Goal: Task Accomplishment & Management: Manage account settings

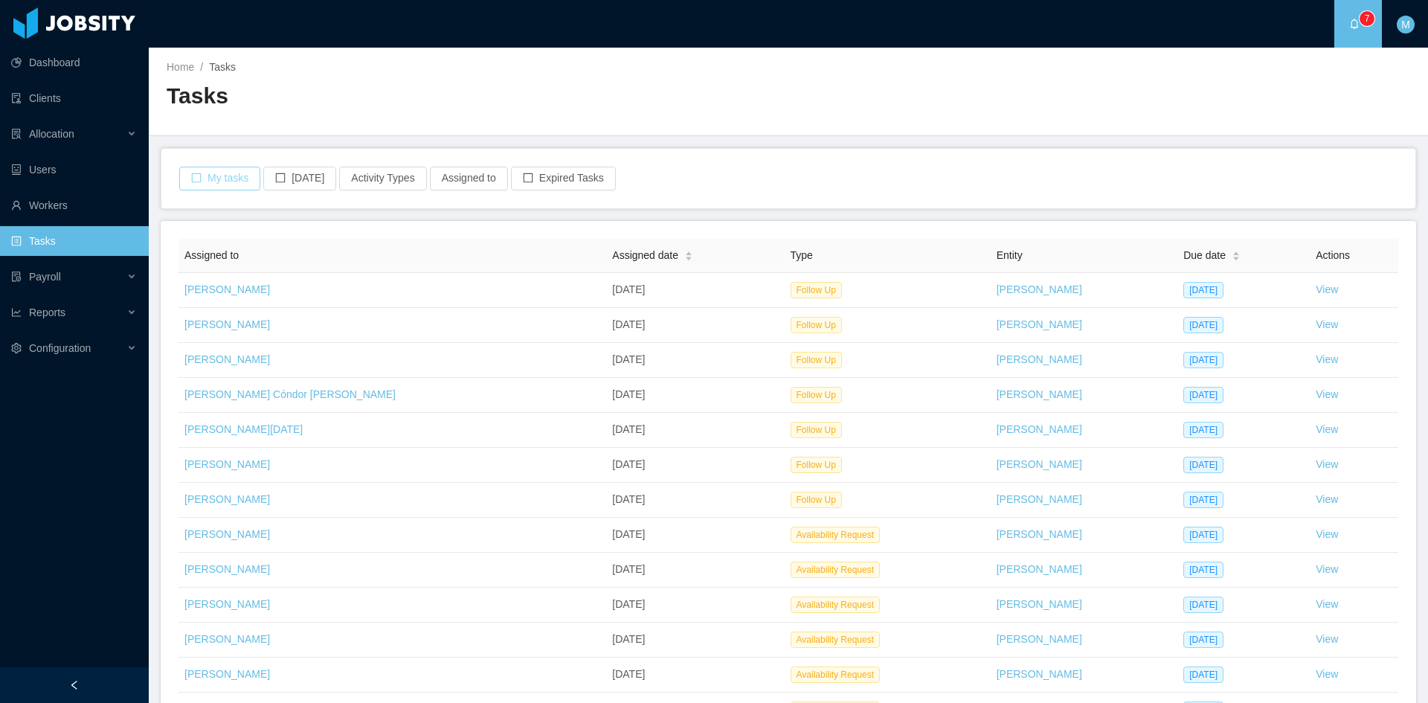
click at [239, 170] on button "My tasks" at bounding box center [219, 179] width 81 height 24
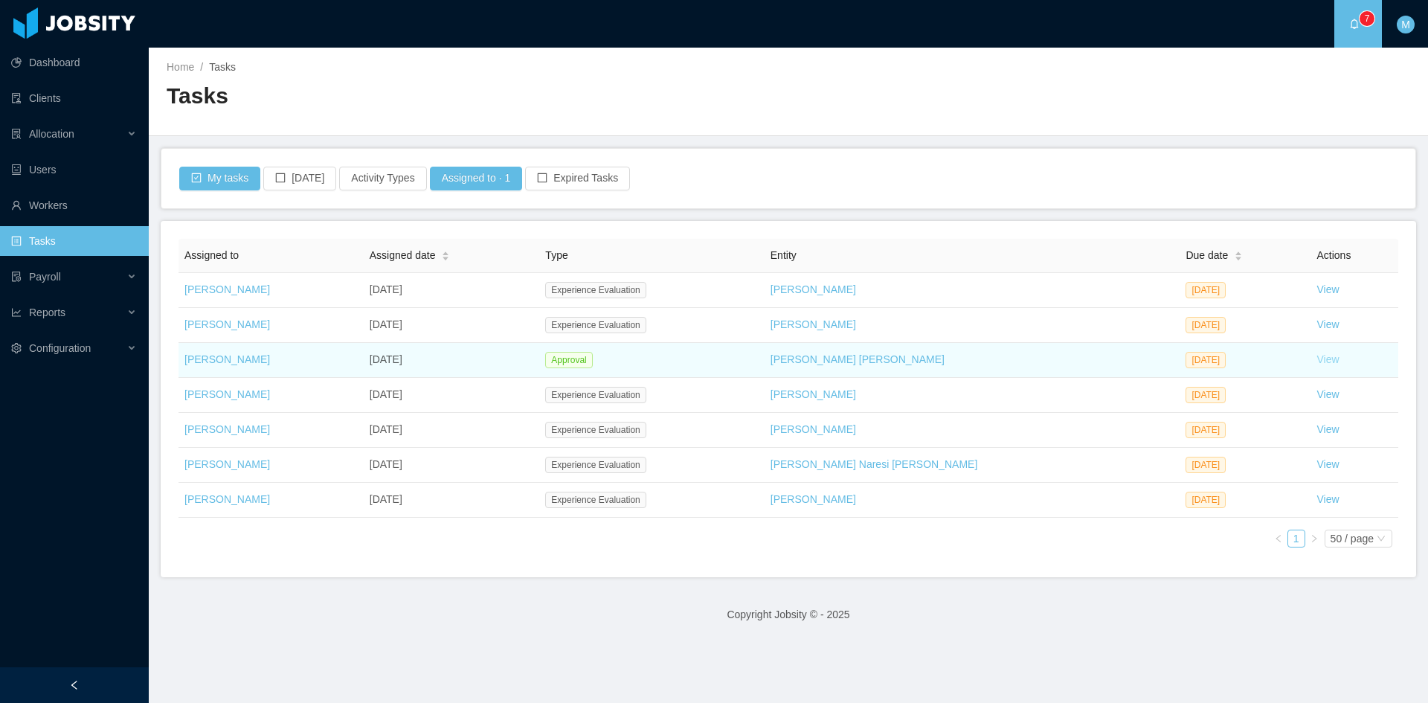
click at [1317, 362] on link "View" at bounding box center [1328, 359] width 22 height 12
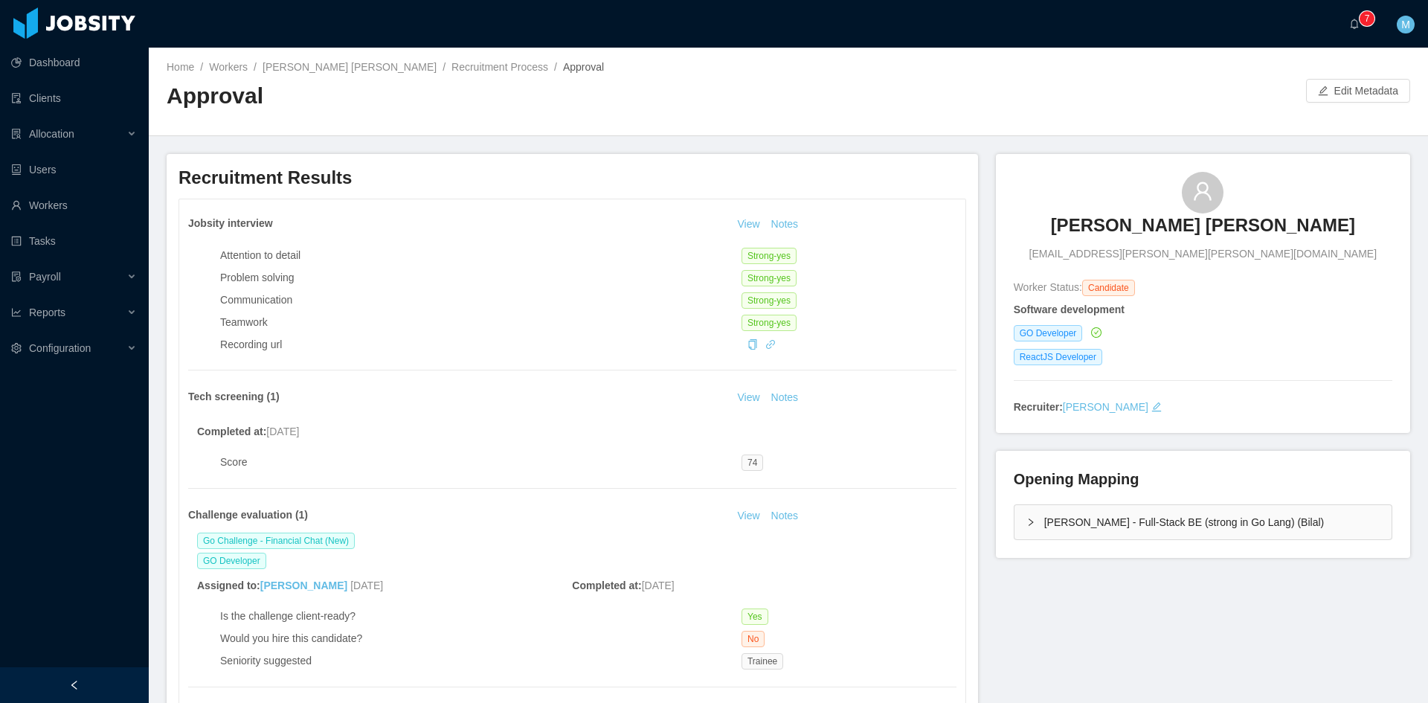
scroll to position [248, 0]
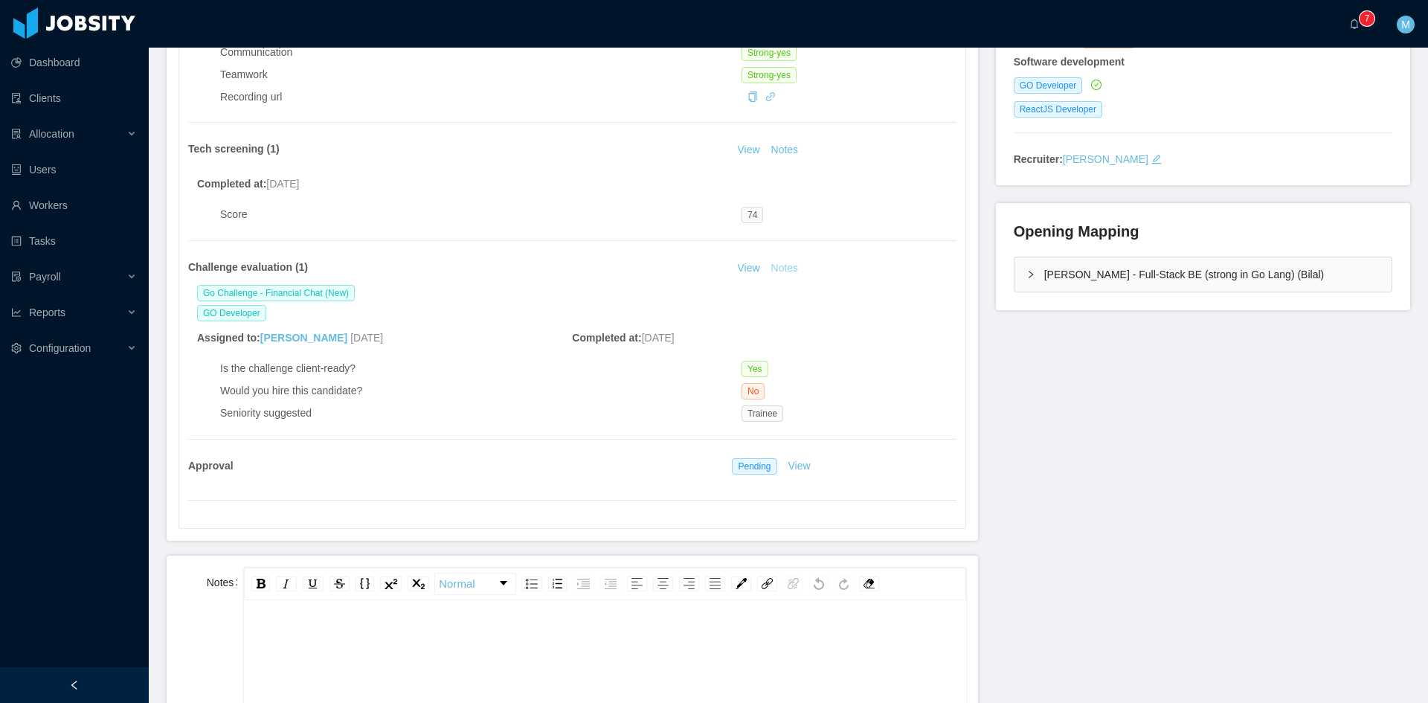
click at [777, 263] on button "Notes" at bounding box center [784, 269] width 39 height 18
click at [746, 266] on link "View" at bounding box center [748, 268] width 33 height 12
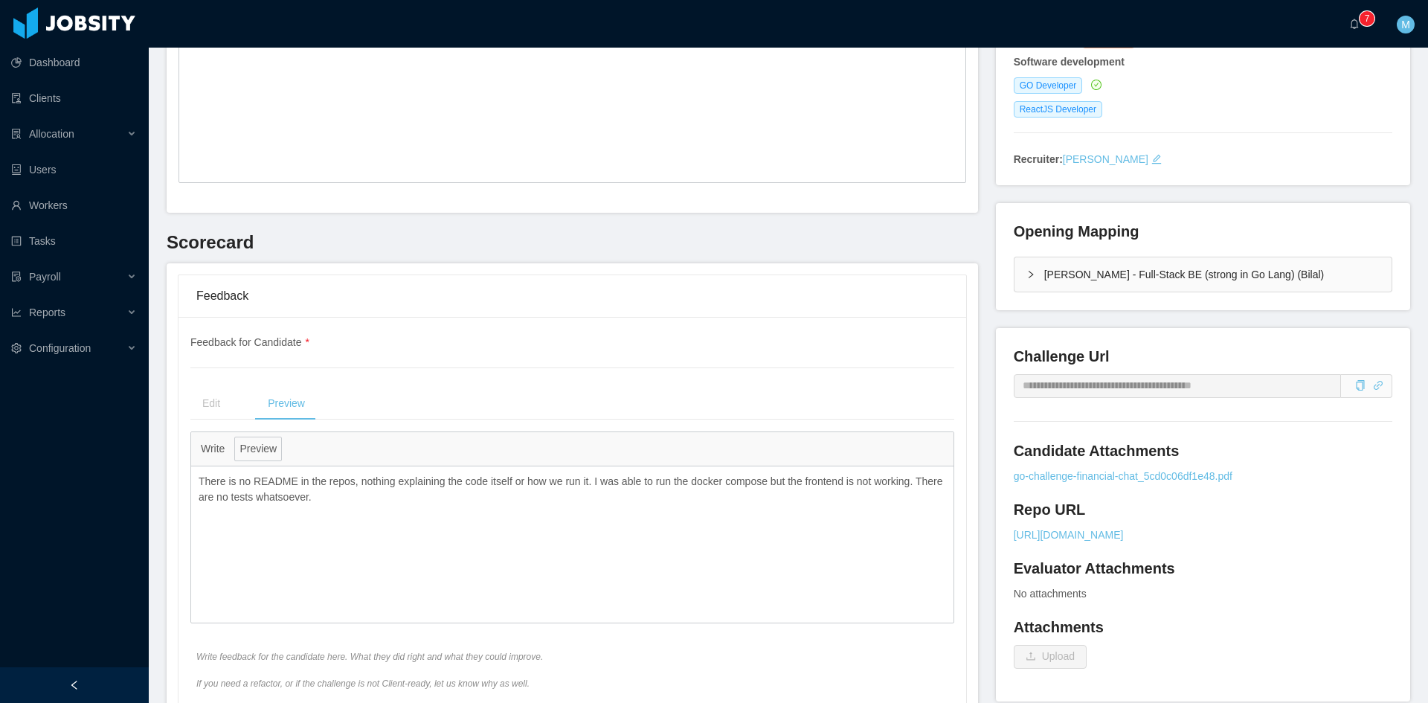
scroll to position [372, 0]
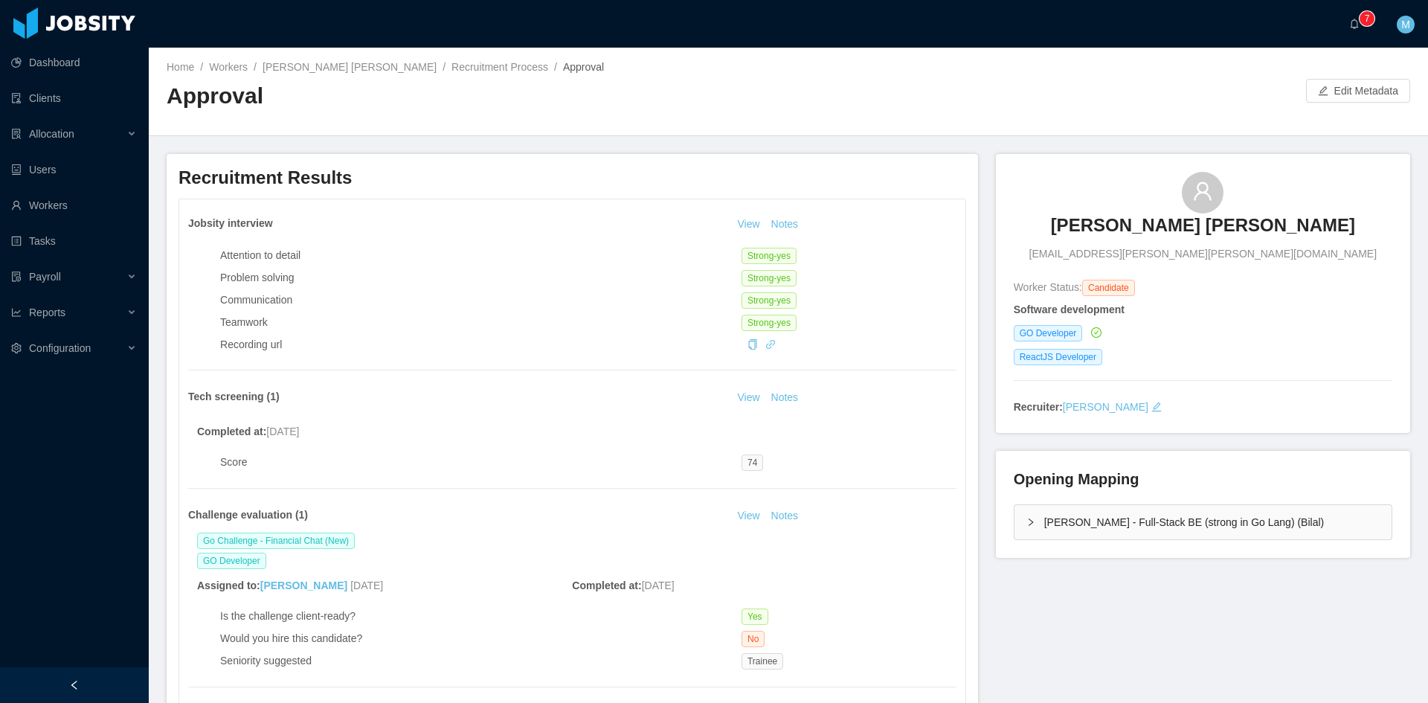
scroll to position [353, 0]
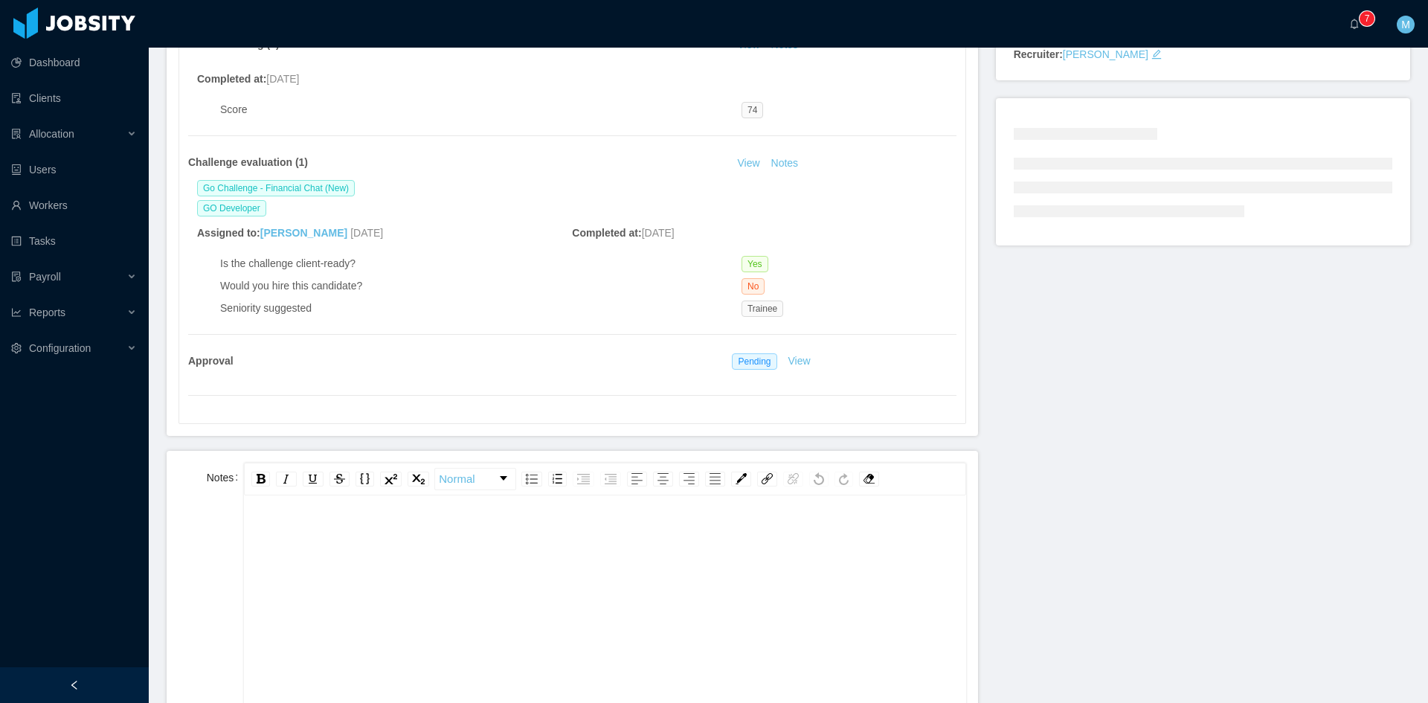
click at [359, 535] on div "rdw-editor" at bounding box center [605, 536] width 698 height 30
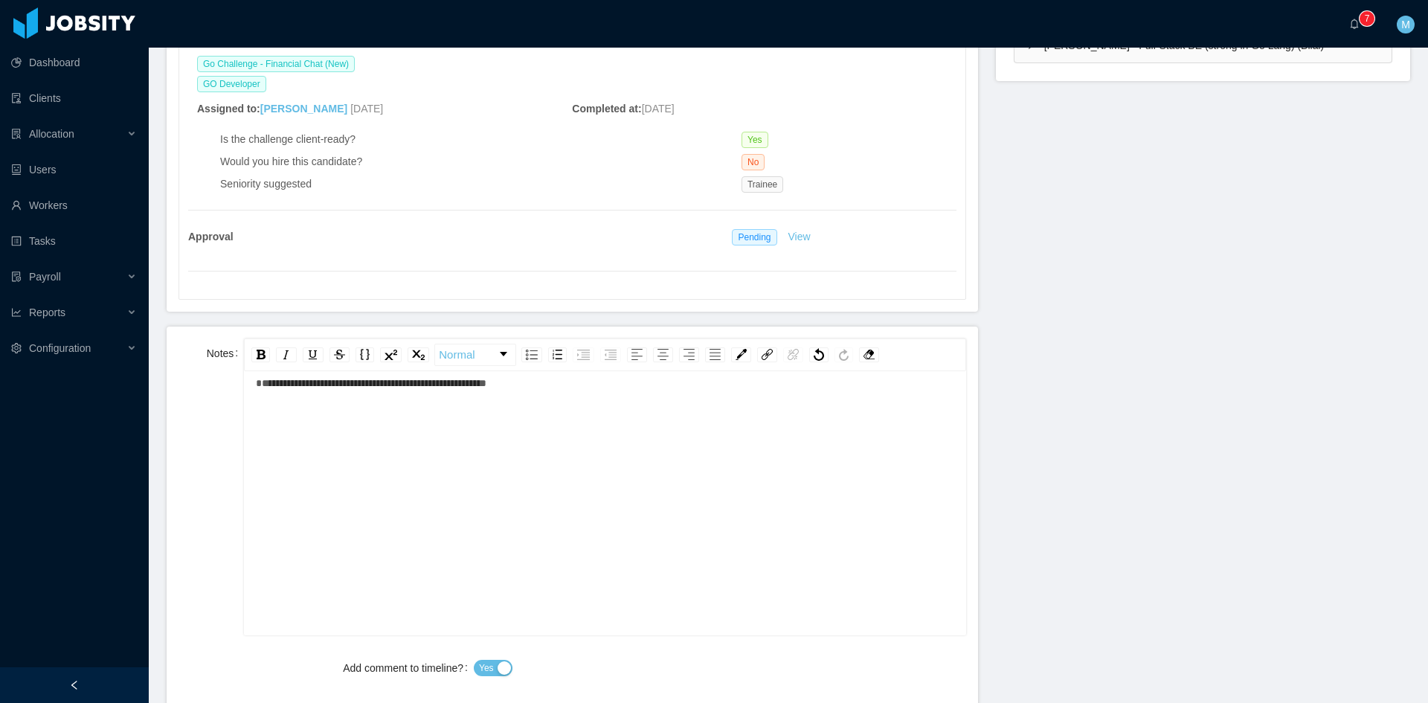
scroll to position [724, 0]
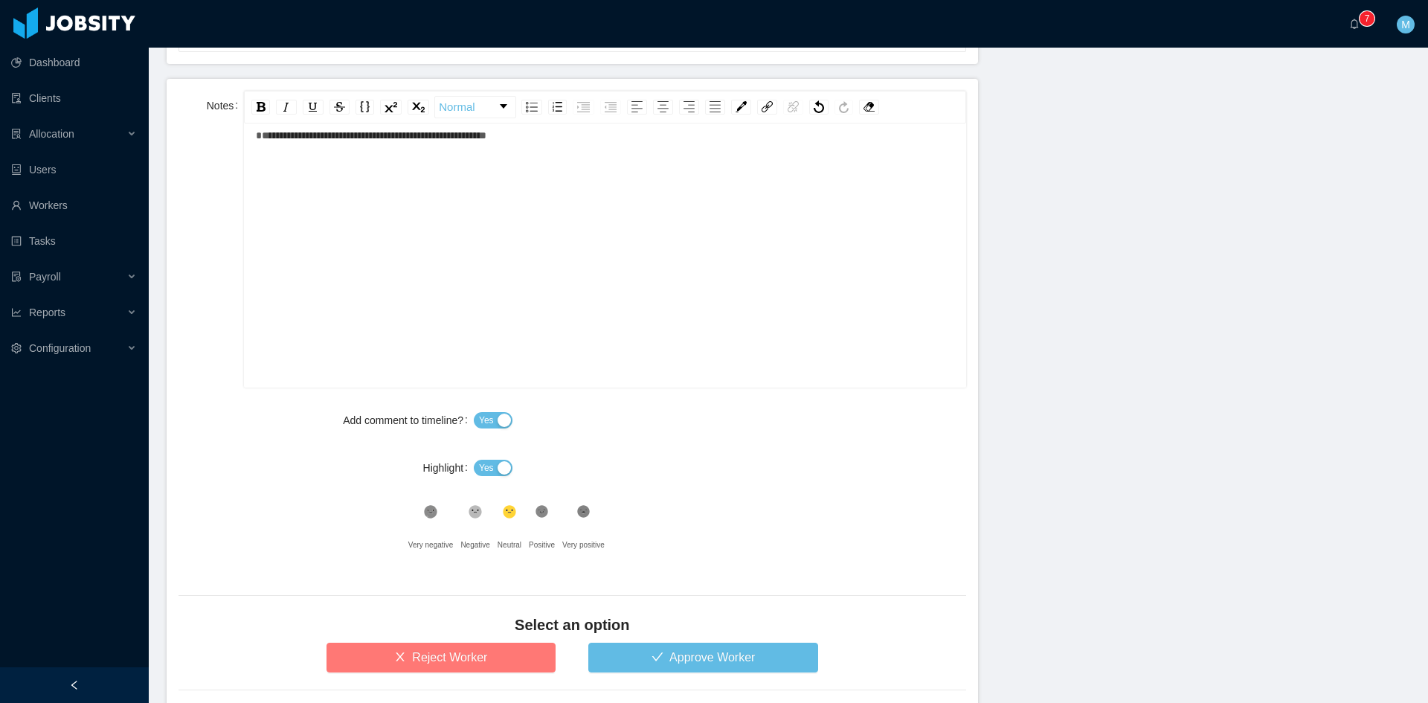
click at [458, 661] on button "Reject Worker" at bounding box center [442, 658] width 230 height 30
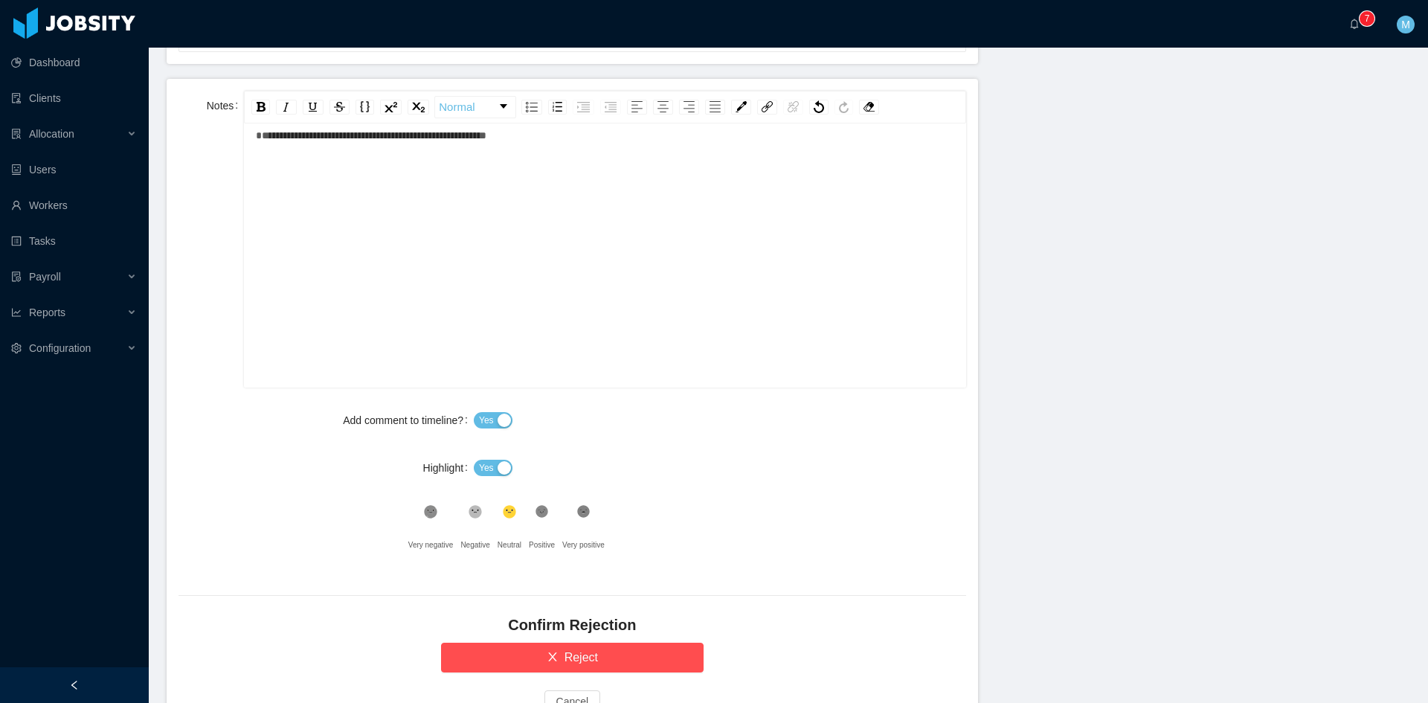
click at [474, 509] on icon at bounding box center [475, 512] width 13 height 13
click at [473, 649] on button "Reject" at bounding box center [572, 658] width 263 height 30
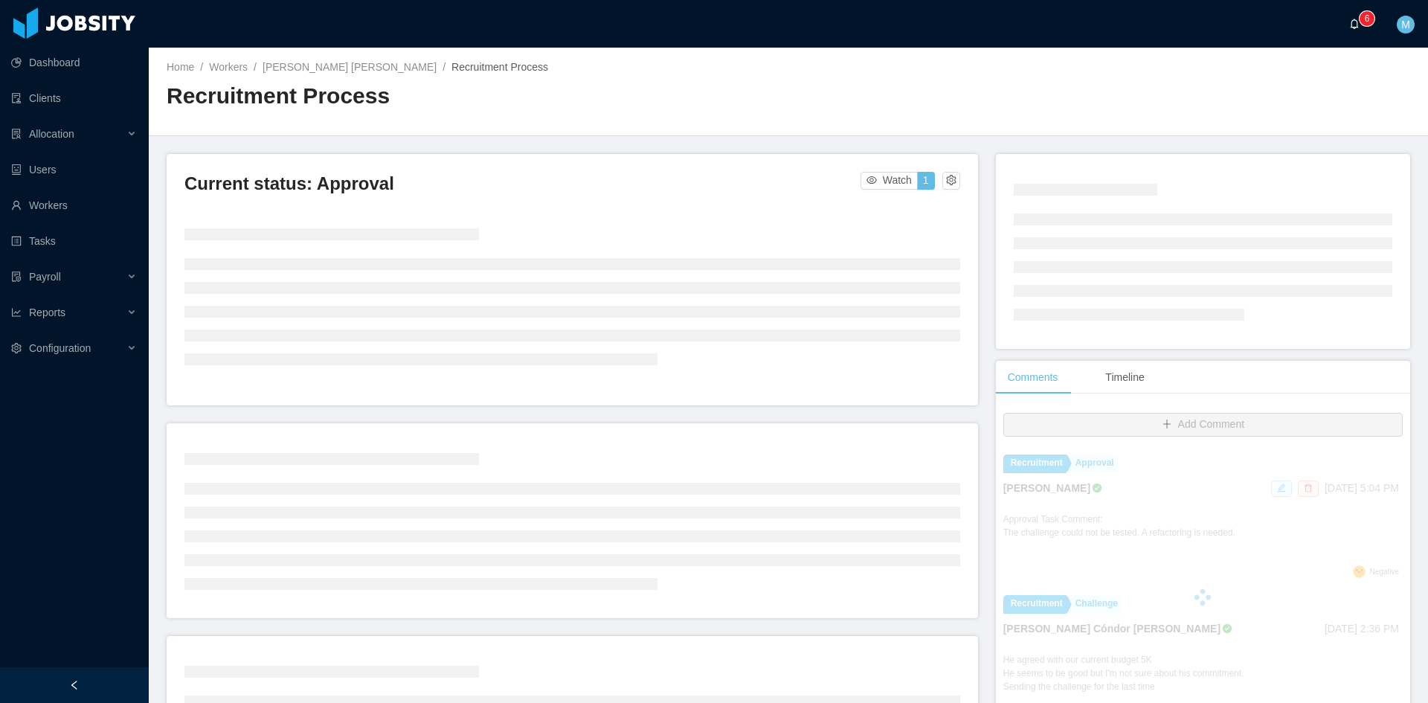
click at [1351, 31] on a=83ded146-cd66-4514-80a8-9a7b1e1b5eb6/Matias%20Marin"] "0 1 2 3 4 5 6 7 8 9 0 1 2 3 4 5 6 7 8 9 0 1 2 3 4 5 6 7 8 9" at bounding box center [1358, 24] width 18 height 48
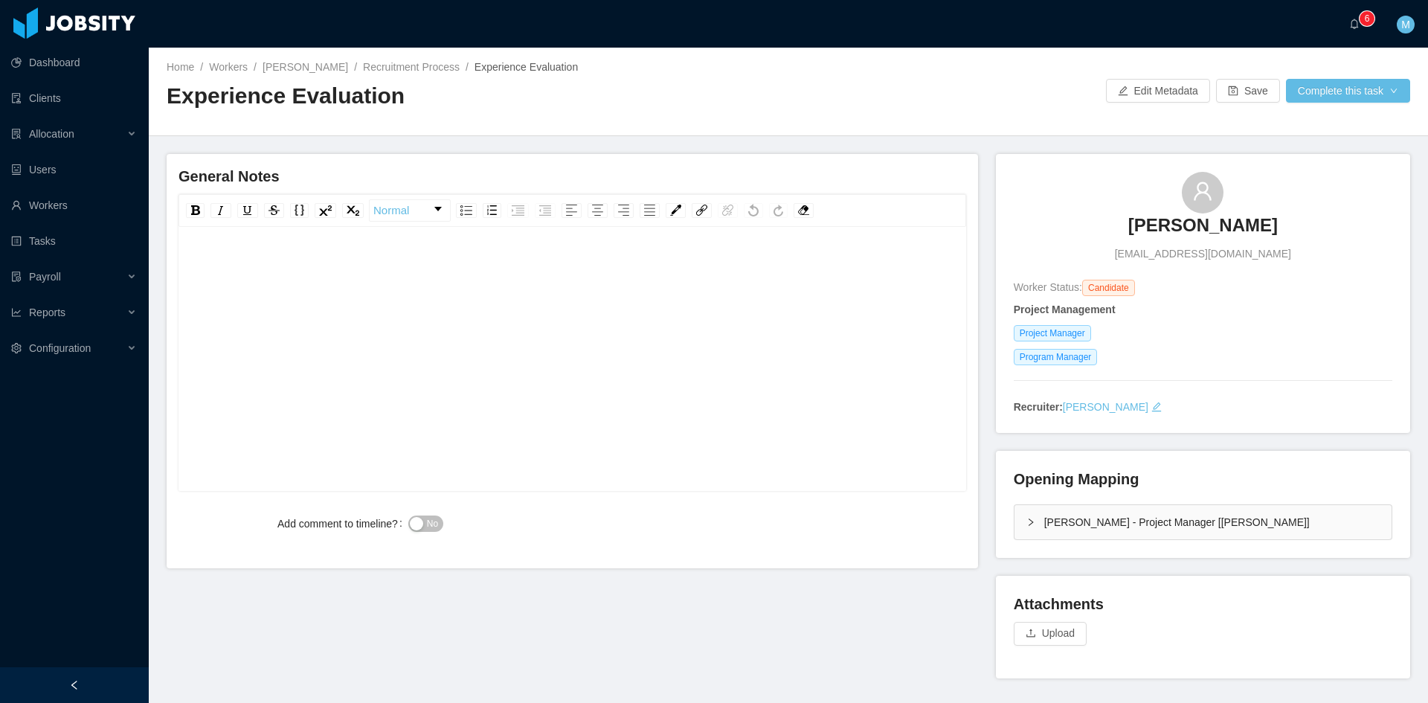
click at [1034, 521] on div "[PERSON_NAME] - Project Manager [[PERSON_NAME]]" at bounding box center [1203, 522] width 377 height 34
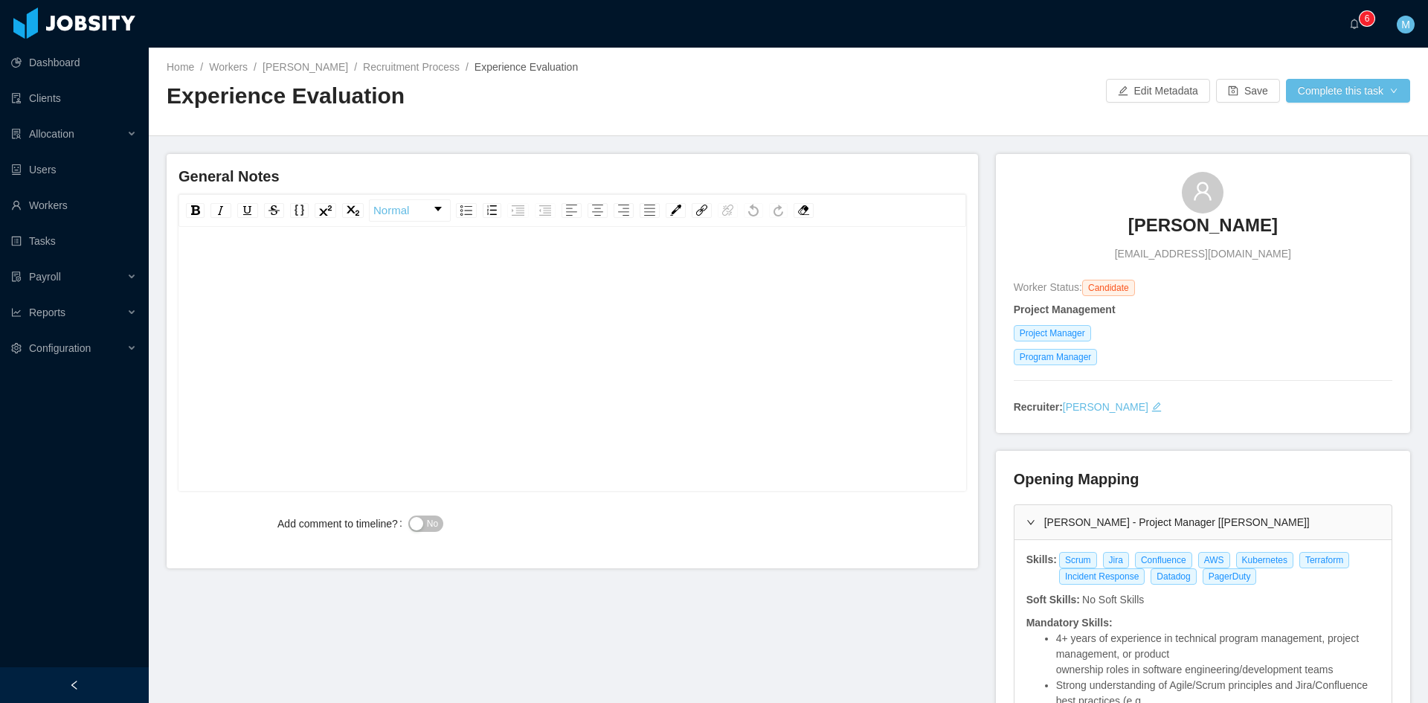
scroll to position [124, 0]
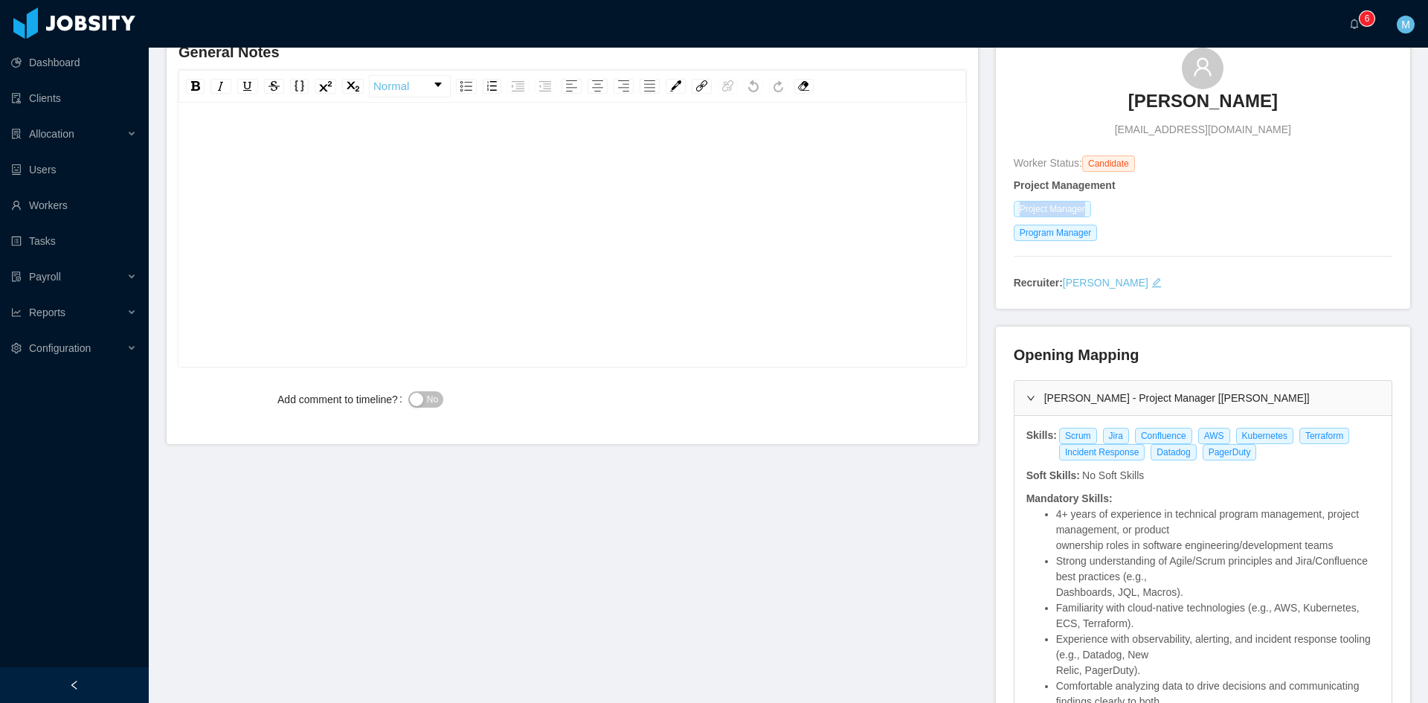
drag, startPoint x: 1011, startPoint y: 209, endPoint x: 1076, endPoint y: 207, distance: 65.5
click at [1076, 207] on span "Project Manager" at bounding box center [1052, 209] width 77 height 16
copy span "Project Manager"
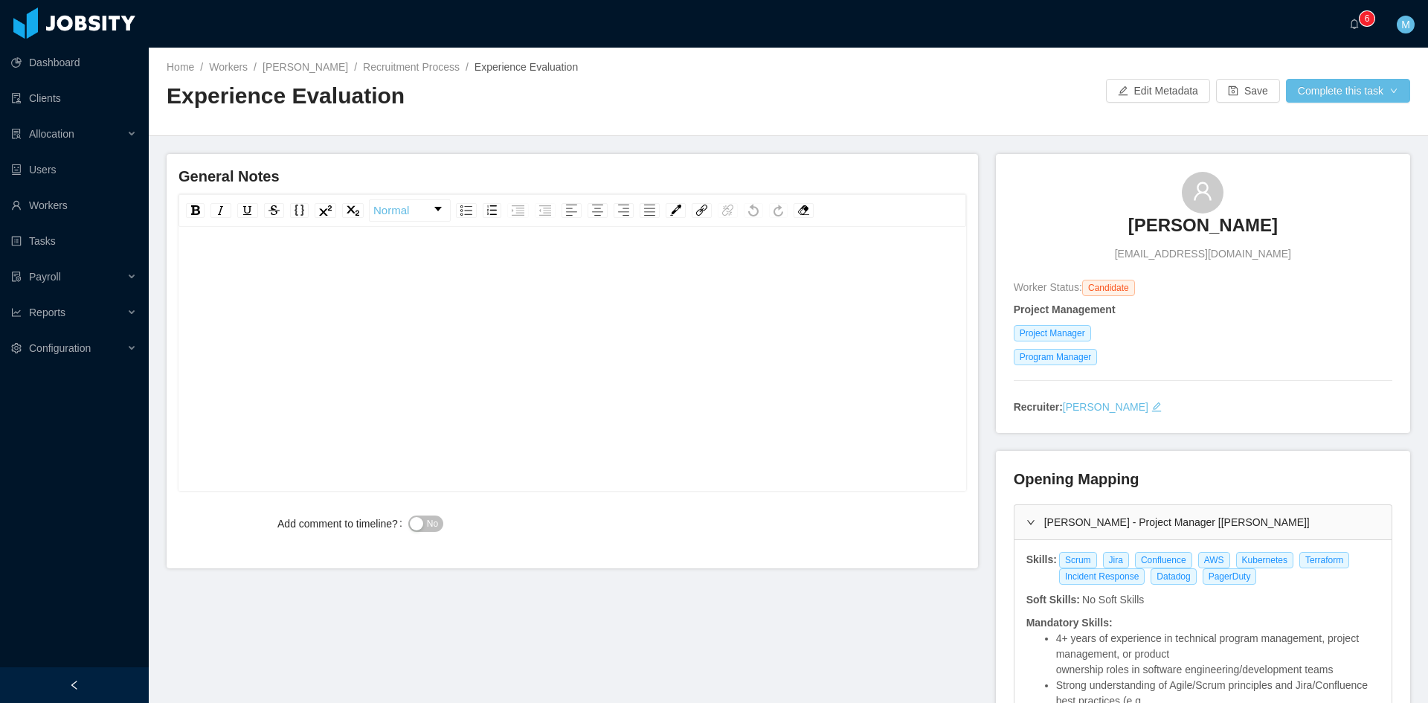
click at [253, 272] on div "rdw-editor" at bounding box center [572, 267] width 765 height 30
click at [361, 271] on div "**********" at bounding box center [572, 267] width 765 height 30
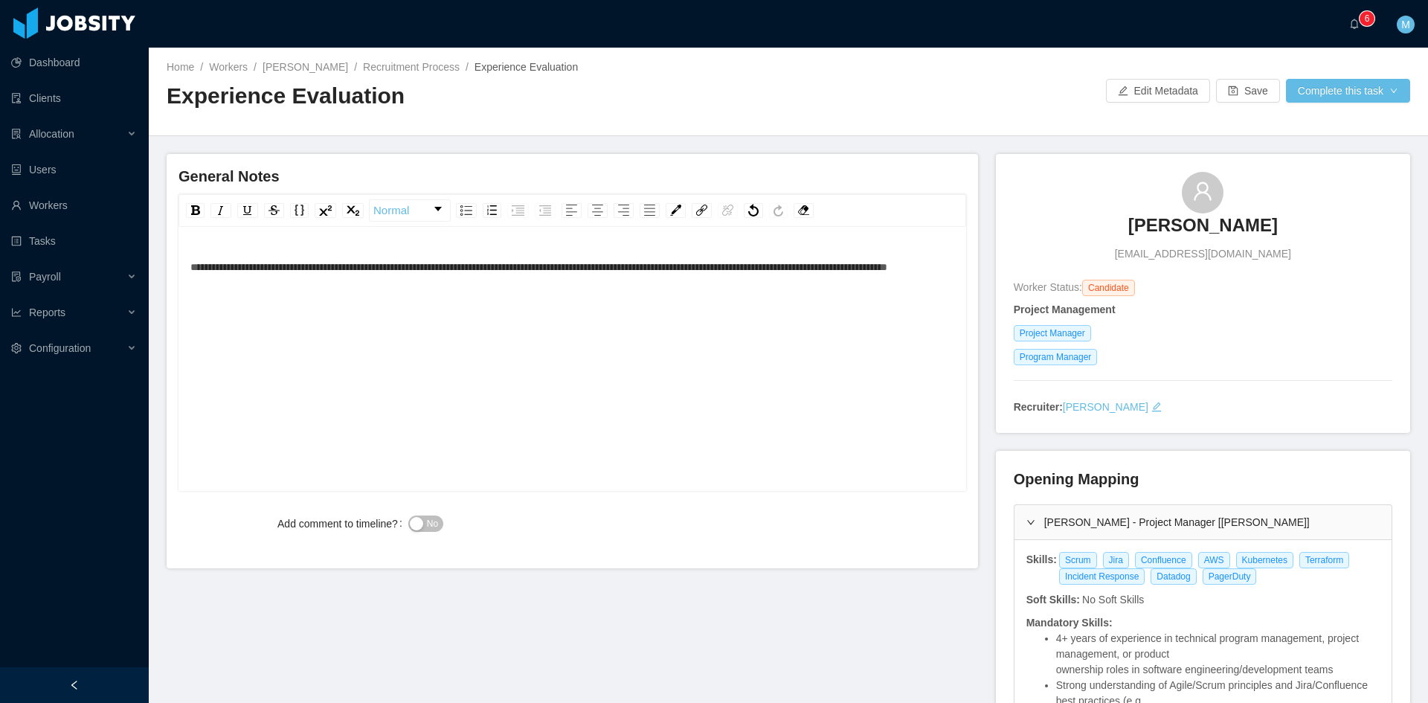
click at [191, 267] on span "**********" at bounding box center [538, 267] width 697 height 10
click at [804, 309] on div "**********" at bounding box center [572, 282] width 765 height 60
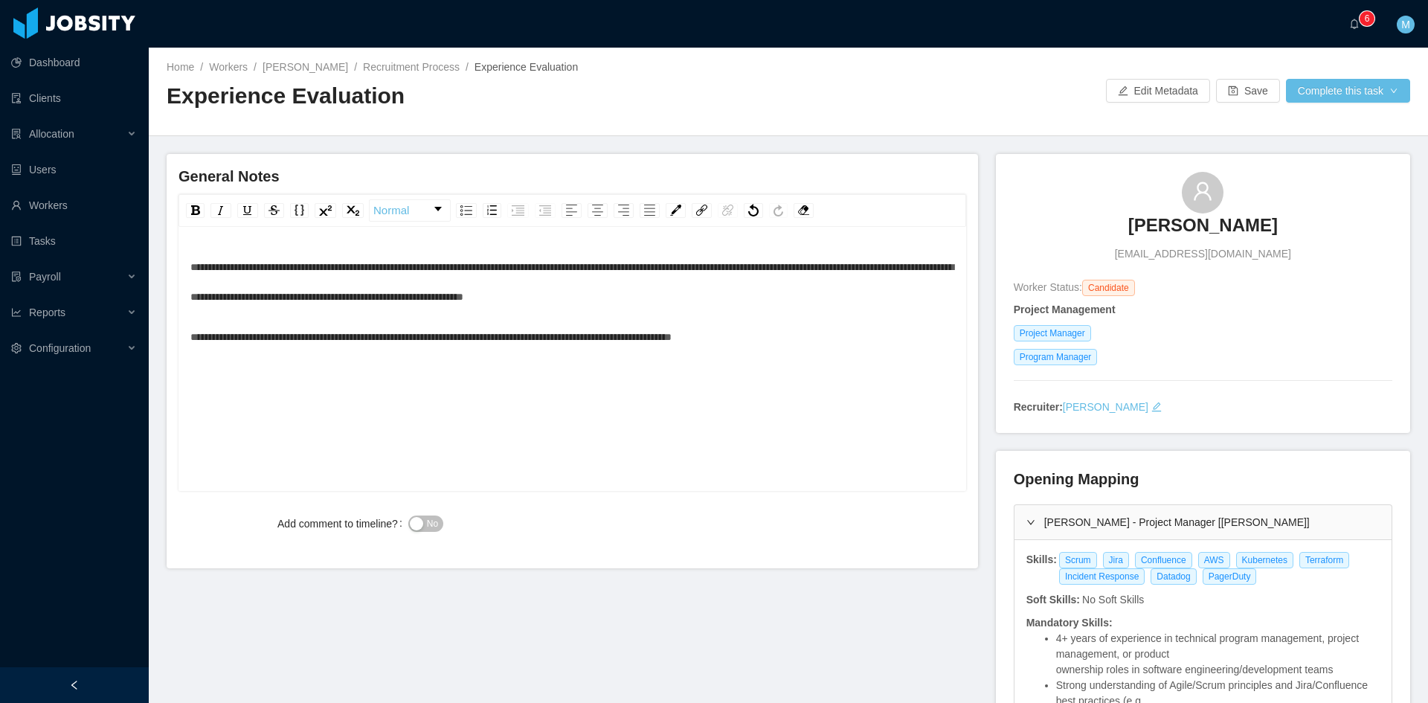
click at [422, 522] on button "No" at bounding box center [425, 523] width 35 height 16
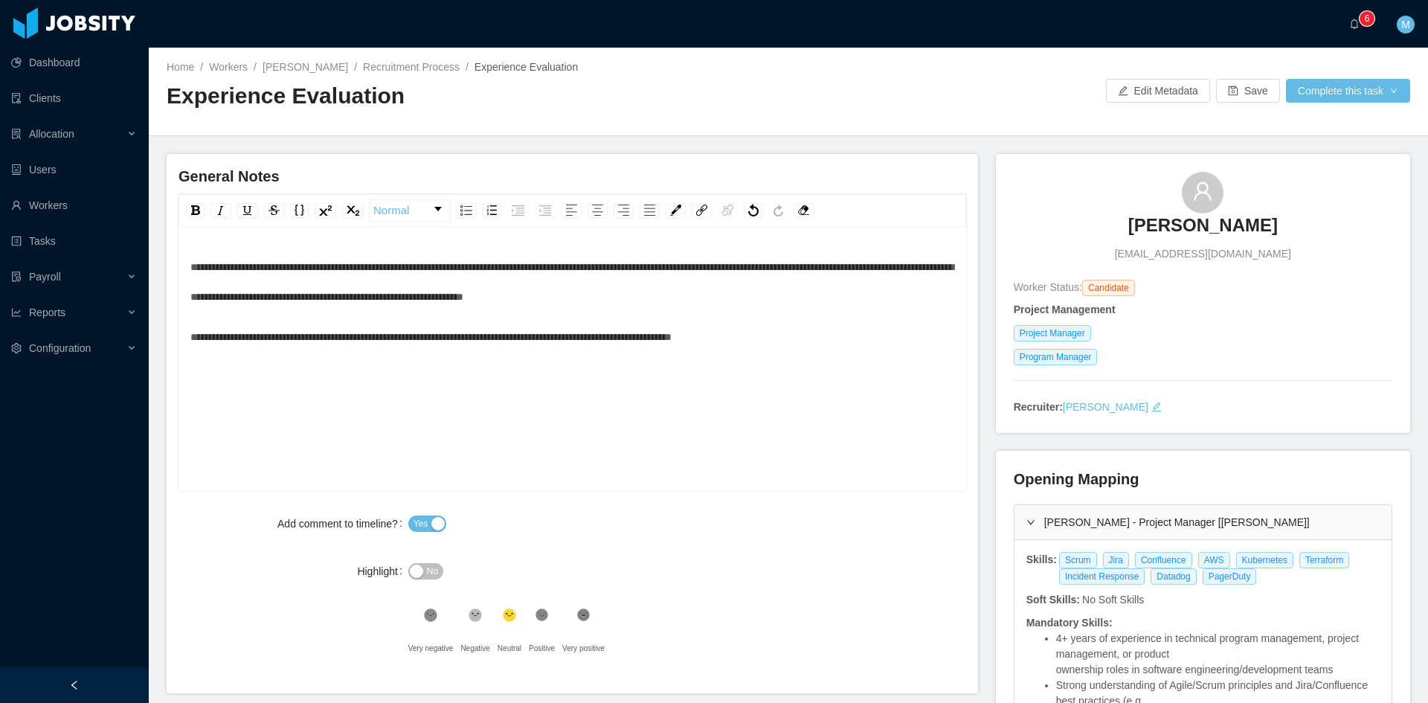
drag, startPoint x: 926, startPoint y: 22, endPoint x: 946, endPoint y: 0, distance: 29.5
click at [928, 22] on div "··· 0 1 2 3 4 5 6 7 8 9 0 1 2 3 4 5 6 7 8 9 0 1 2 3 4 5 6 7 8 9 ··· M ···" at bounding box center [714, 24] width 1431 height 48
click at [536, 614] on icon at bounding box center [542, 614] width 13 height 13
click at [152, 135] on div "Home / Workers / Aldo Fonseca / Recruitment Process / Experience Evaluation / E…" at bounding box center [788, 92] width 1279 height 89
click at [134, 133] on div "Allocation" at bounding box center [74, 134] width 149 height 30
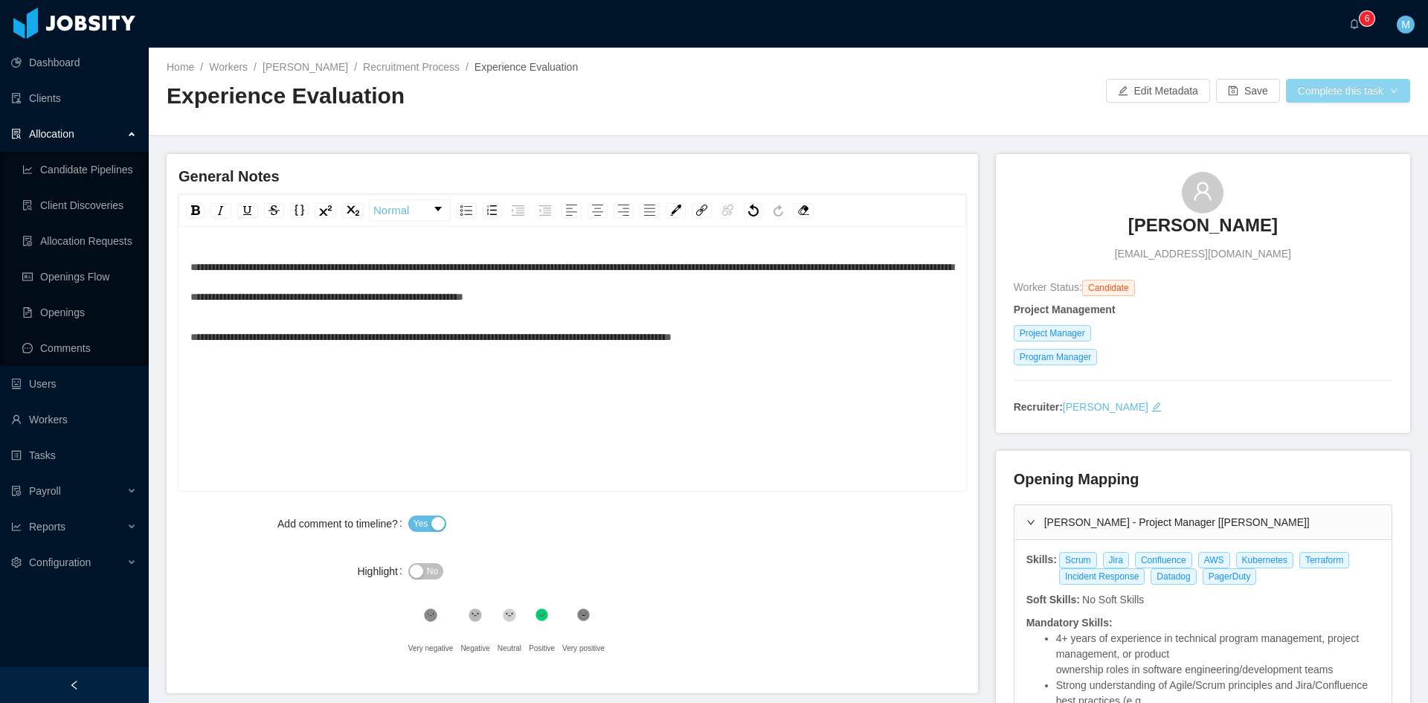
click at [1365, 80] on button "Complete this task" at bounding box center [1348, 91] width 124 height 24
click at [1329, 121] on button "Save Evaluation" at bounding box center [1338, 124] width 115 height 24
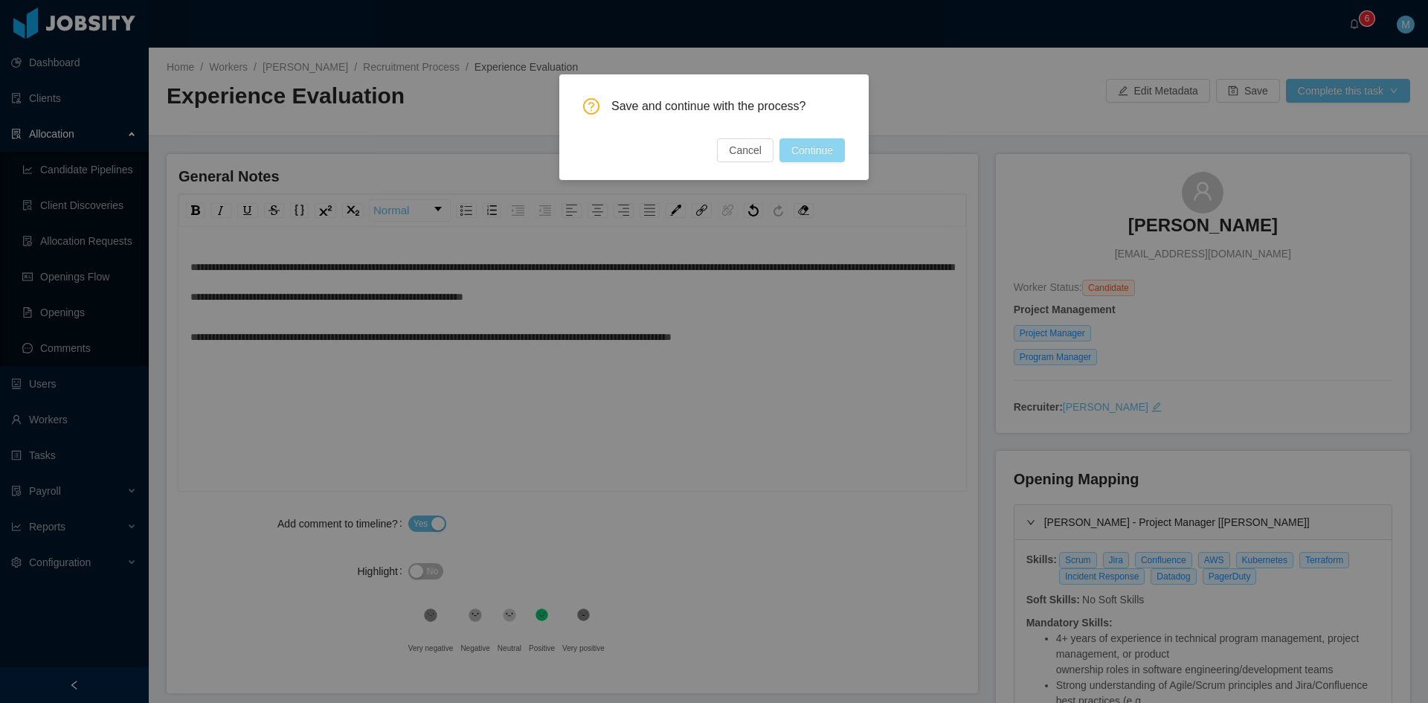
click at [814, 143] on button "Continue" at bounding box center [812, 150] width 65 height 24
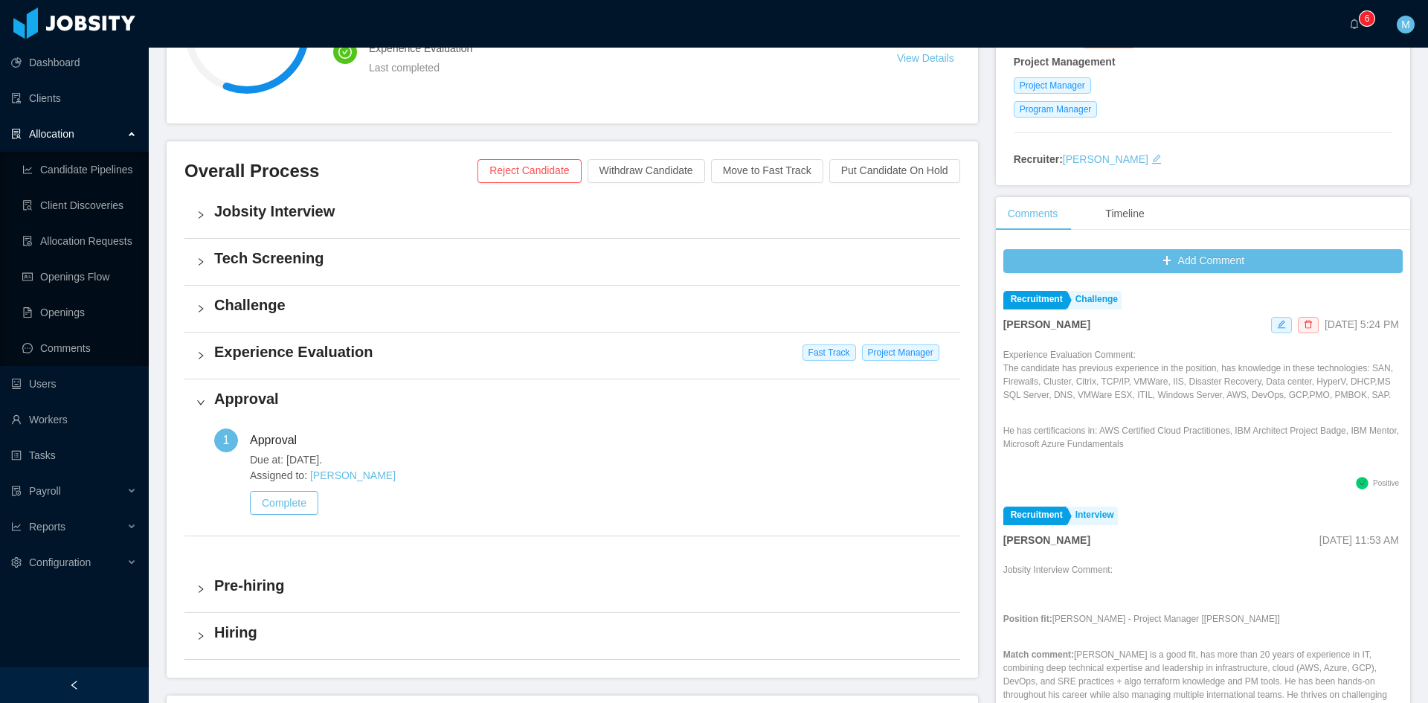
scroll to position [372, 0]
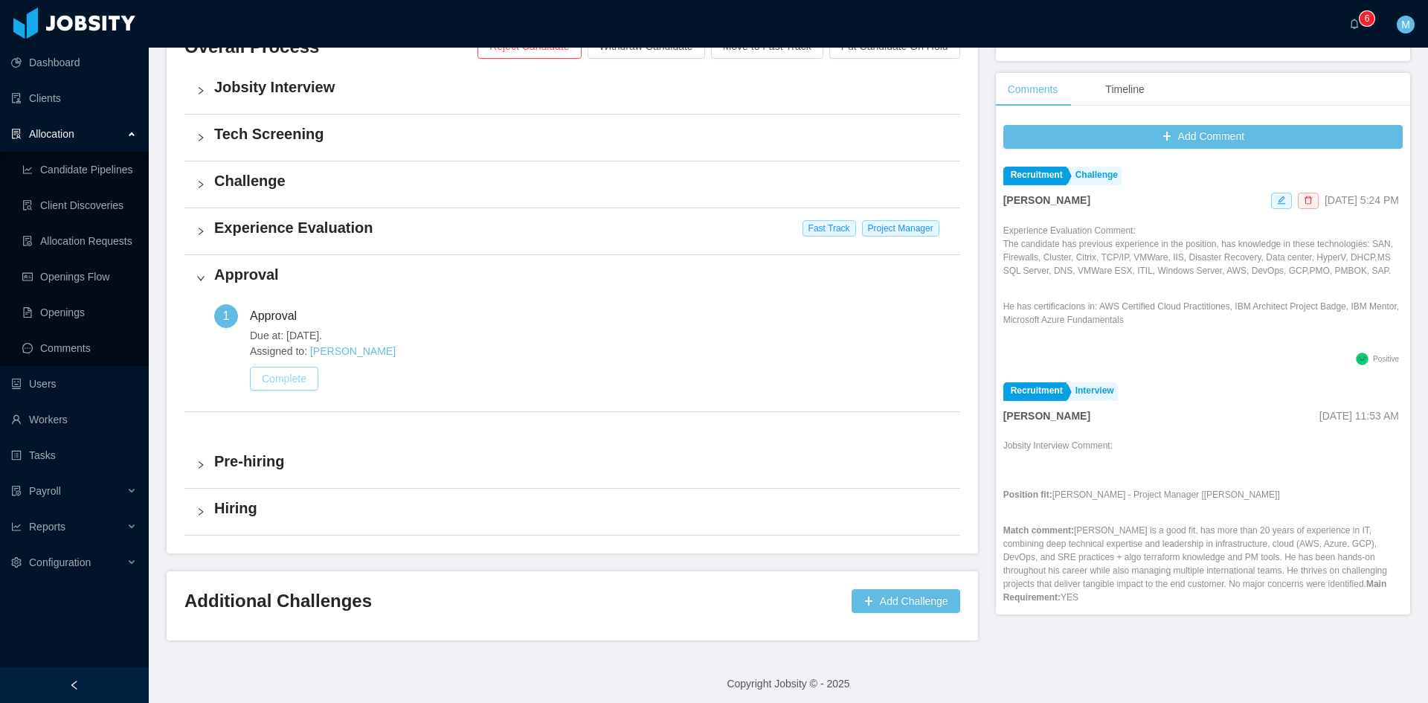
click at [283, 385] on button "Complete" at bounding box center [284, 379] width 68 height 24
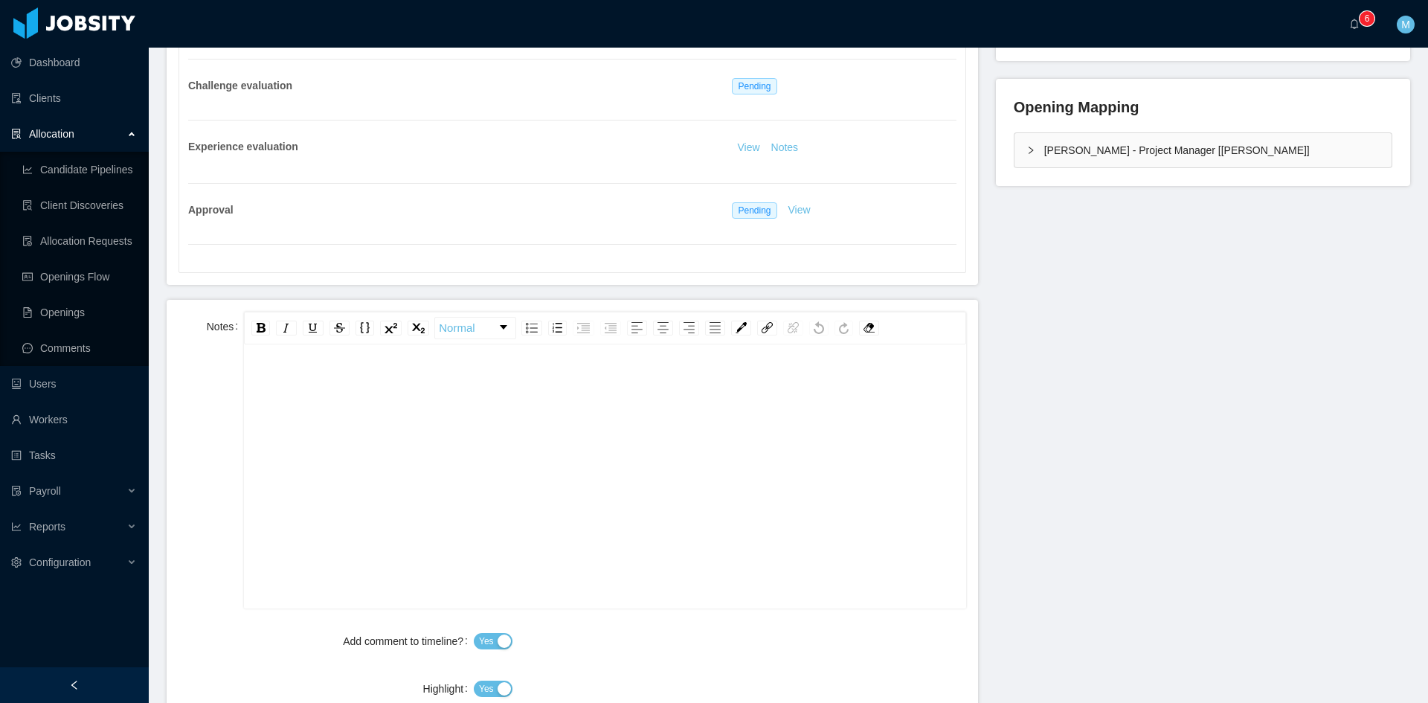
click at [466, 452] on div "rdw-editor" at bounding box center [605, 500] width 698 height 260
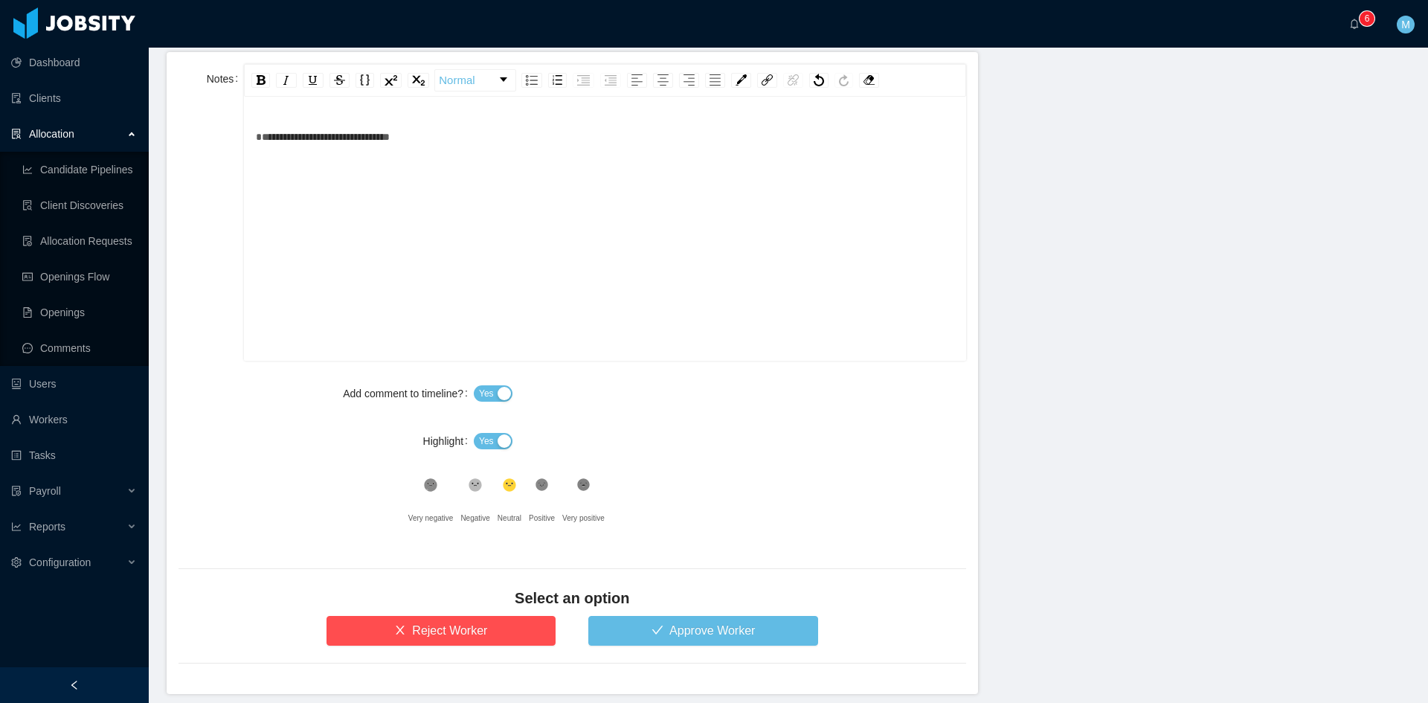
scroll to position [680, 0]
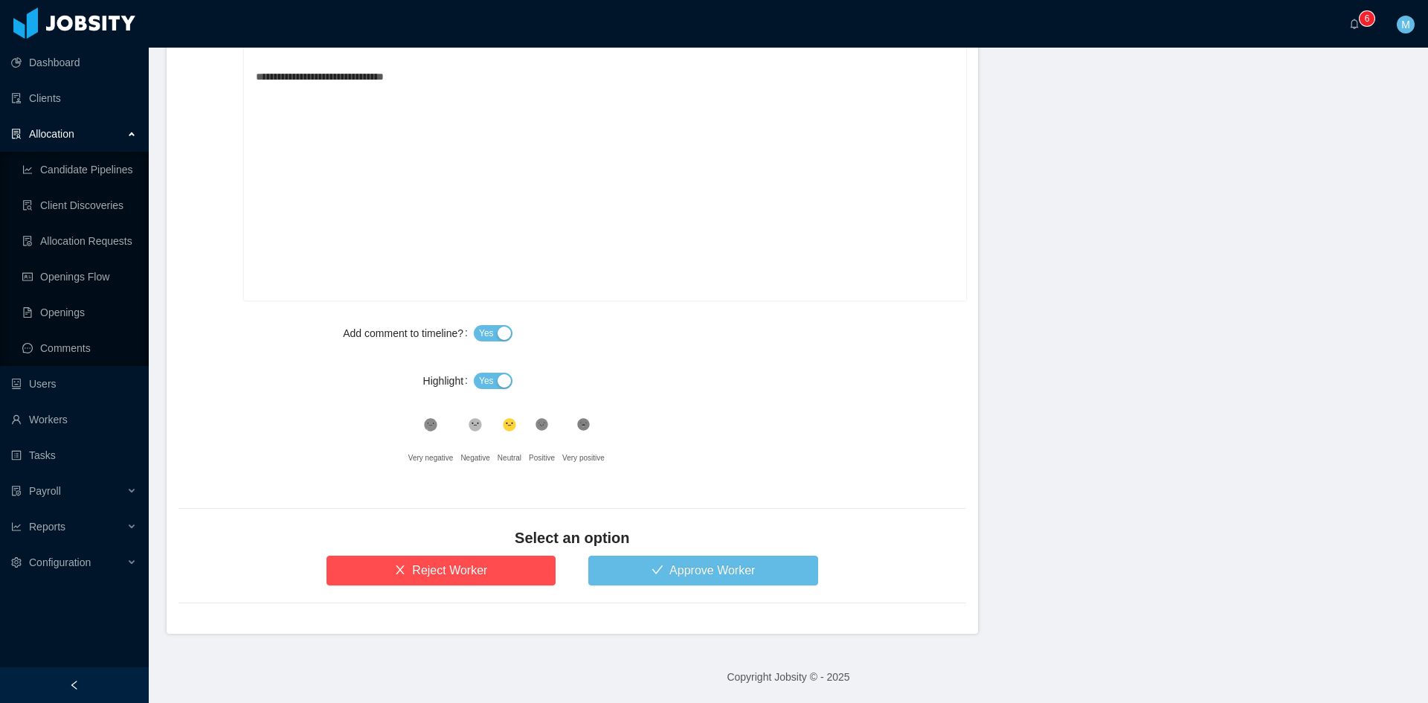
click at [481, 384] on span "Yes" at bounding box center [486, 380] width 15 height 15
drag, startPoint x: 654, startPoint y: 586, endPoint x: 658, endPoint y: 573, distance: 13.4
click at [655, 586] on form "**********" at bounding box center [573, 313] width 812 height 642
click at [660, 568] on button "Approve Worker" at bounding box center [703, 571] width 230 height 30
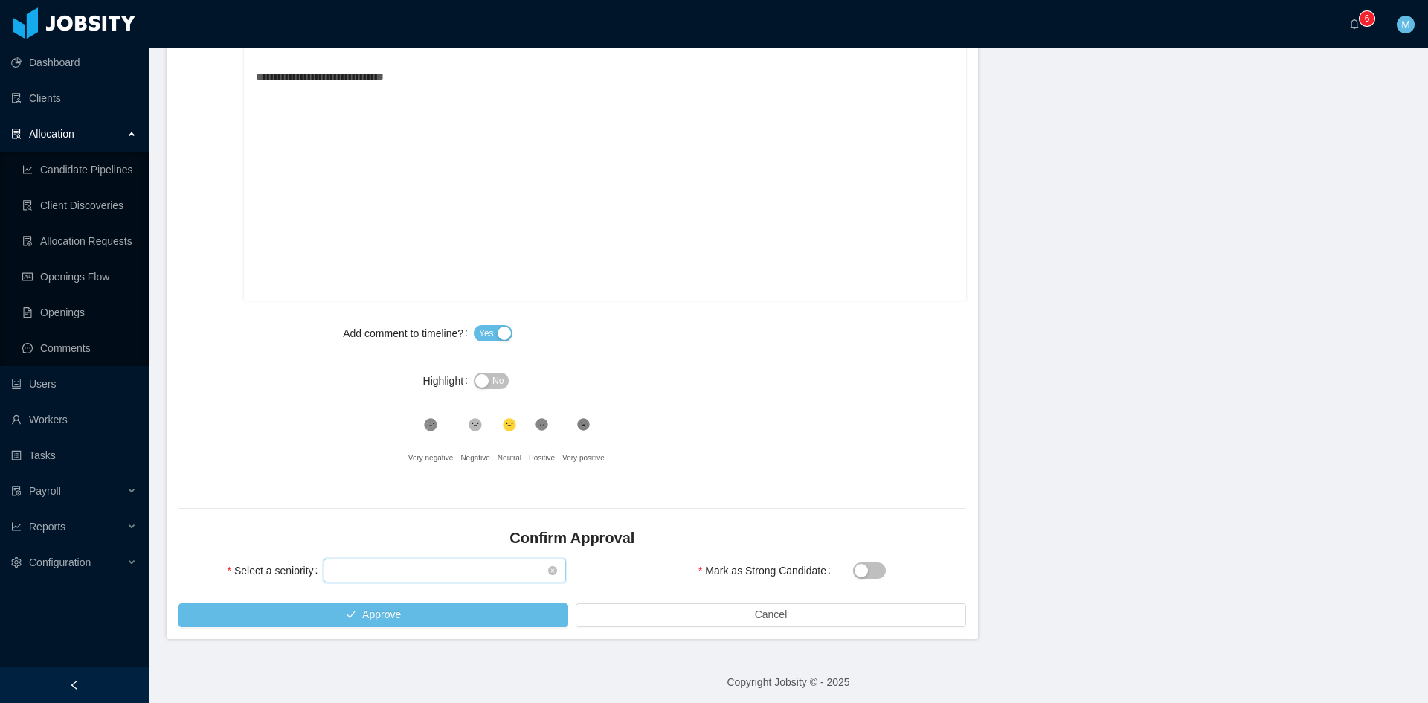
click at [427, 568] on div "Select seniority" at bounding box center [439, 570] width 215 height 22
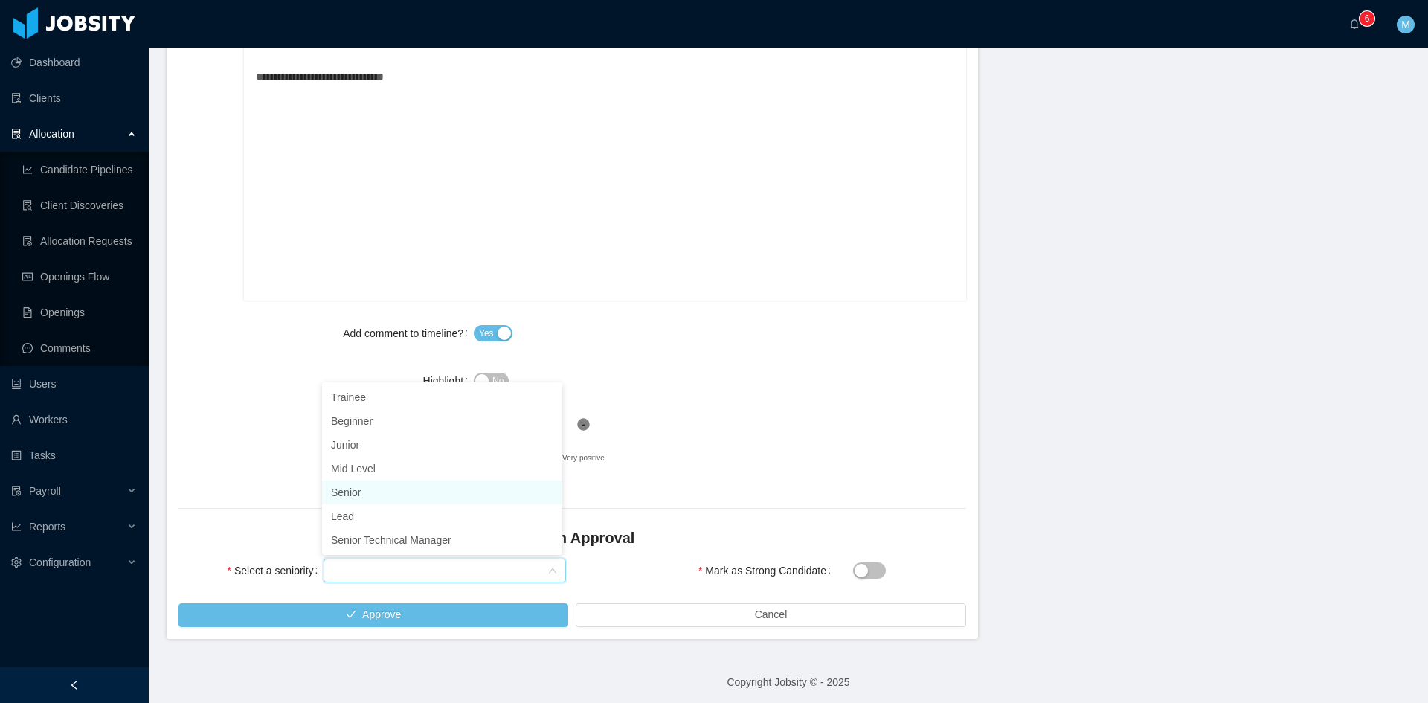
click at [362, 493] on li "Senior" at bounding box center [442, 493] width 240 height 24
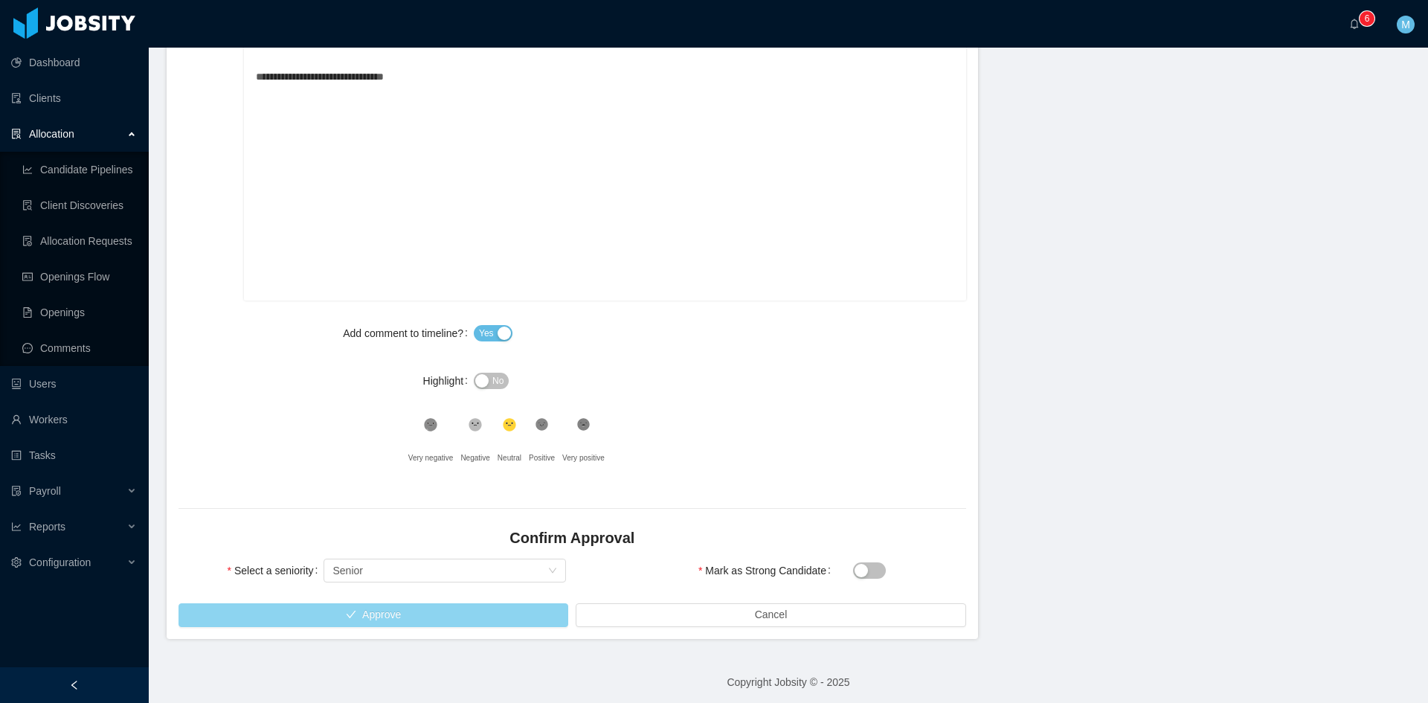
click at [440, 613] on button "Approve" at bounding box center [374, 615] width 390 height 24
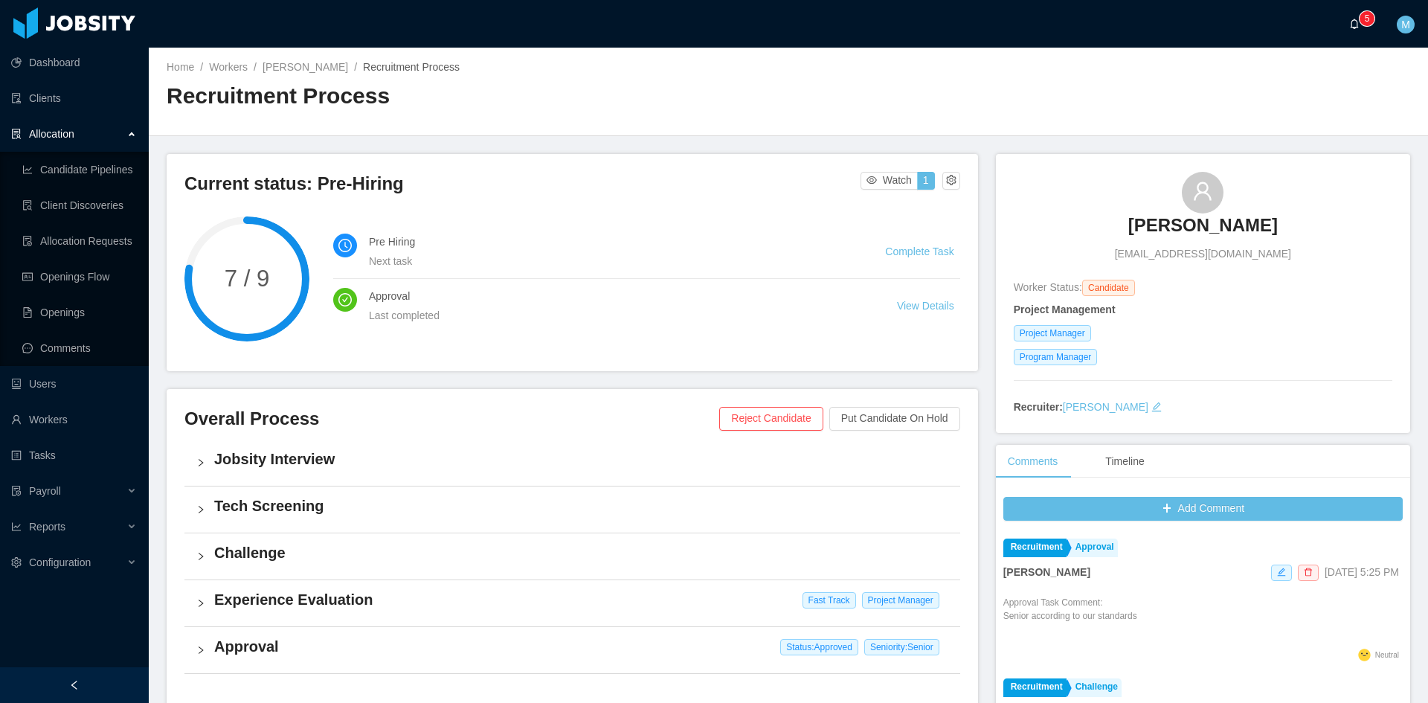
click at [1354, 25] on icon "icon: bell" at bounding box center [1354, 24] width 10 height 10
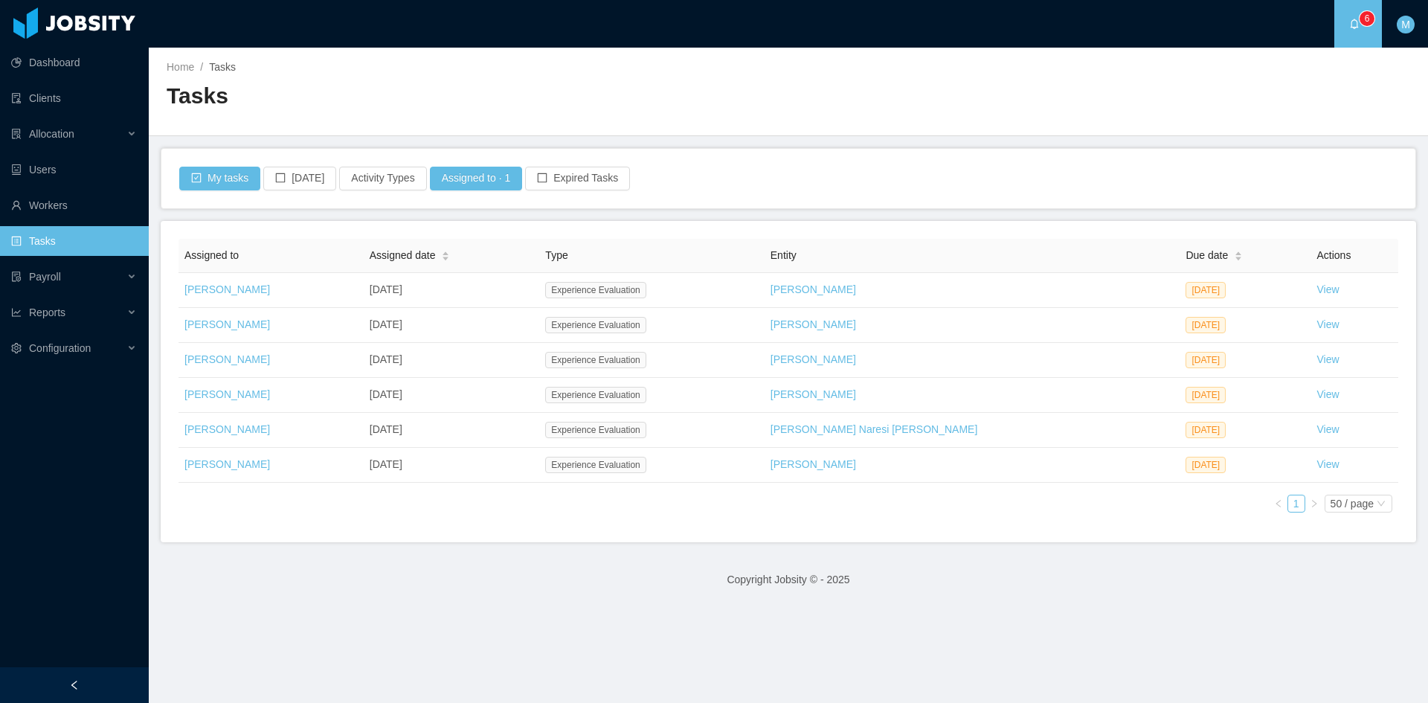
drag, startPoint x: 663, startPoint y: 498, endPoint x: 663, endPoint y: 525, distance: 26.8
click at [663, 502] on div "Assigned to Assigned date Type Entity Due date Actions [PERSON_NAME] [DATE] Exp…" at bounding box center [789, 382] width 1220 height 286
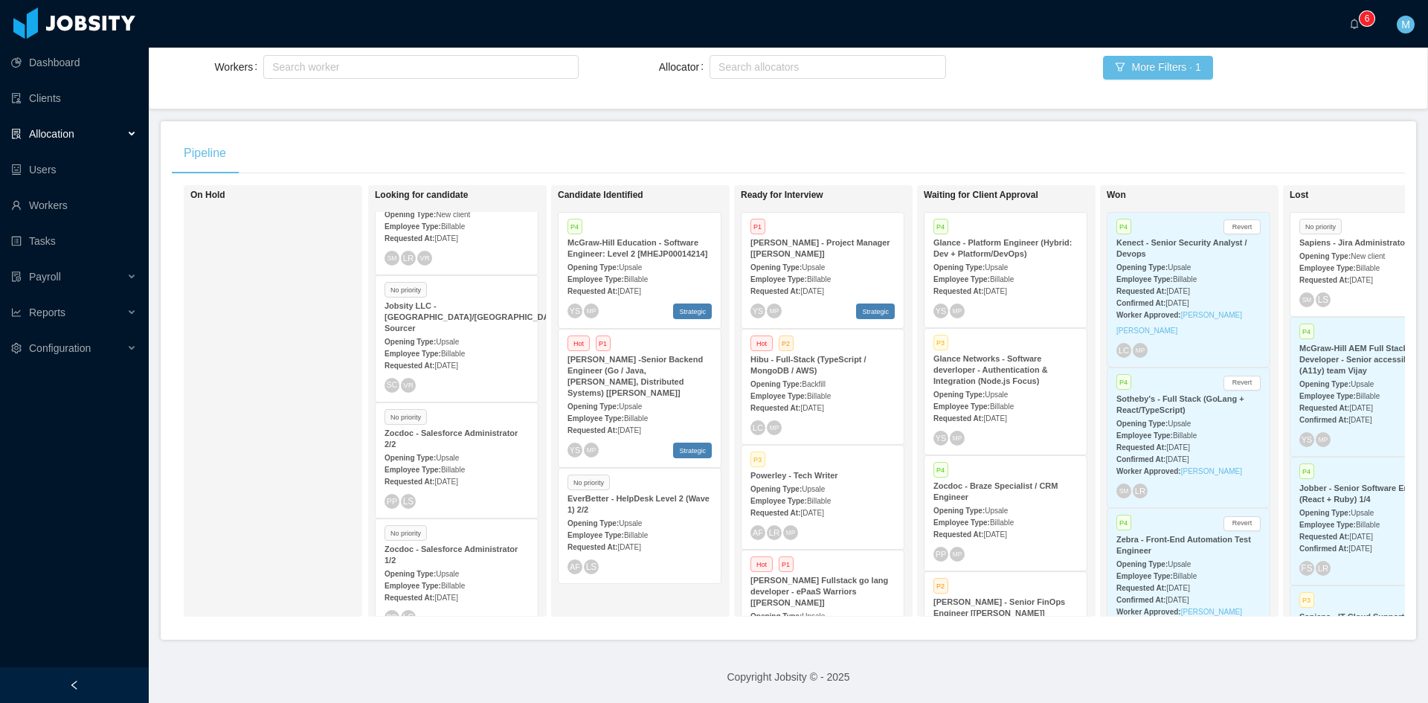
scroll to position [592, 0]
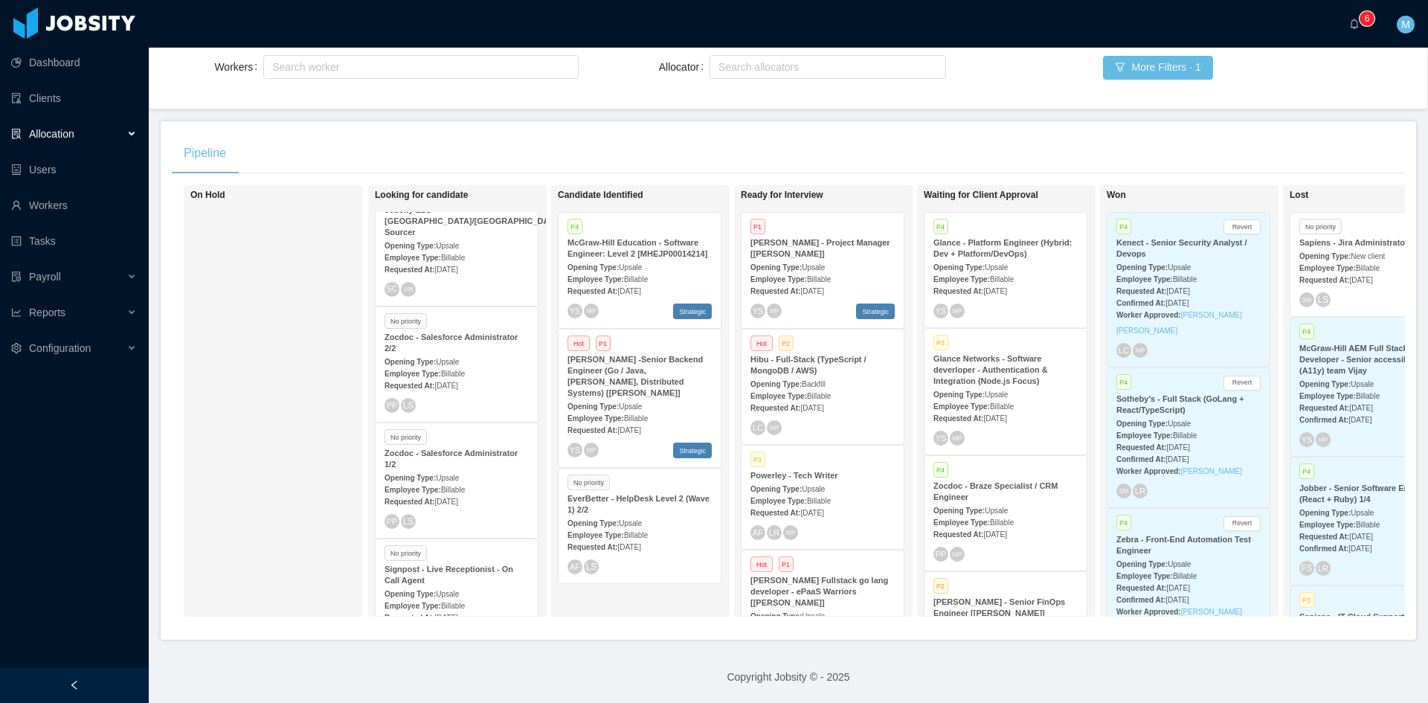
click at [826, 245] on strong "McGraw-Hill - Project Manager [Kristina Armendaris]" at bounding box center [821, 248] width 140 height 20
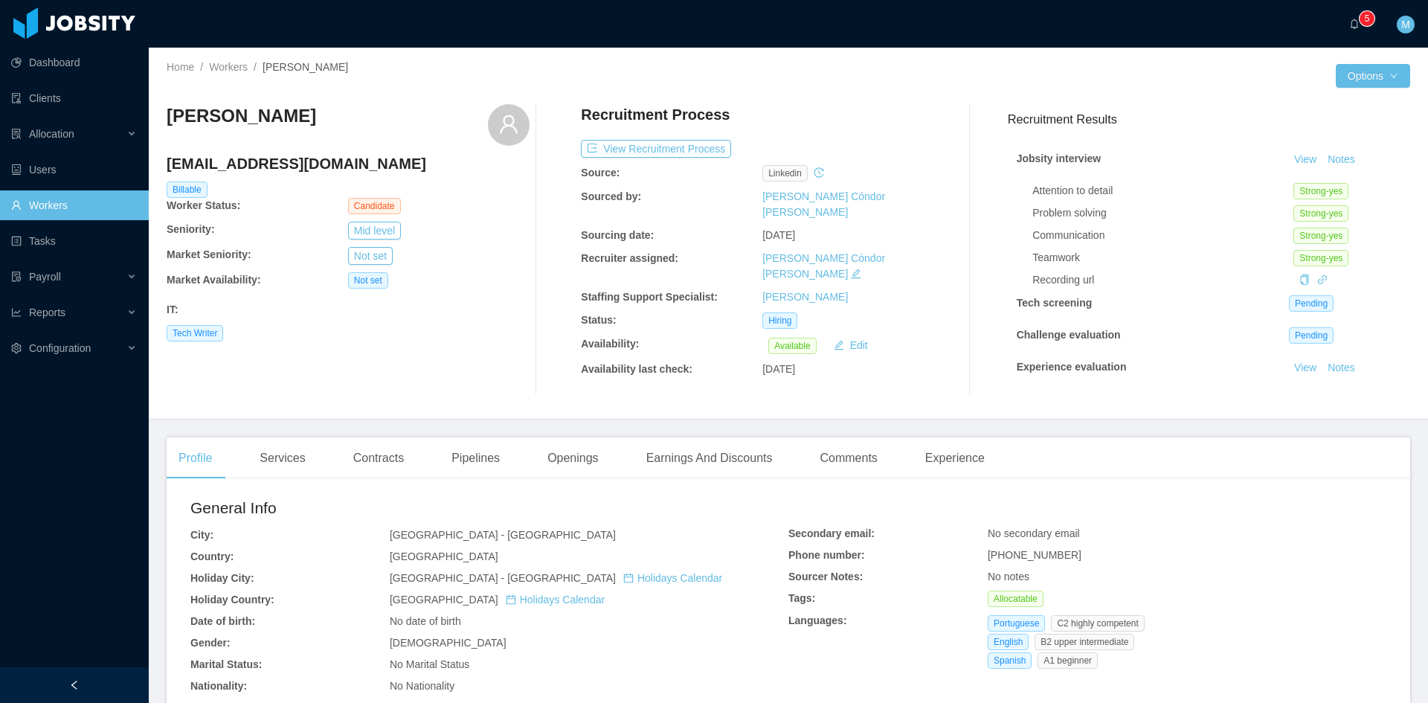
scroll to position [67, 0]
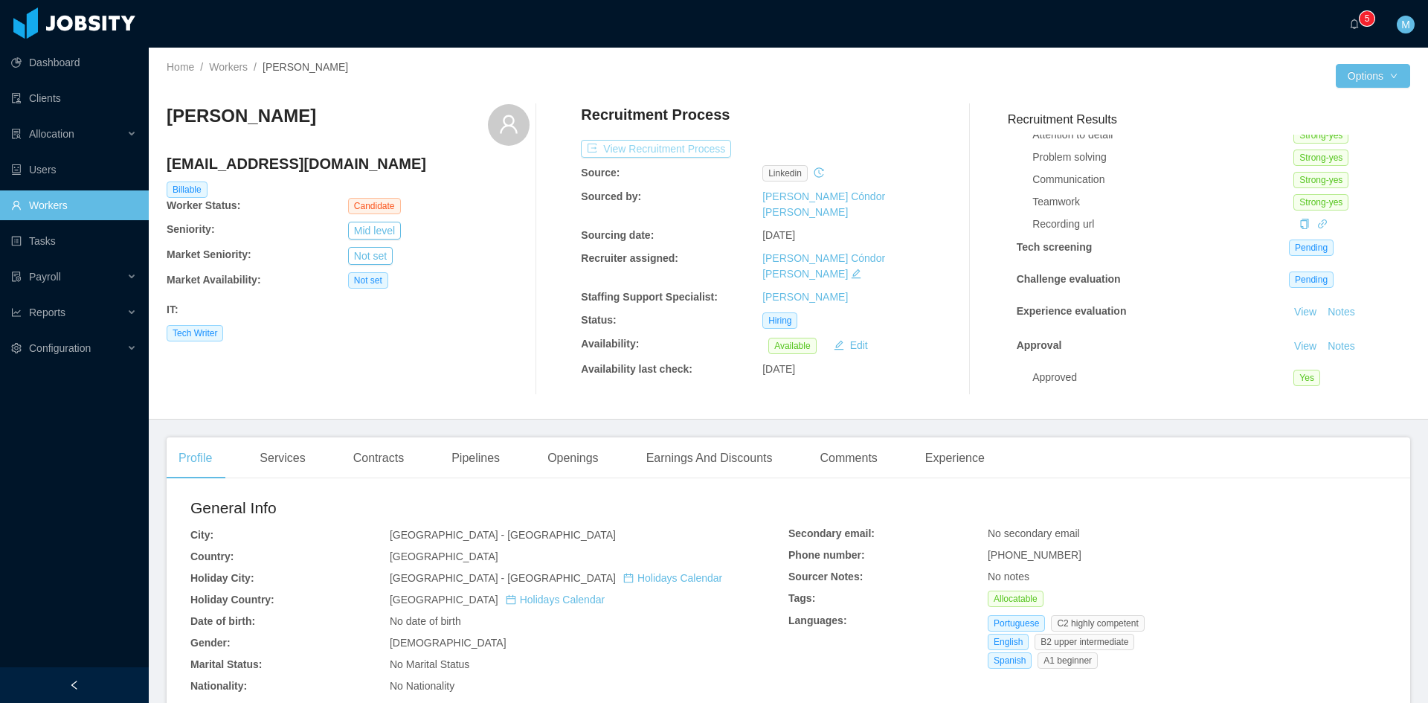
click at [679, 154] on button "View Recruitment Process" at bounding box center [656, 149] width 150 height 18
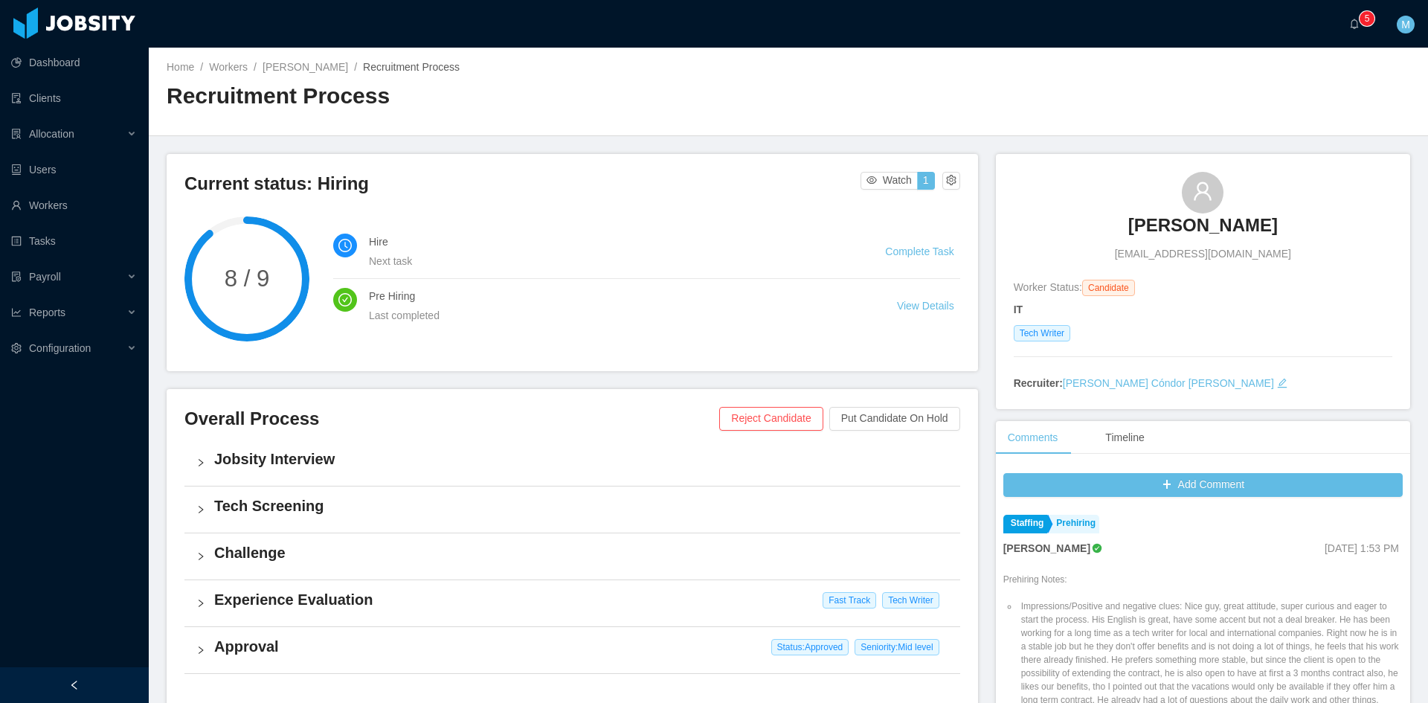
scroll to position [379, 0]
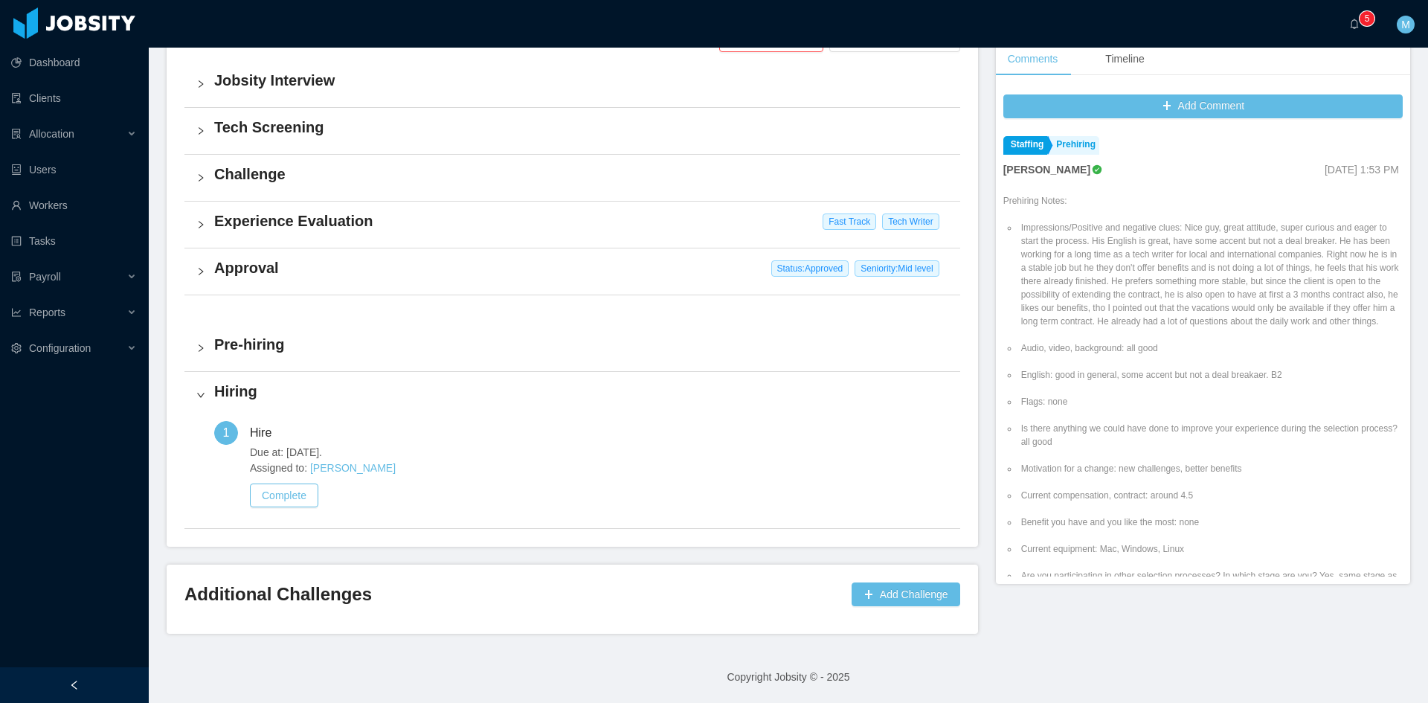
click at [200, 280] on div "Approval Status: Approved Seniority: Mid level" at bounding box center [572, 271] width 776 height 46
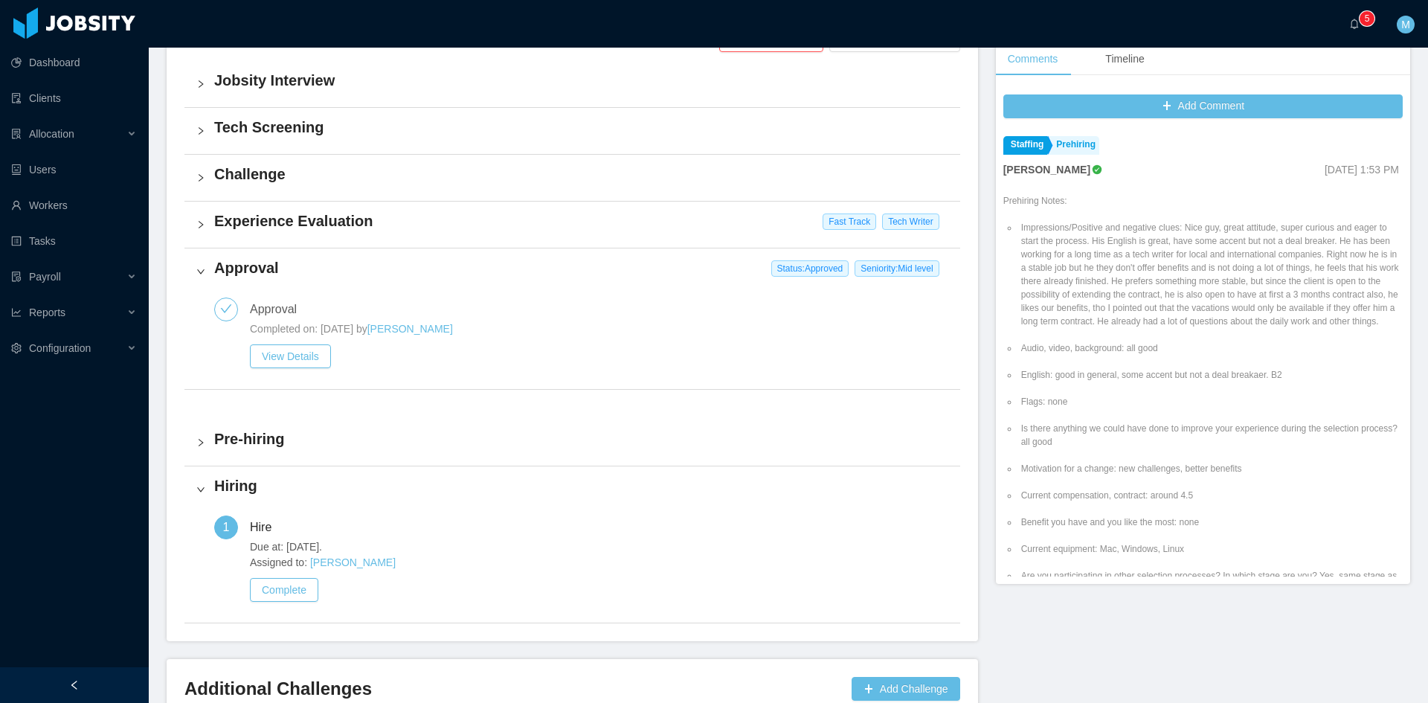
click at [209, 241] on div "Experience Evaluation Fast Track Tech Writer" at bounding box center [572, 225] width 776 height 46
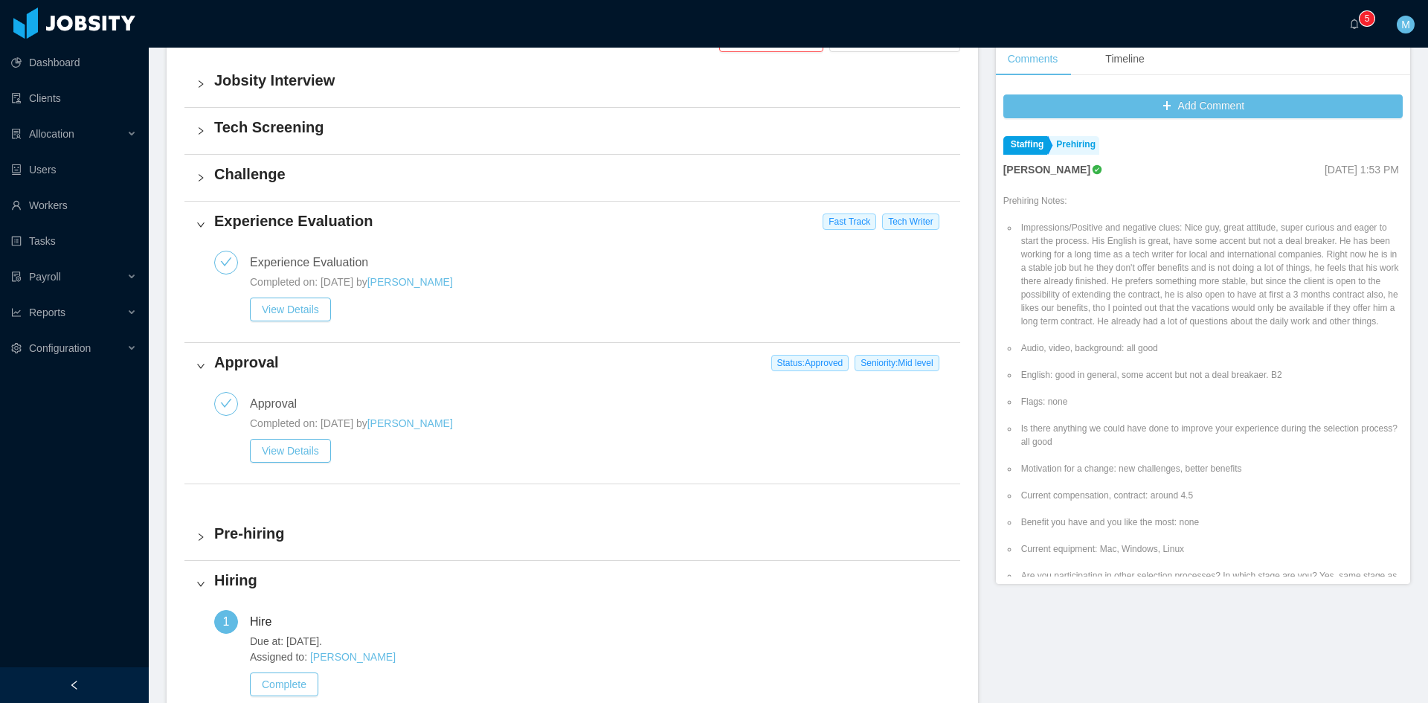
scroll to position [0, 0]
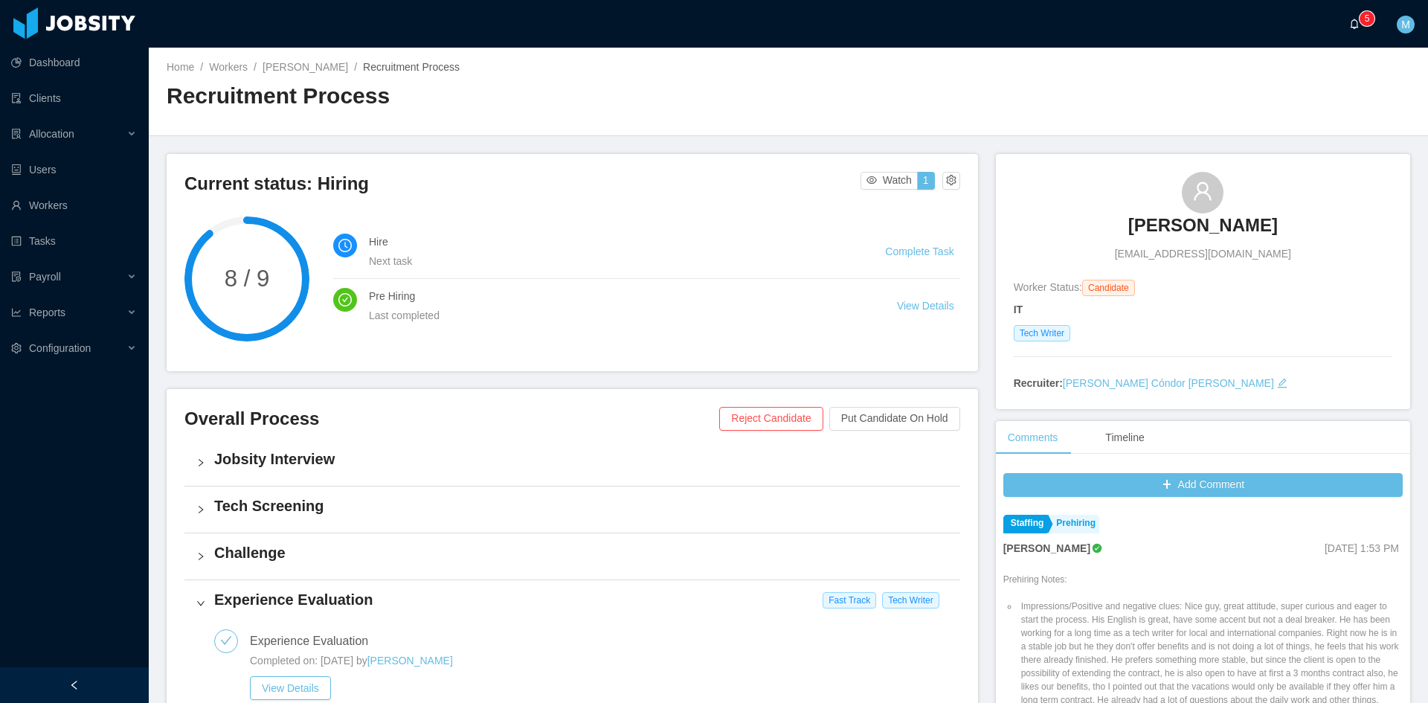
click at [1352, 22] on icon "icon: bell" at bounding box center [1355, 24] width 8 height 10
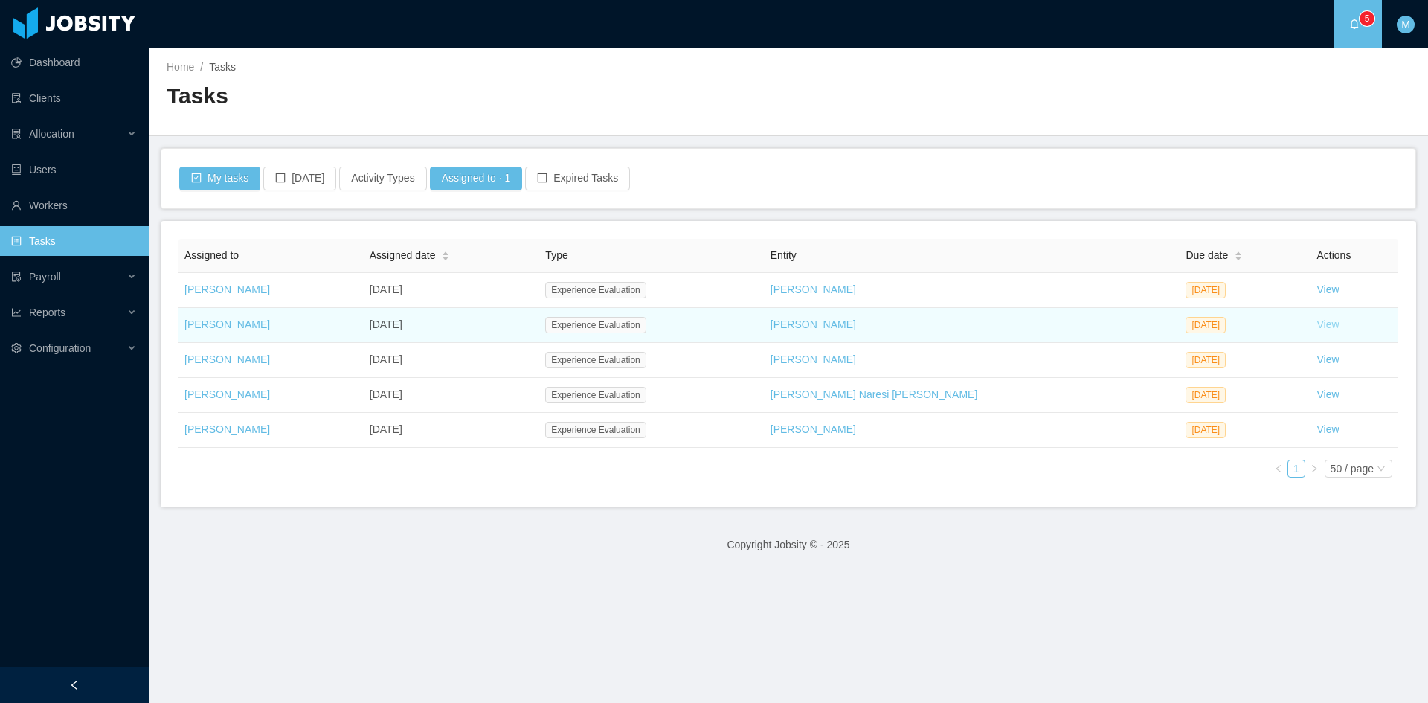
click at [1317, 318] on link "View" at bounding box center [1328, 324] width 22 height 12
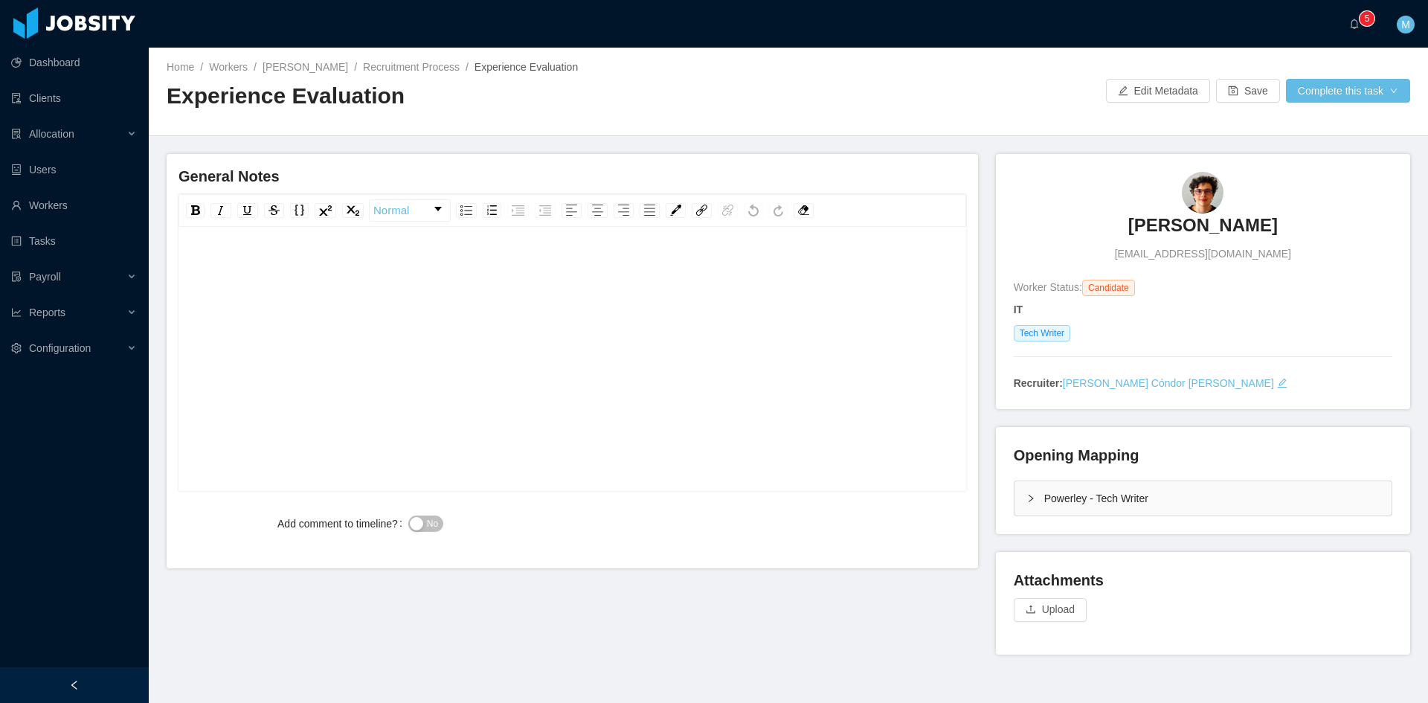
click at [833, 346] on div "rdw-editor" at bounding box center [572, 382] width 765 height 260
click at [737, 277] on div "**********" at bounding box center [572, 267] width 765 height 30
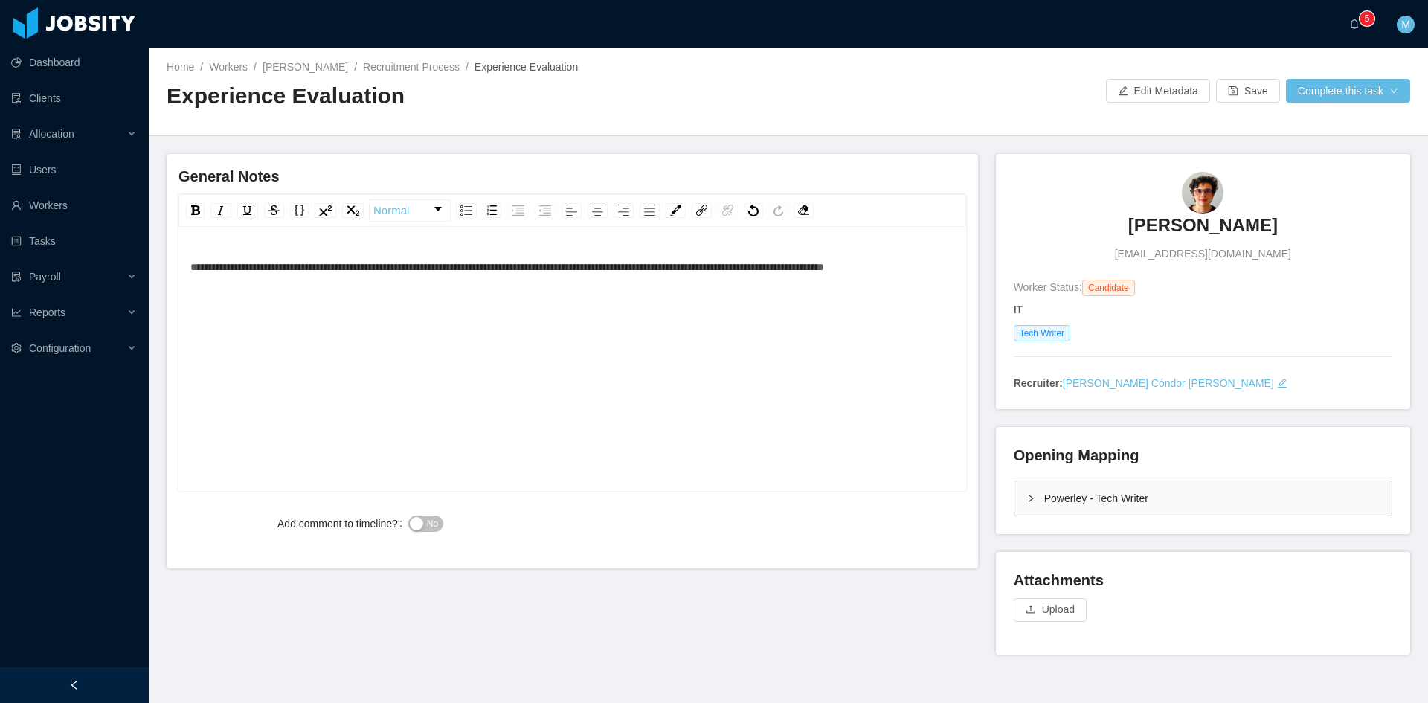
click at [655, 263] on span "**********" at bounding box center [507, 267] width 634 height 10
click at [459, 282] on div "**********" at bounding box center [572, 267] width 765 height 30
click at [245, 282] on div "**********" at bounding box center [572, 267] width 765 height 30
click at [191, 268] on span "**********" at bounding box center [505, 267] width 630 height 10
click at [419, 527] on button "No" at bounding box center [425, 523] width 35 height 16
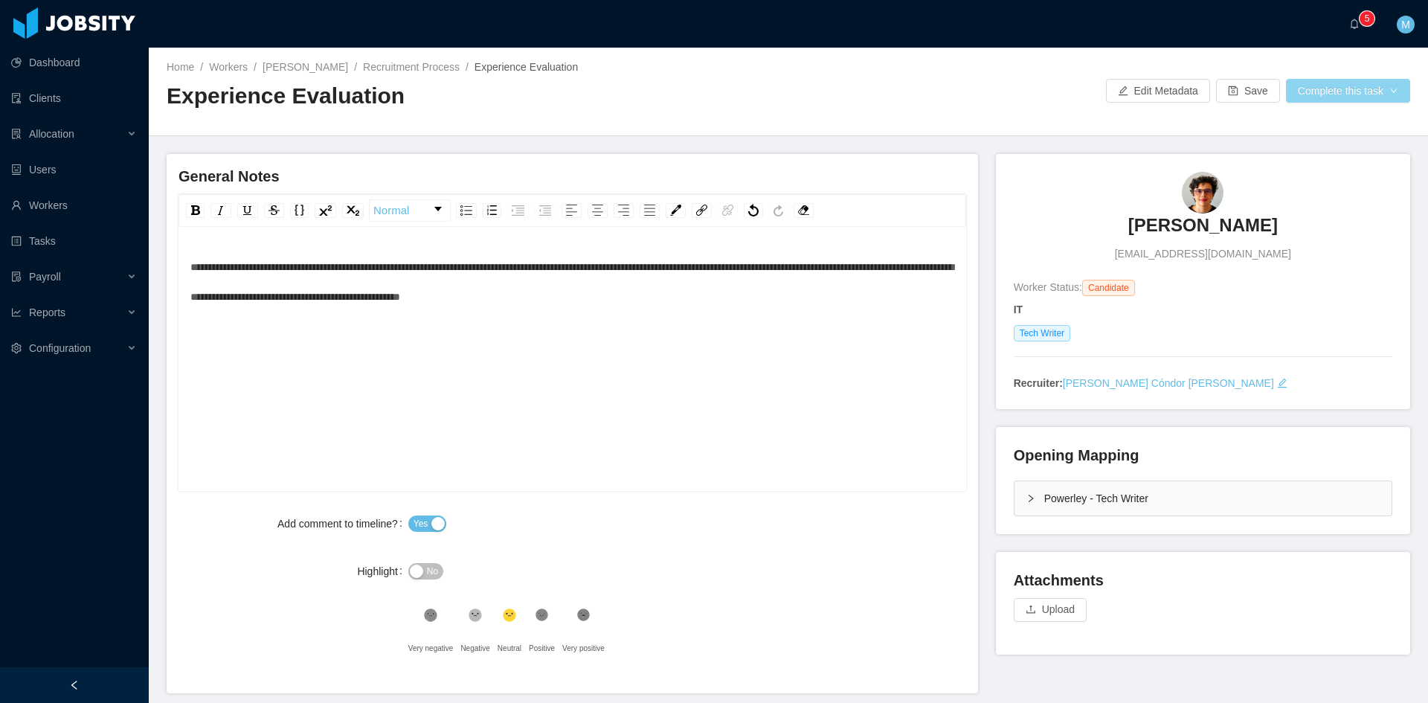
click at [1320, 88] on button "Complete this task" at bounding box center [1348, 91] width 124 height 24
click at [1311, 118] on button "Save Evaluation" at bounding box center [1338, 124] width 115 height 24
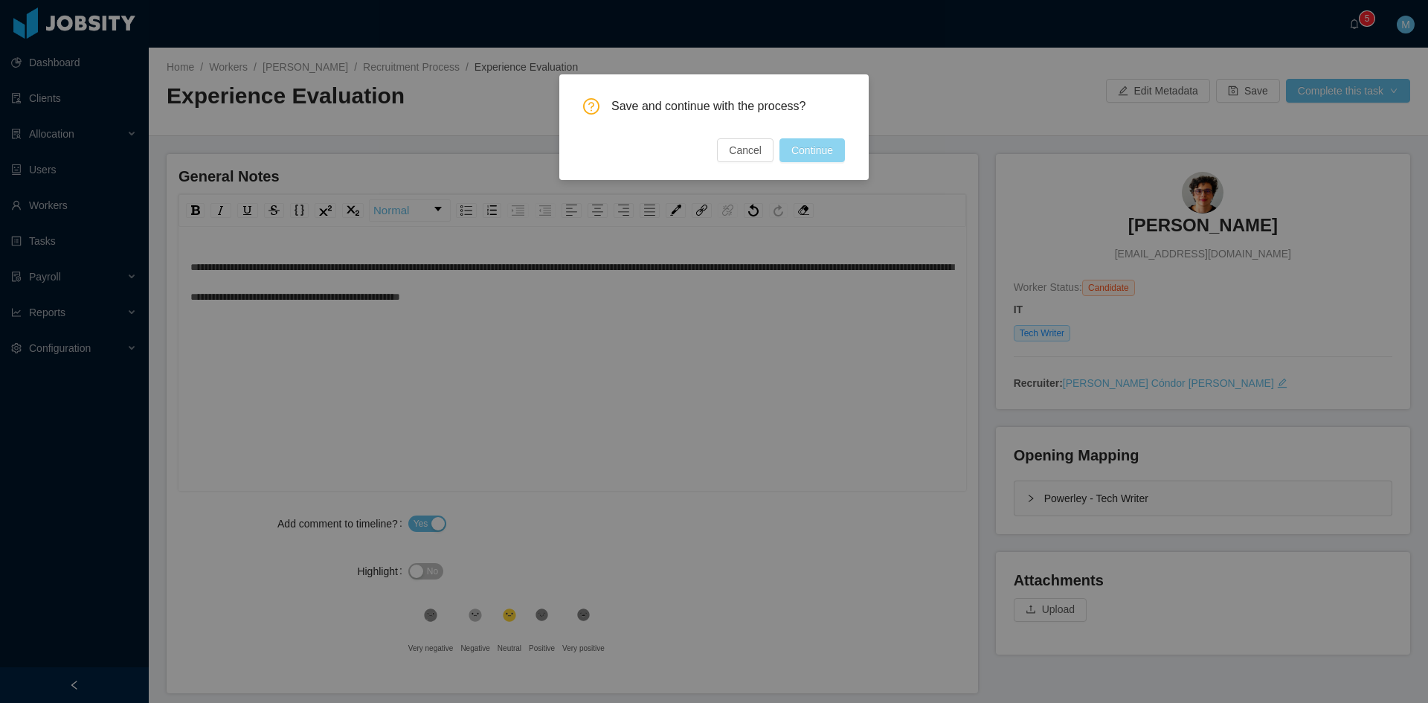
click at [807, 144] on button "Continue" at bounding box center [812, 150] width 65 height 24
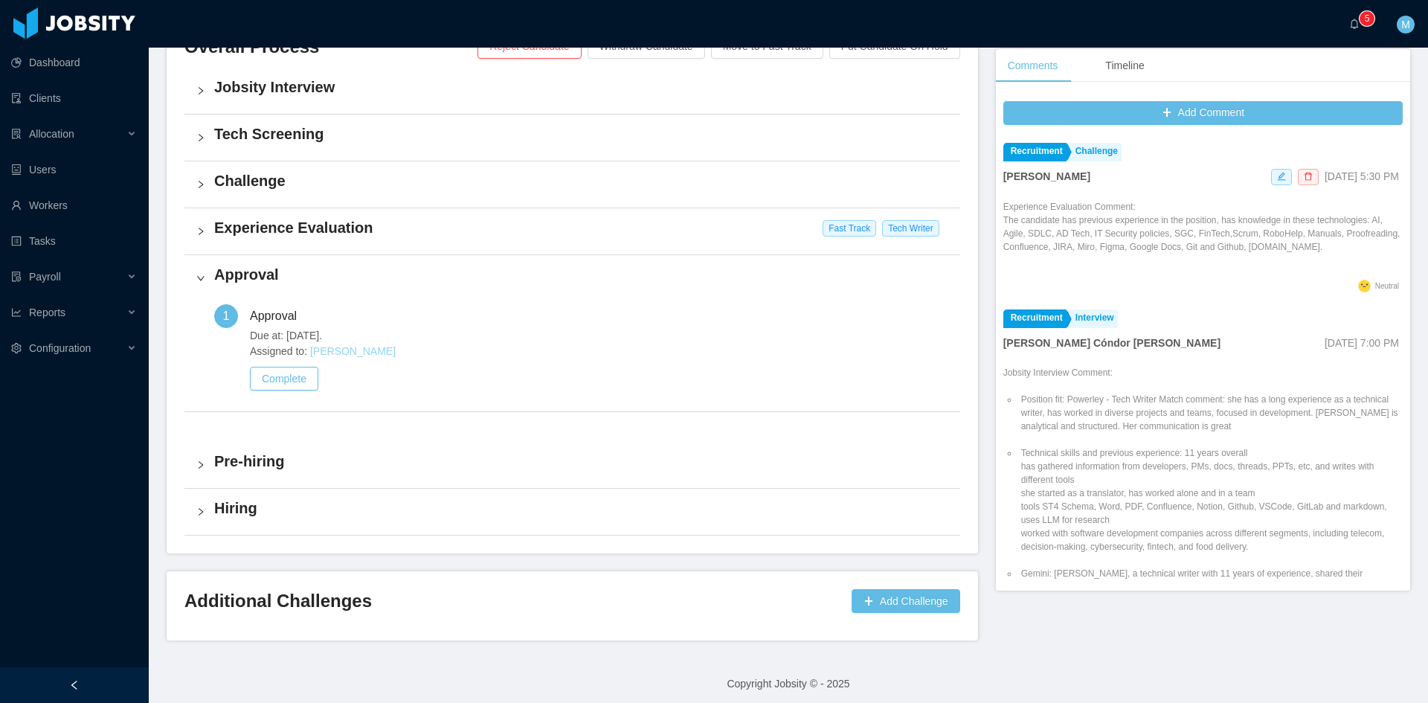
scroll to position [379, 0]
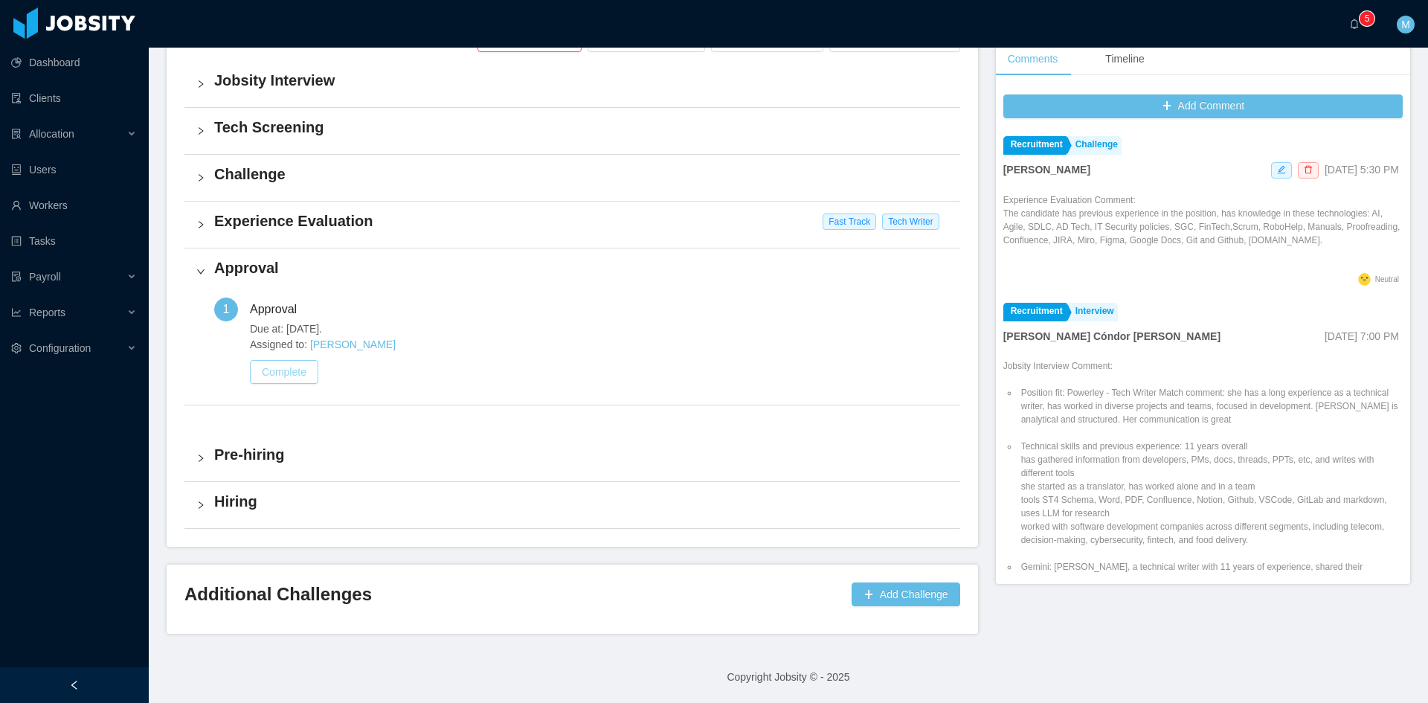
click at [274, 371] on button "Complete" at bounding box center [284, 372] width 68 height 24
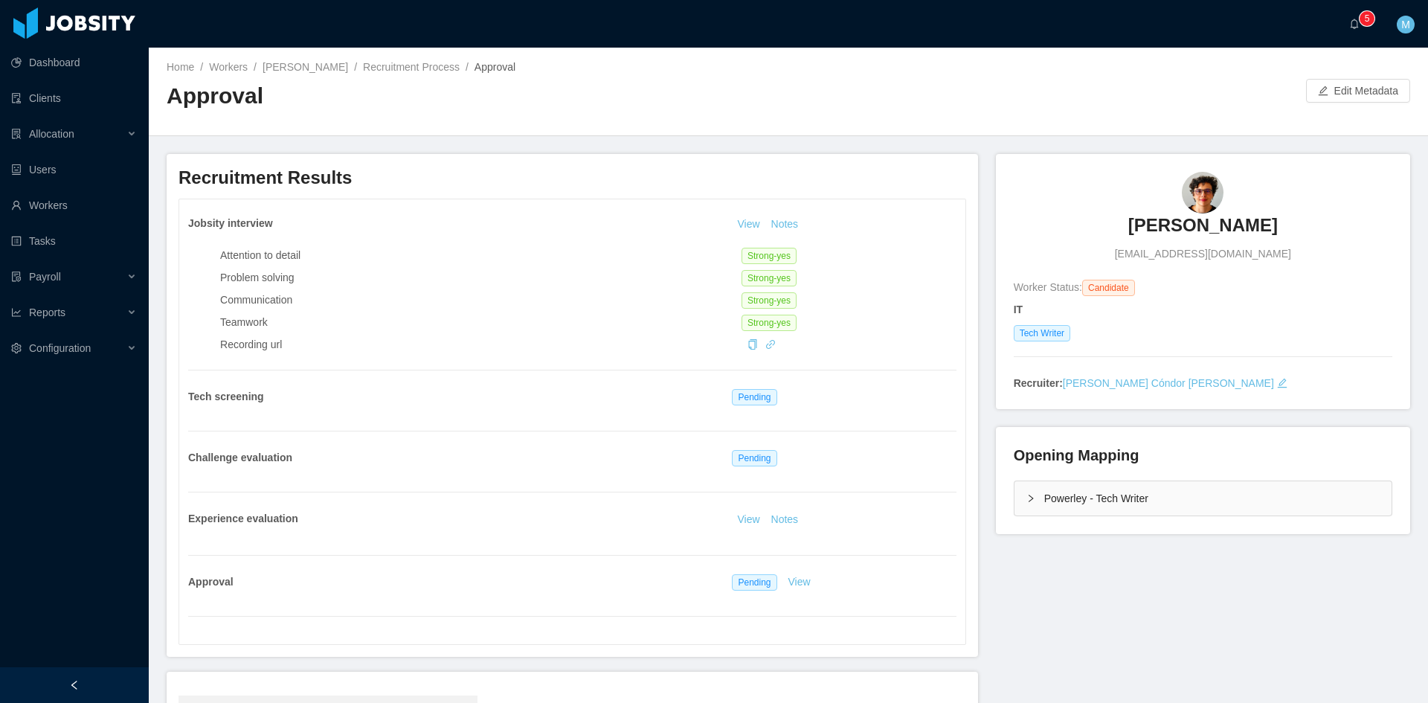
scroll to position [221, 0]
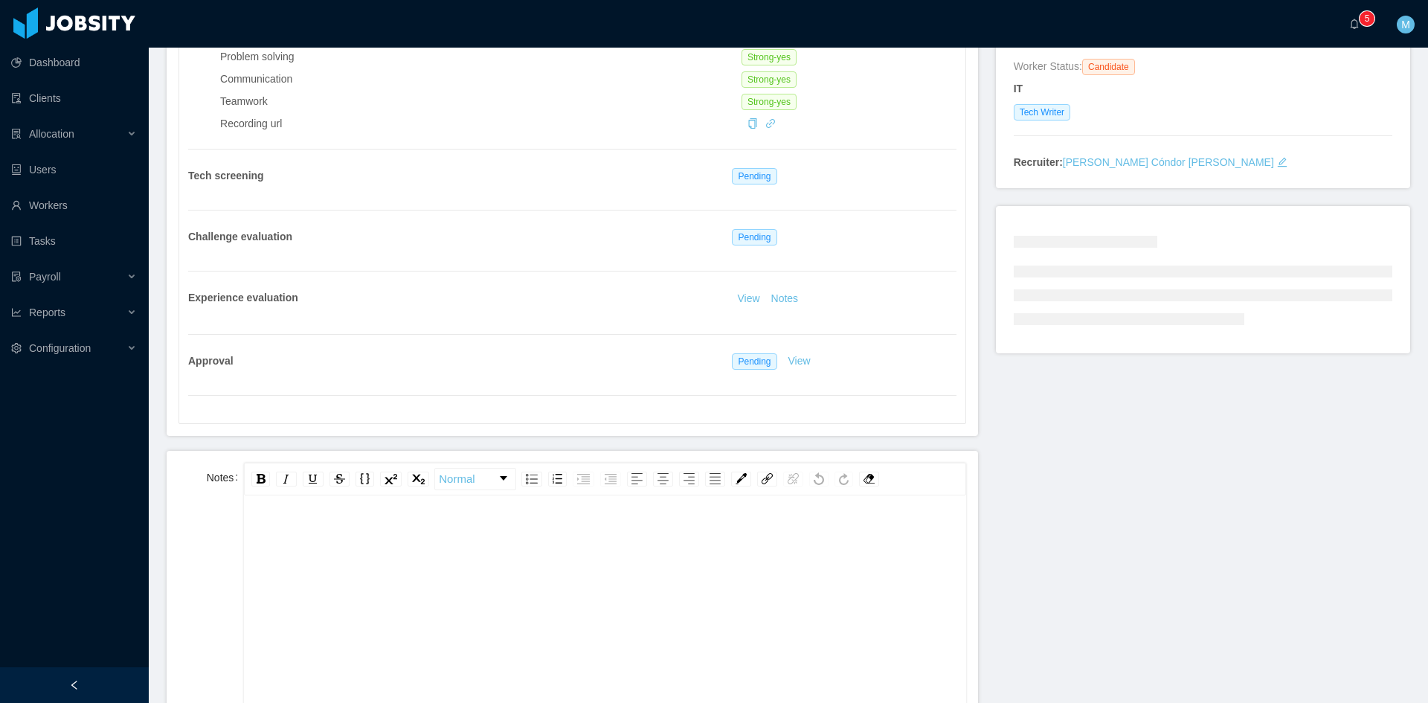
click at [499, 518] on div "rdw-wrapper" at bounding box center [605, 629] width 722 height 260
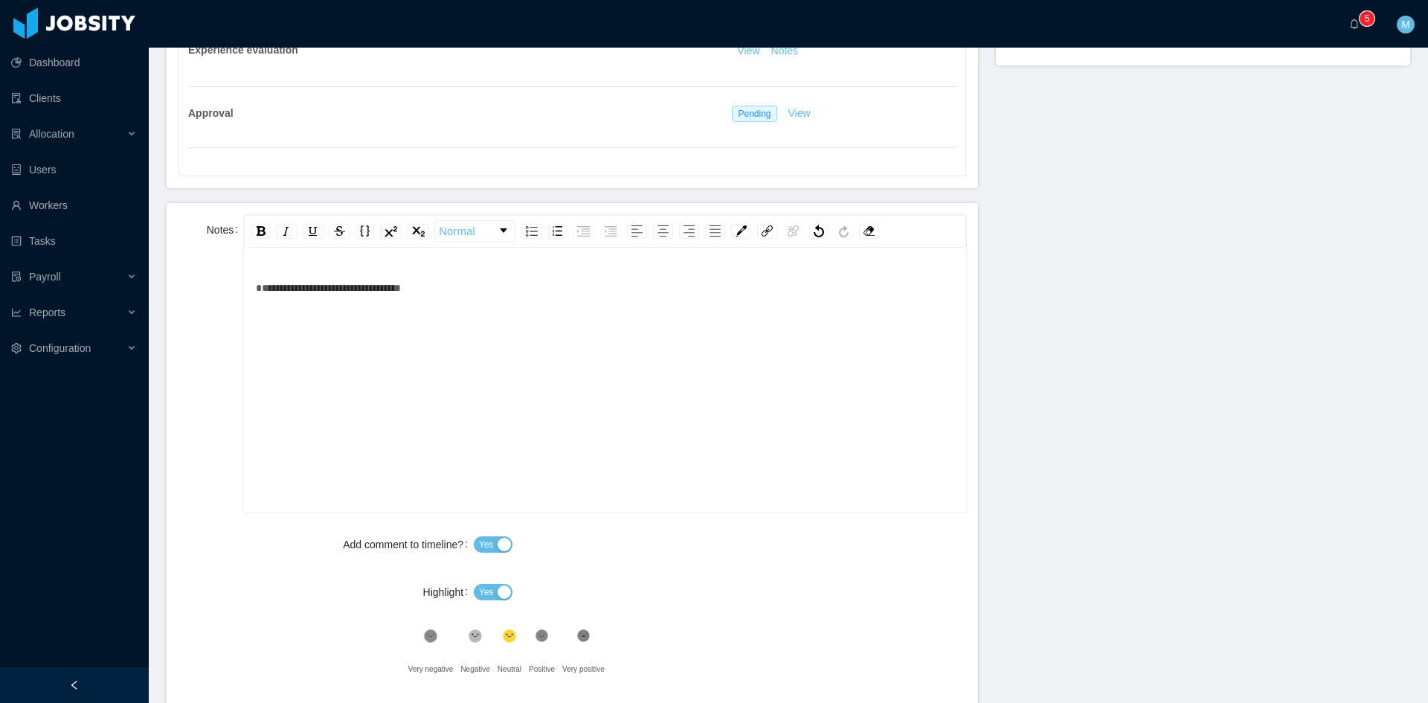
scroll to position [593, 0]
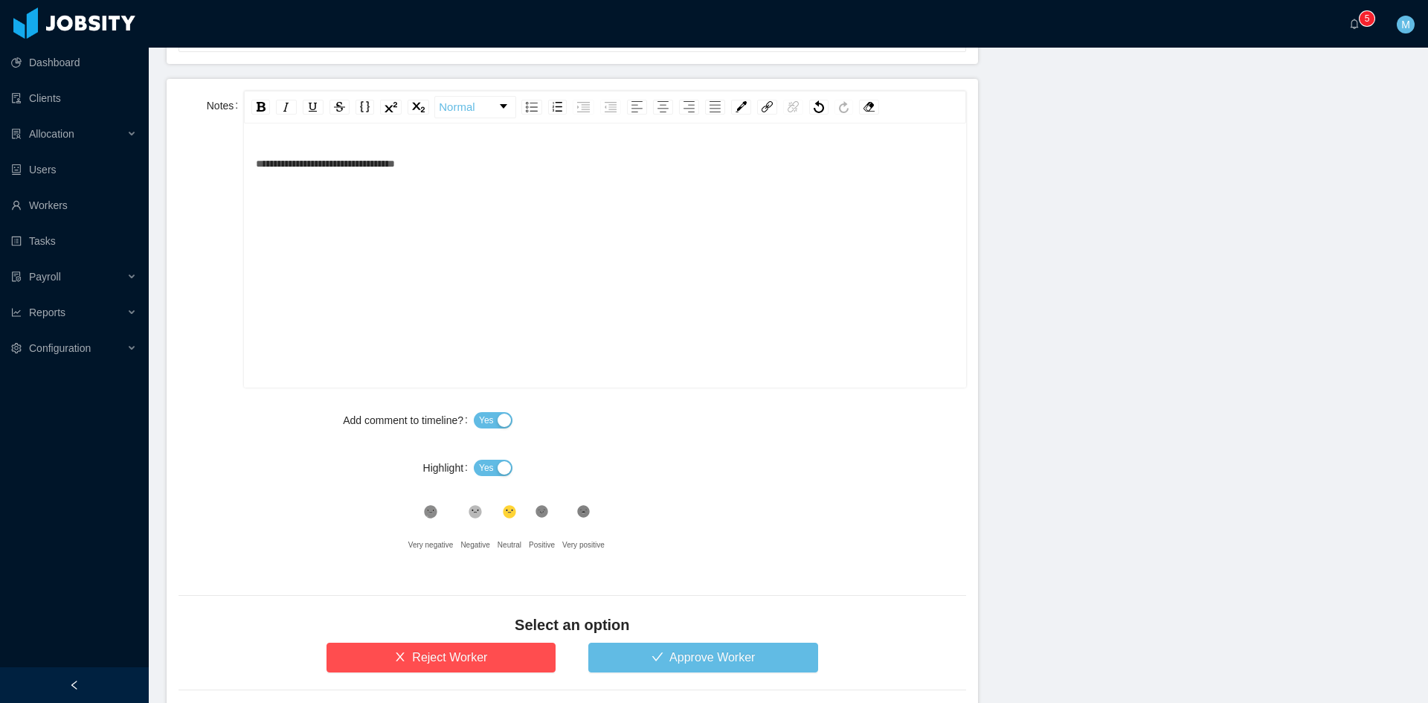
click at [481, 463] on span "Yes" at bounding box center [486, 467] width 15 height 15
click at [544, 527] on div ".st1{fill:#232323}" at bounding box center [542, 516] width 26 height 30
click at [614, 647] on button "Approve Worker" at bounding box center [703, 658] width 230 height 30
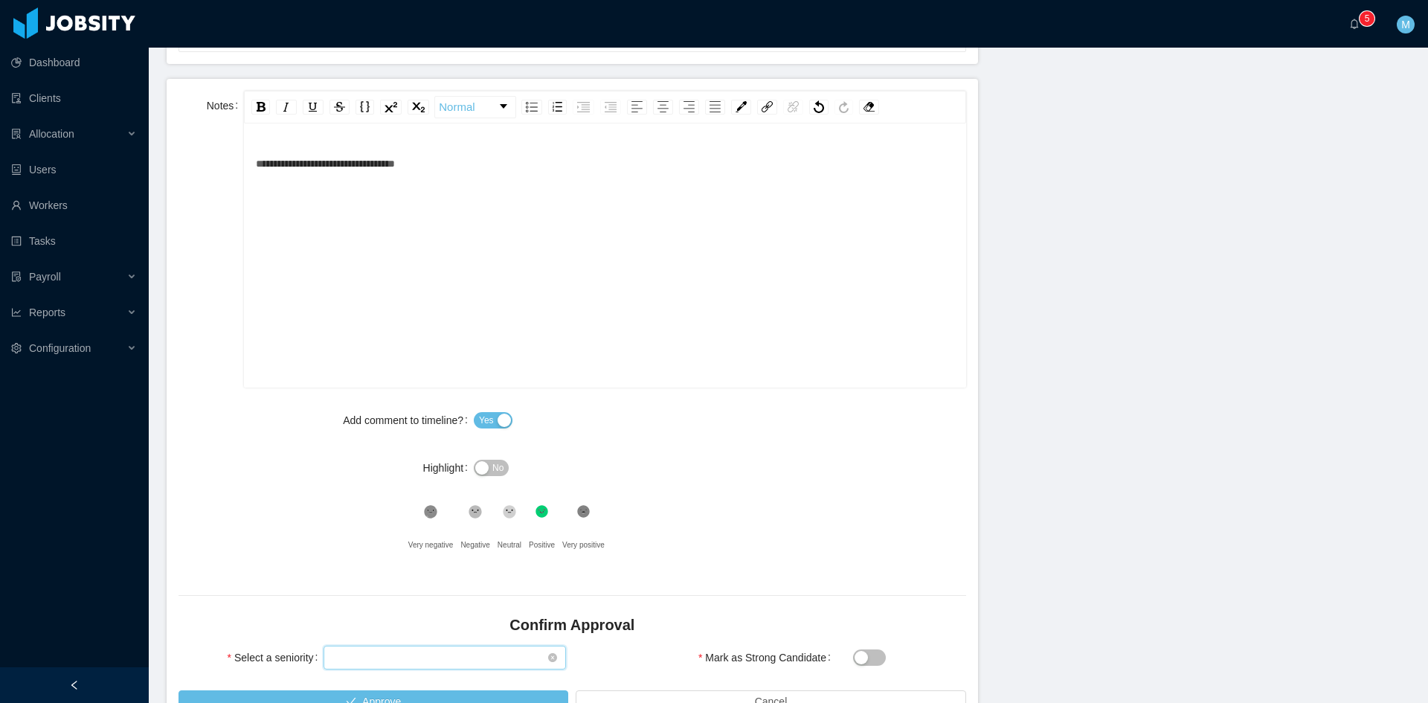
click at [420, 655] on div "Select seniority" at bounding box center [439, 657] width 215 height 22
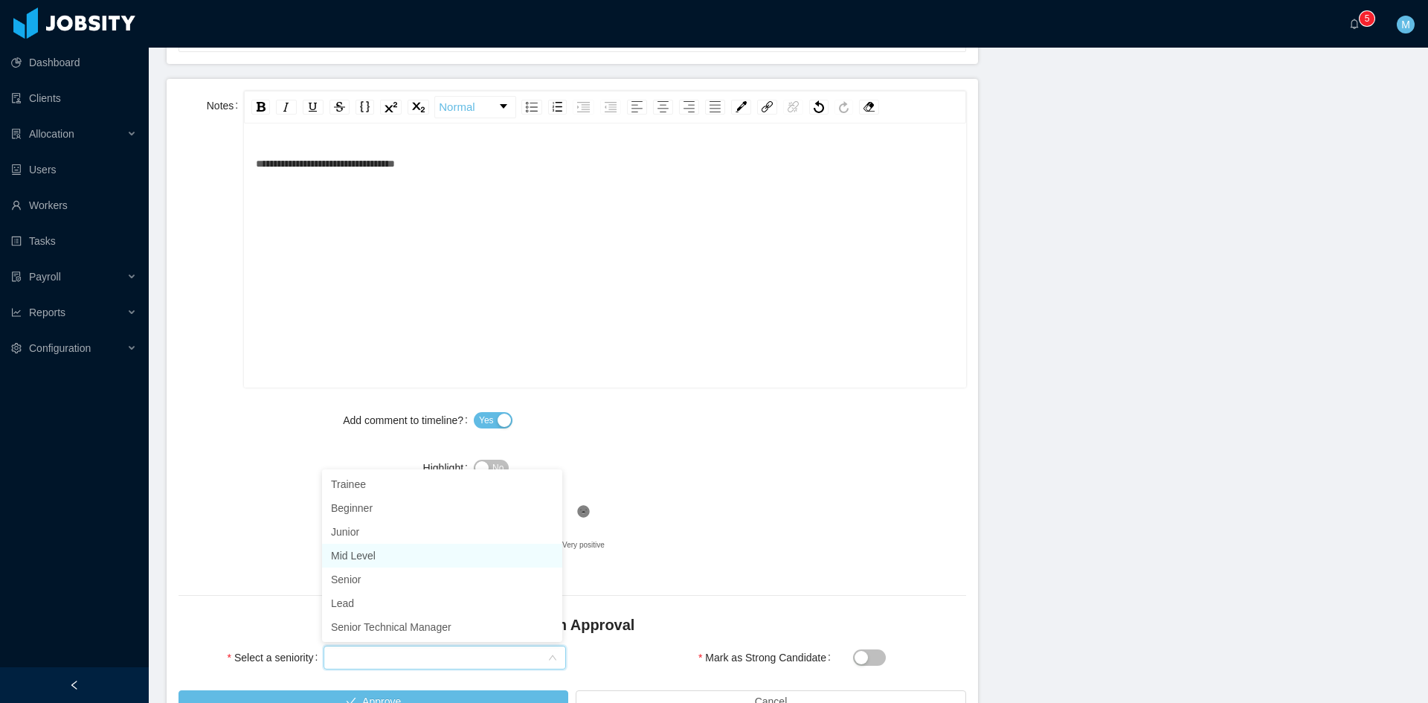
click at [371, 556] on li "Mid Level" at bounding box center [442, 556] width 240 height 24
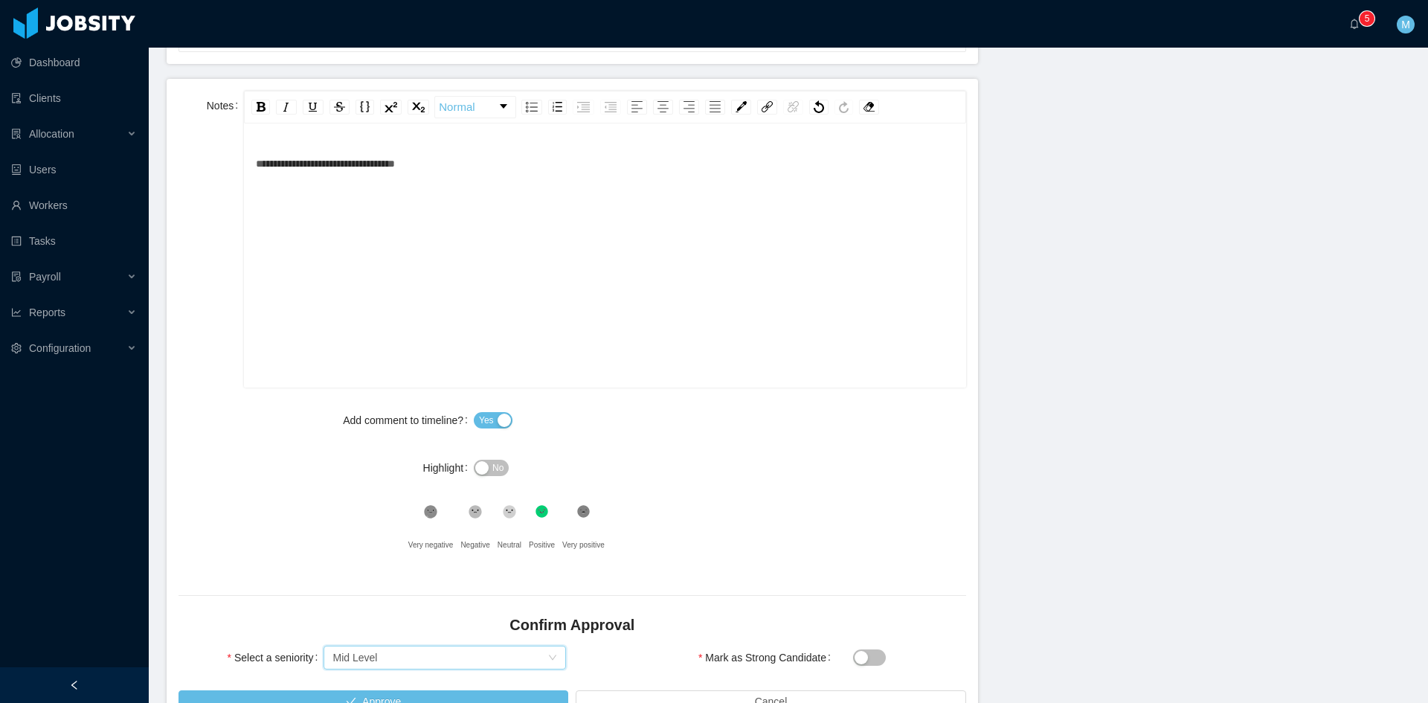
scroll to position [685, 0]
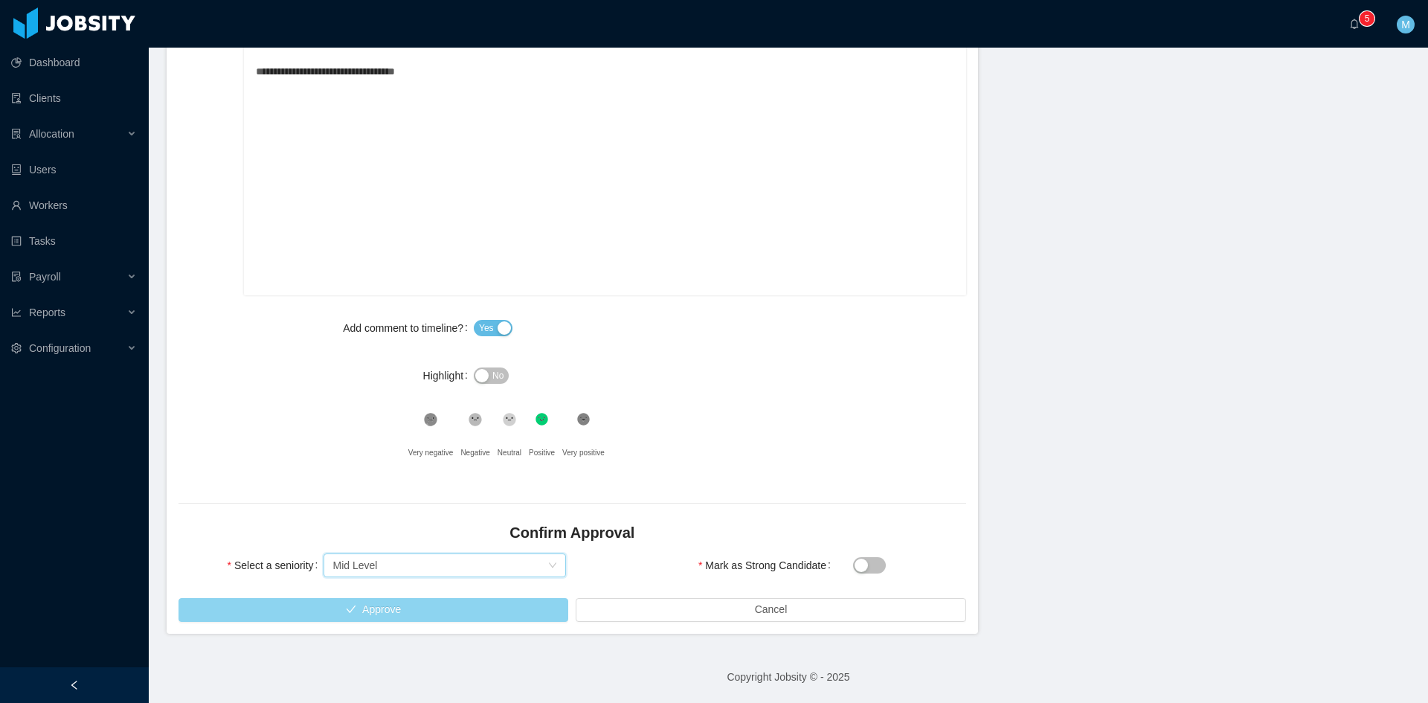
click at [327, 614] on button "Approve" at bounding box center [374, 610] width 390 height 24
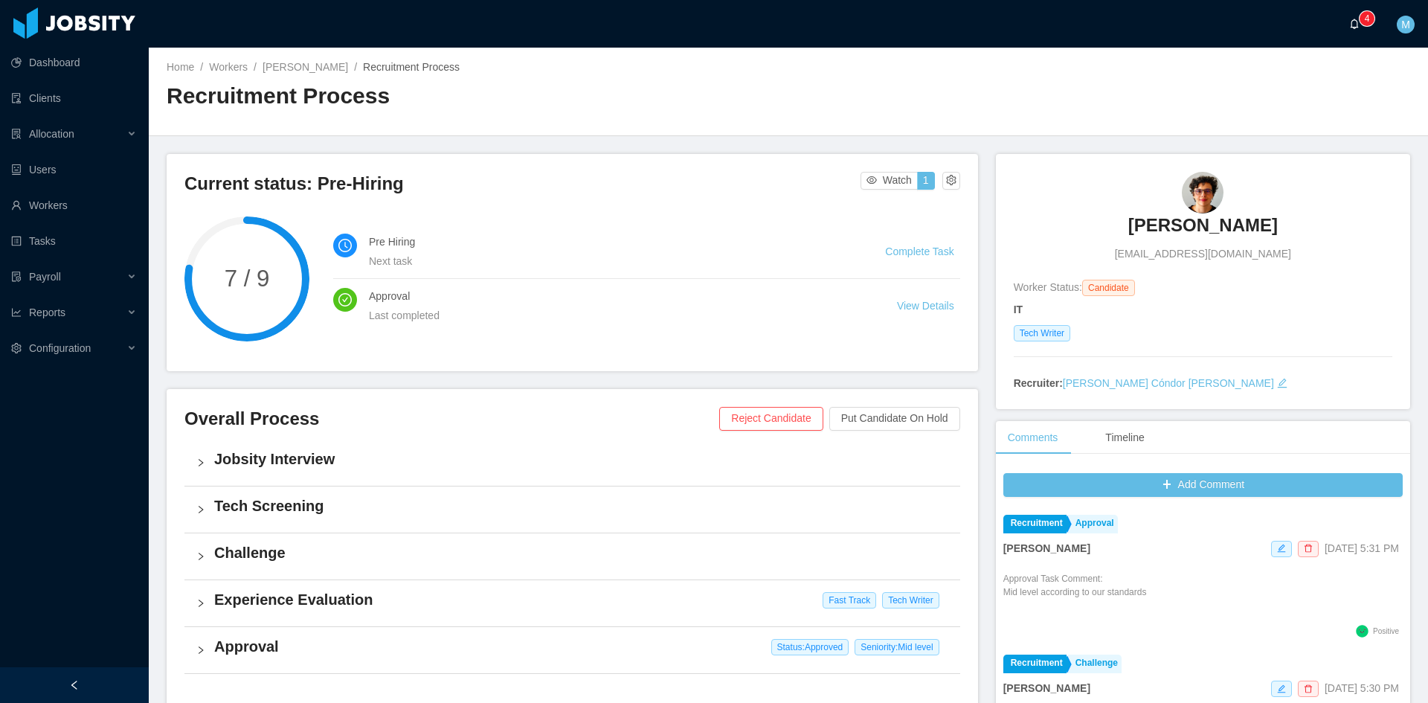
click at [1359, 23] on icon "icon: bell" at bounding box center [1354, 24] width 10 height 10
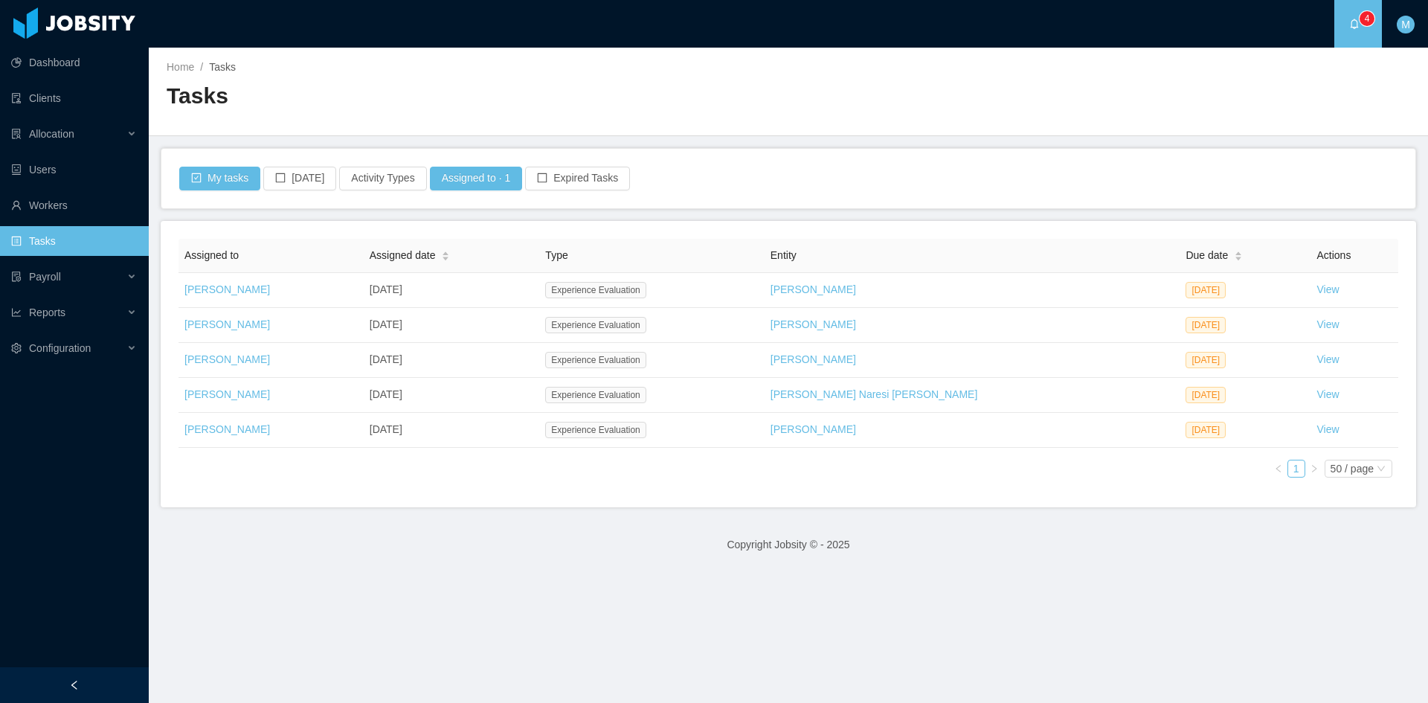
click at [732, 508] on main "Home / Tasks / Tasks My tasks Today Activity Types Assigned to · 1 Expired Task…" at bounding box center [788, 375] width 1279 height 655
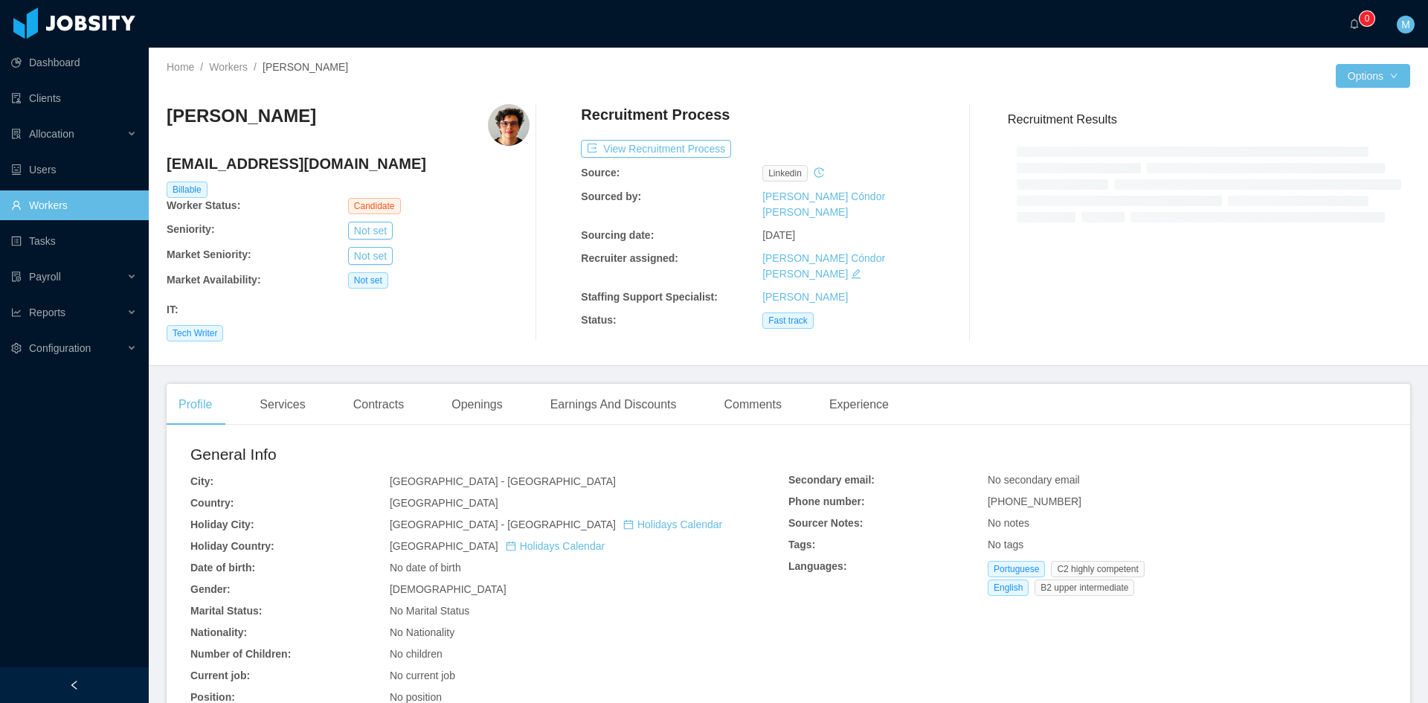
scroll to position [364, 0]
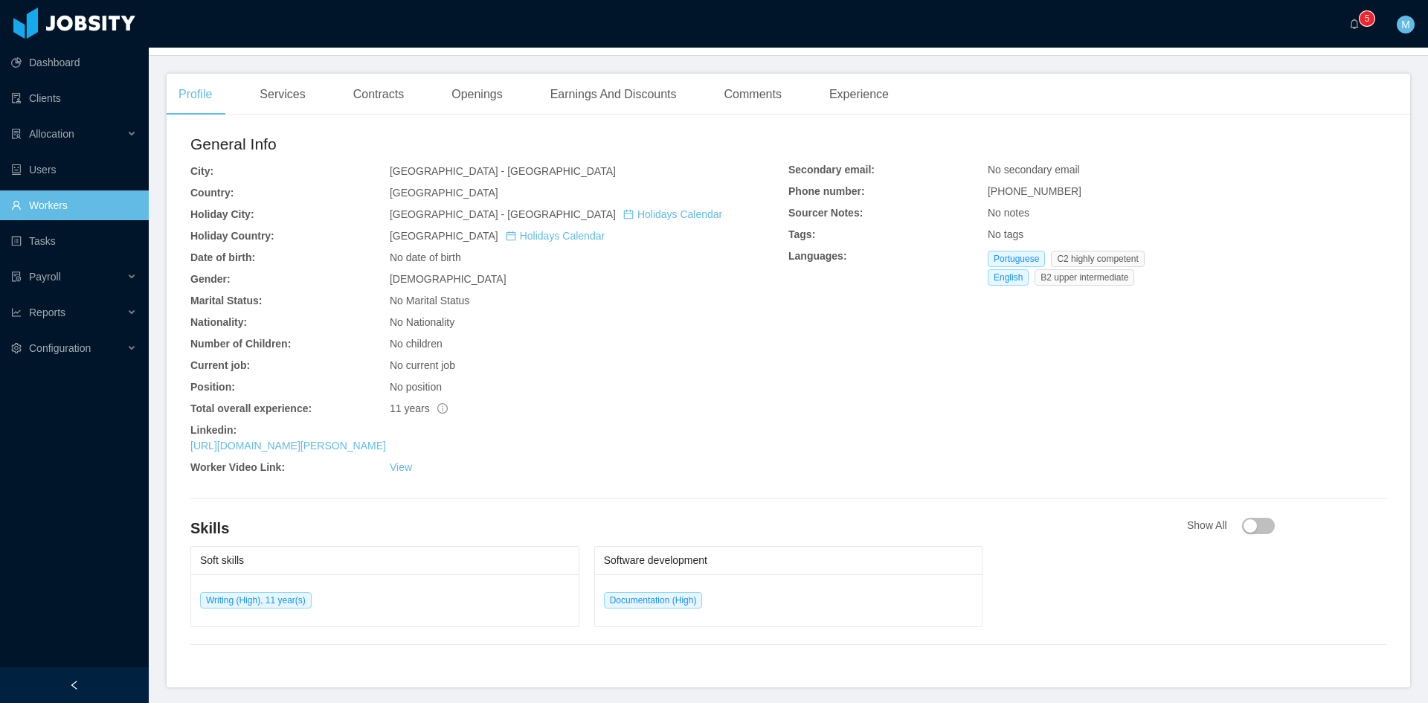
drag, startPoint x: 394, startPoint y: 392, endPoint x: 321, endPoint y: 320, distance: 102.6
click at [321, 313] on div "General Info City: [GEOGRAPHIC_DATA] - [GEOGRAPHIC_DATA] Country: [GEOGRAPHIC_D…" at bounding box center [489, 306] width 598 height 349
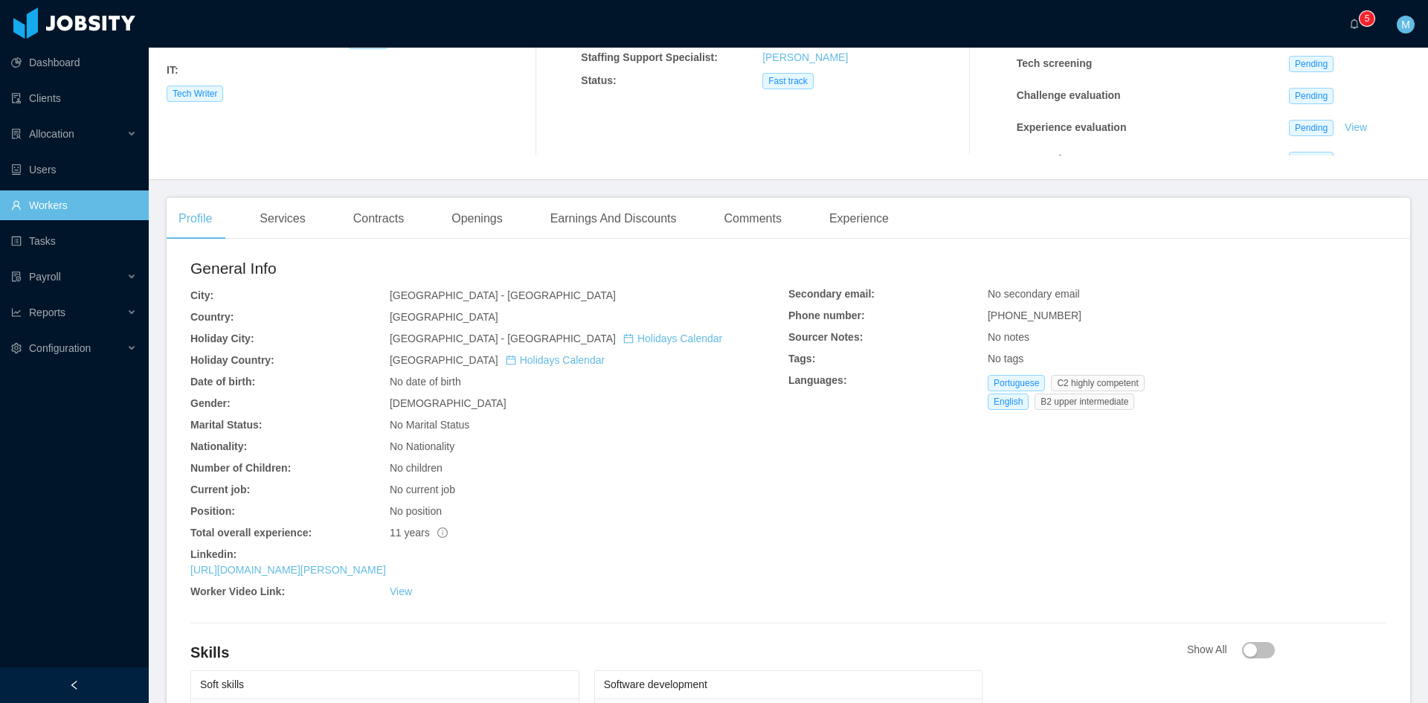
scroll to position [0, 0]
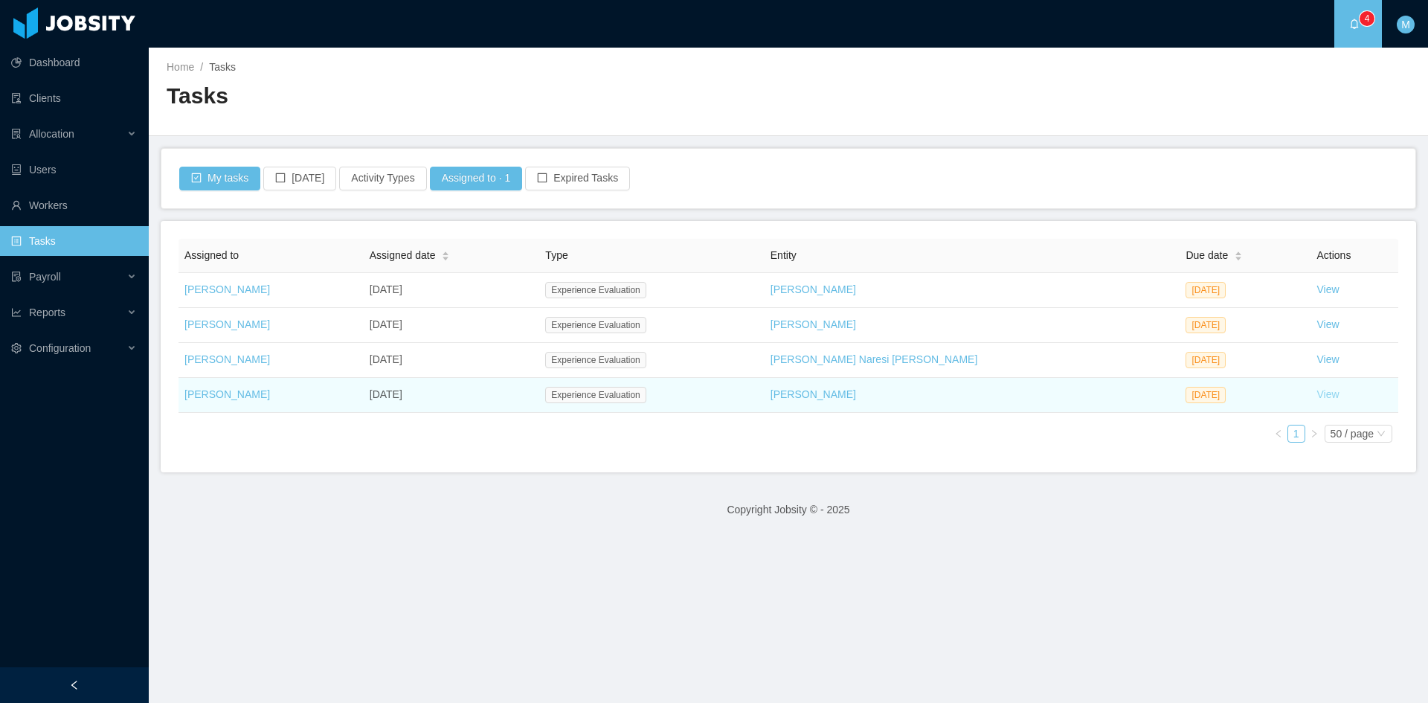
click at [1317, 396] on link "View" at bounding box center [1328, 394] width 22 height 12
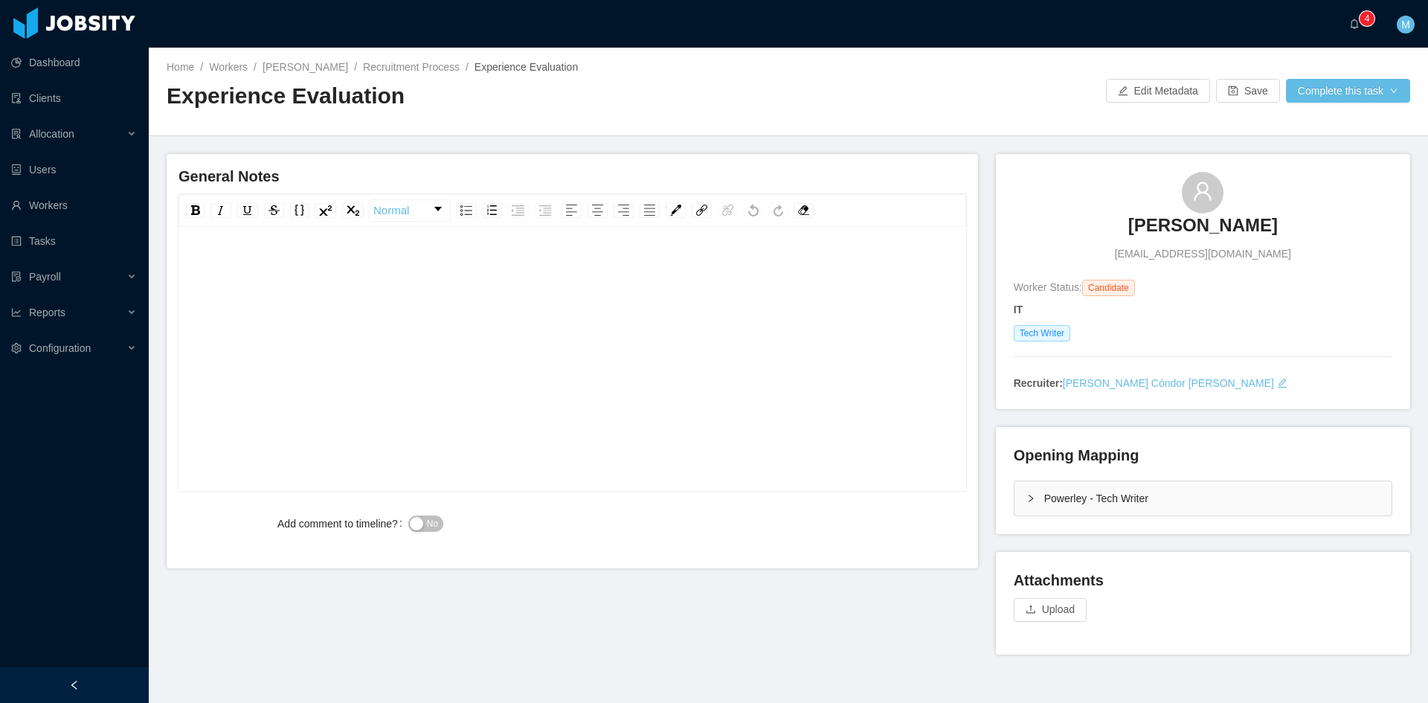
drag, startPoint x: 1006, startPoint y: 495, endPoint x: 1018, endPoint y: 495, distance: 11.2
click at [1015, 495] on div "Powerley - Tech Writer" at bounding box center [1203, 498] width 377 height 34
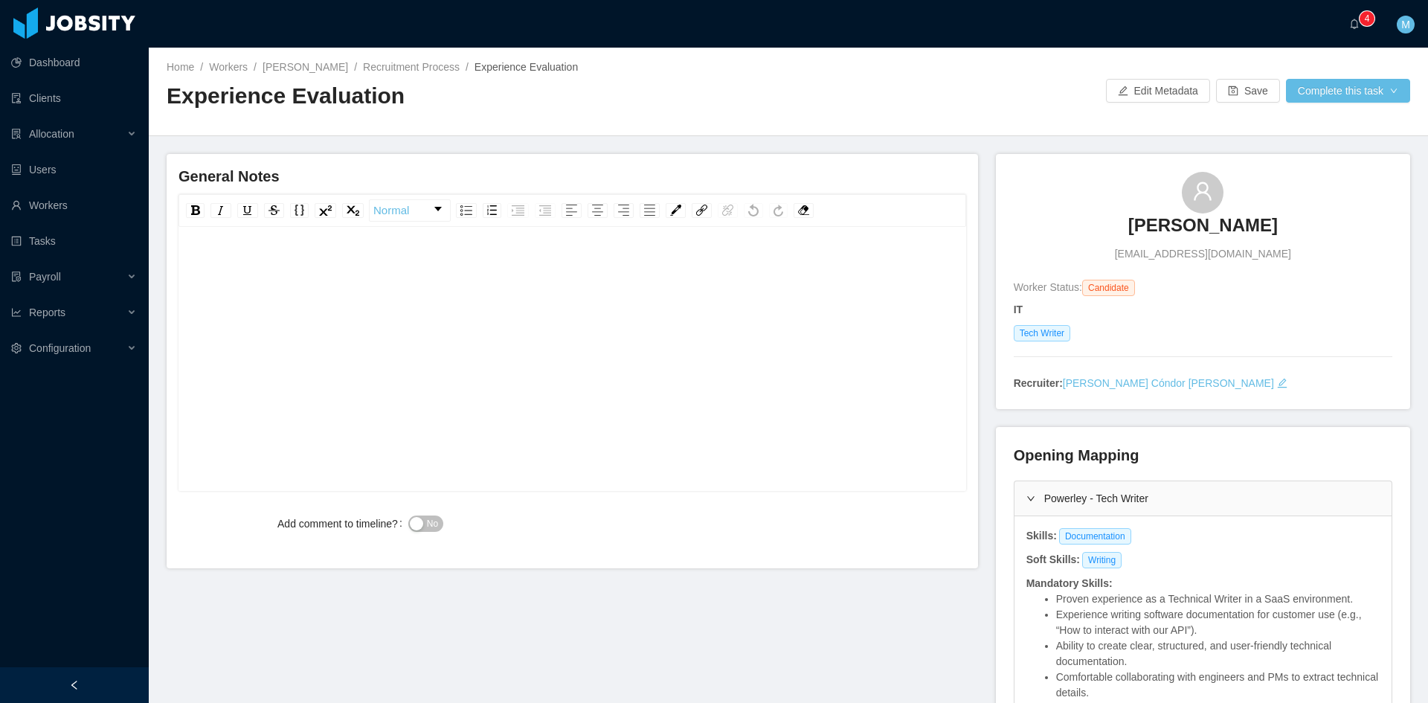
click at [682, 419] on div "rdw-editor" at bounding box center [572, 382] width 765 height 260
click at [402, 281] on div "**********" at bounding box center [572, 267] width 765 height 30
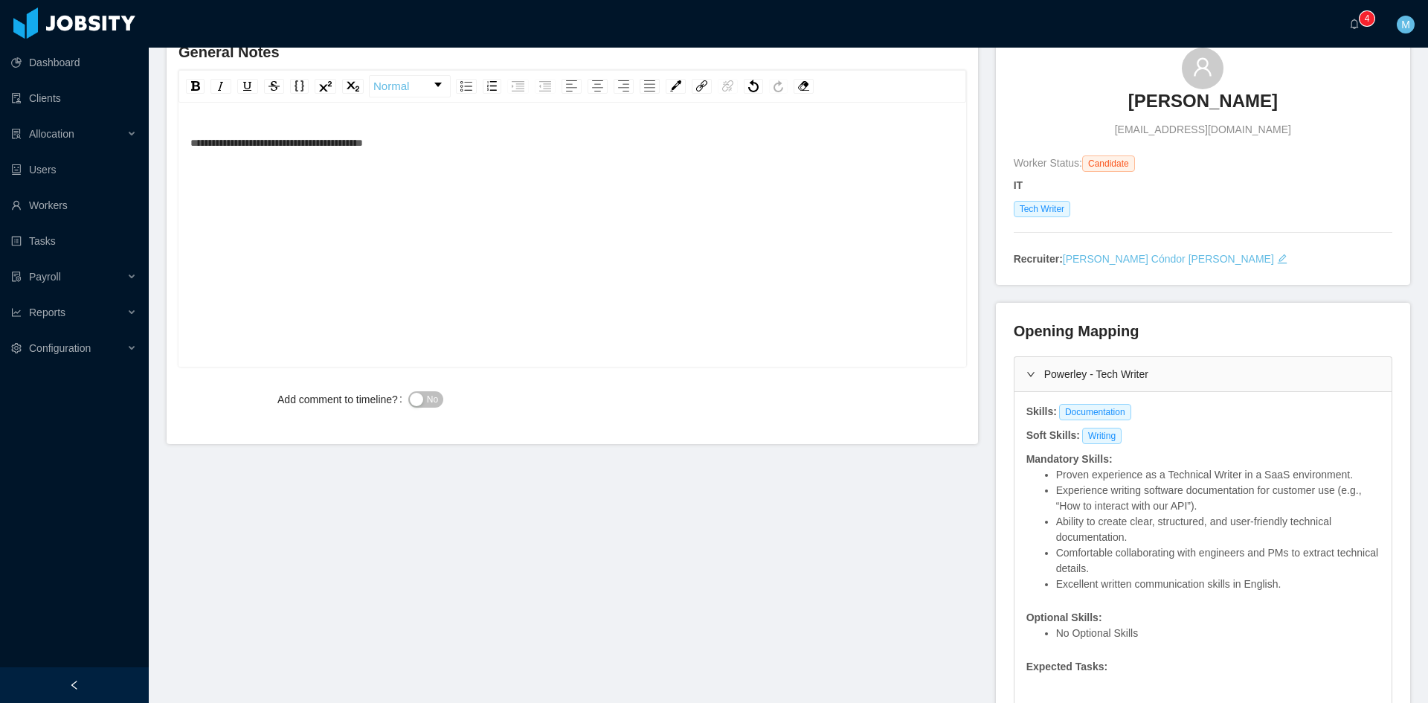
click at [464, 156] on div "**********" at bounding box center [572, 143] width 765 height 30
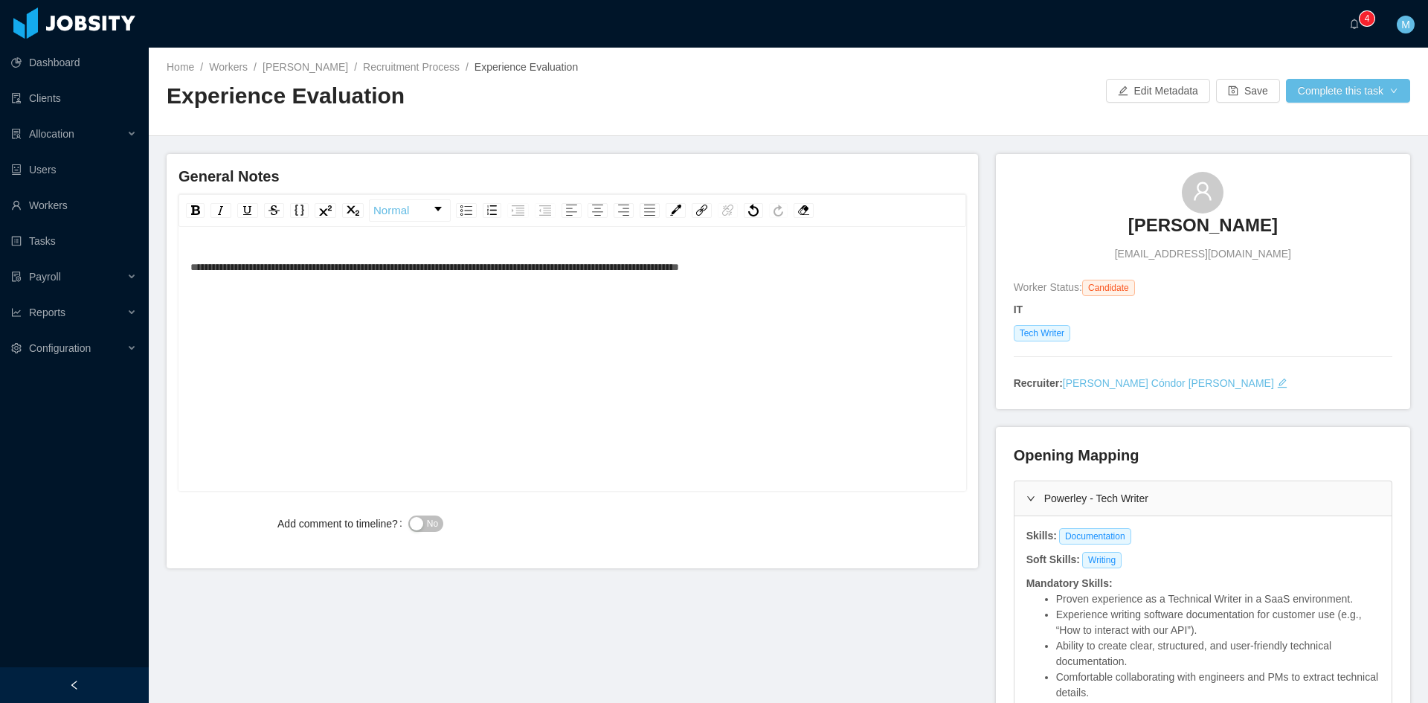
click at [192, 267] on span "**********" at bounding box center [434, 267] width 489 height 10
click at [625, 326] on div "**********" at bounding box center [572, 382] width 765 height 260
click at [434, 524] on span "No" at bounding box center [432, 523] width 11 height 15
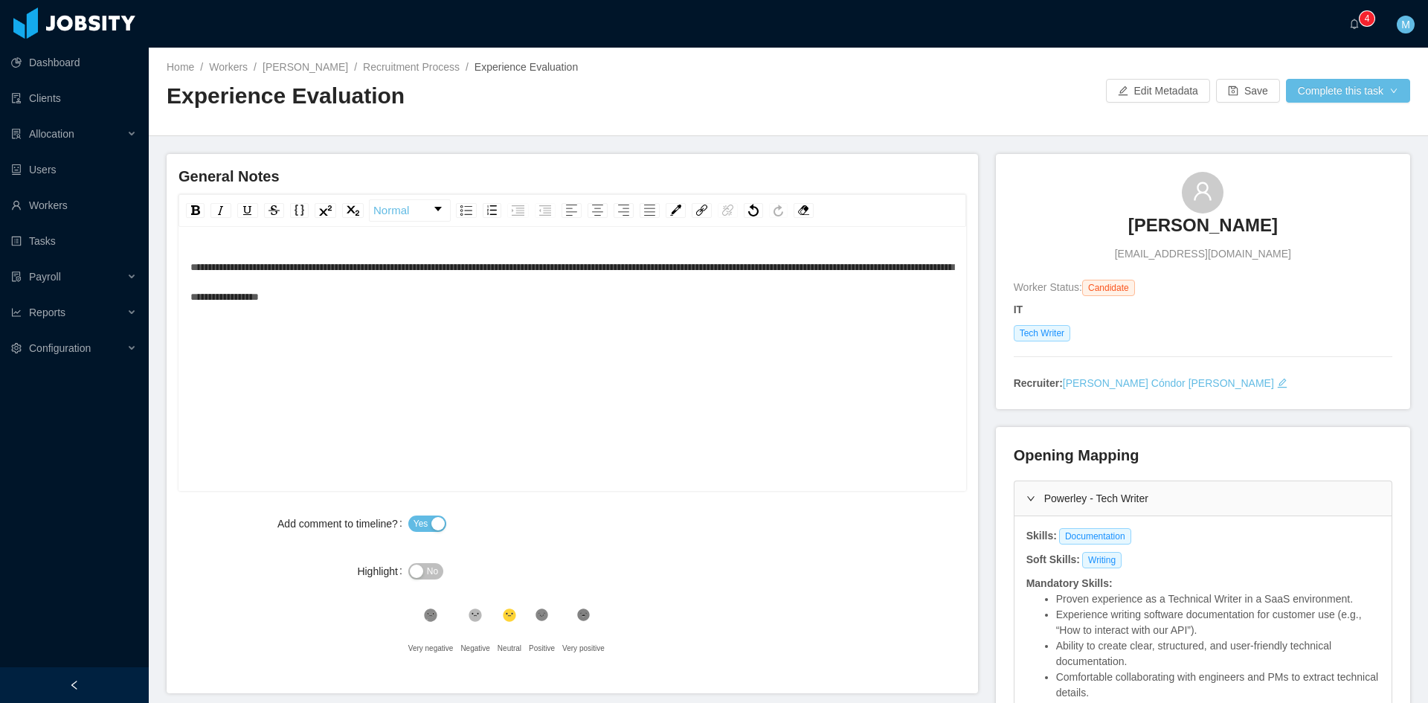
click at [1337, 104] on div "Home / Workers / Duke Yeboah / Recruitment Process / Experience Evaluation / Ex…" at bounding box center [788, 92] width 1279 height 89
click at [1348, 93] on button "Complete this task" at bounding box center [1348, 91] width 124 height 24
click at [1329, 134] on button "Save Evaluation" at bounding box center [1338, 124] width 115 height 24
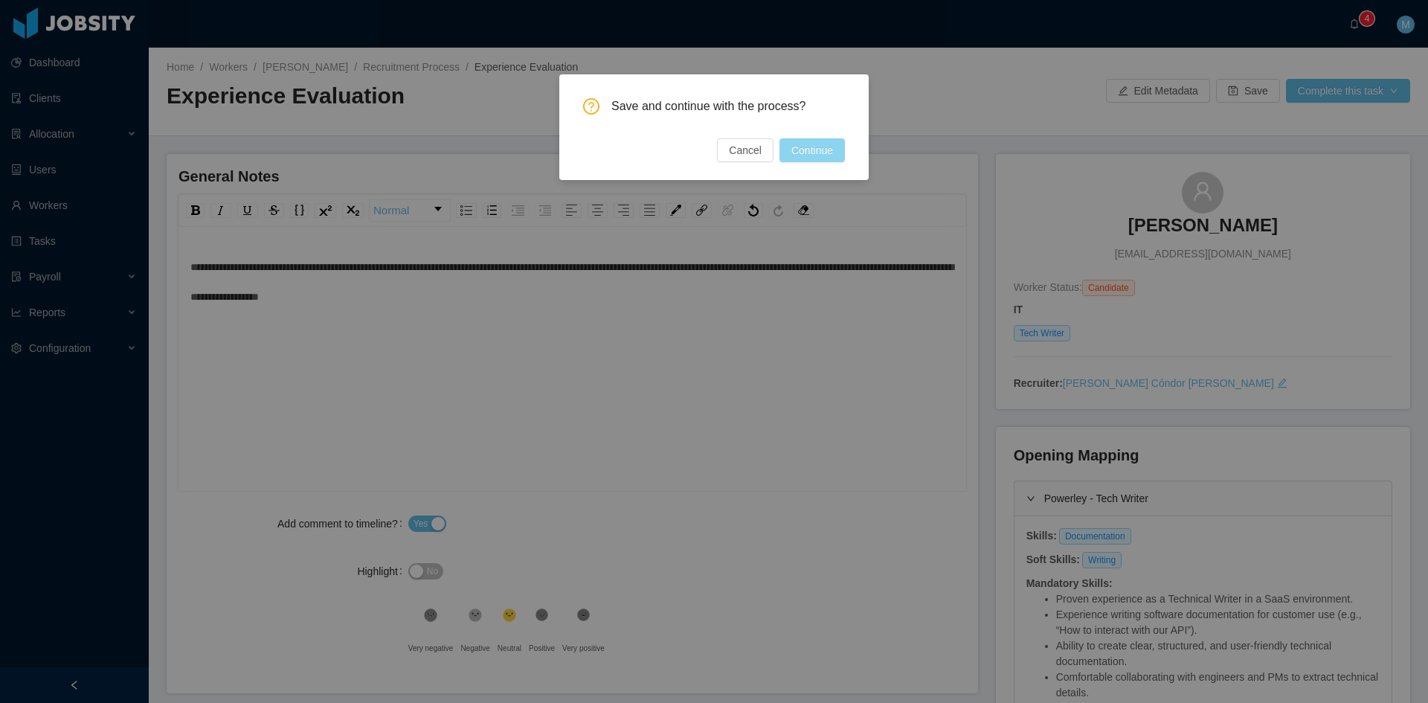
click at [832, 149] on button "Continue" at bounding box center [812, 150] width 65 height 24
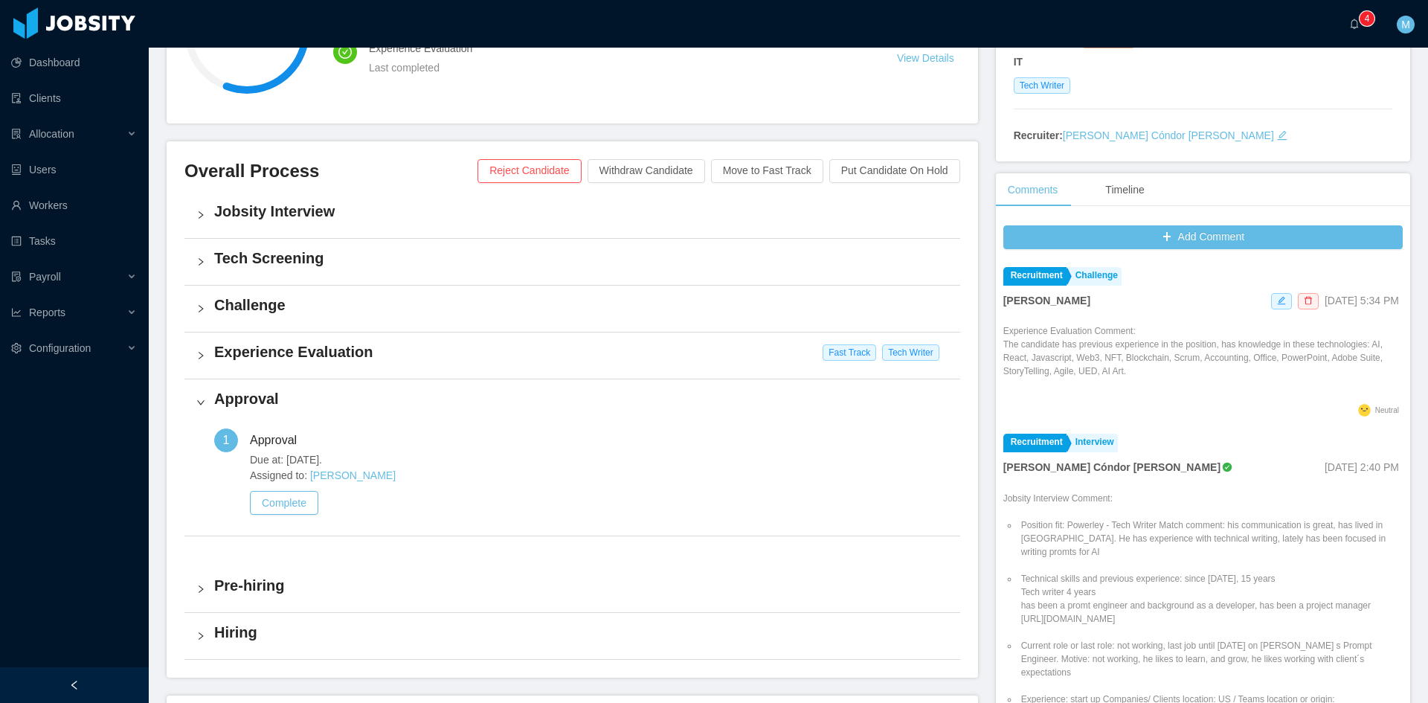
scroll to position [372, 0]
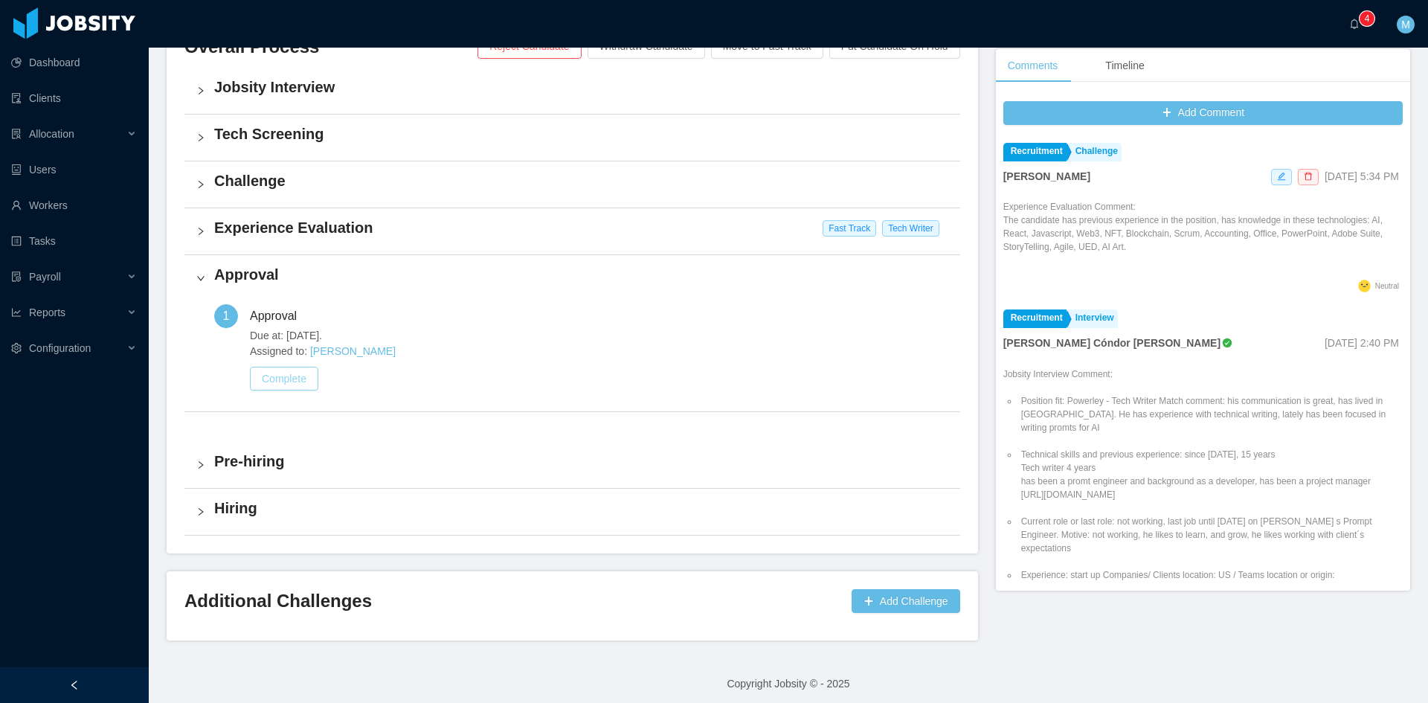
click at [303, 385] on button "Complete" at bounding box center [284, 379] width 68 height 24
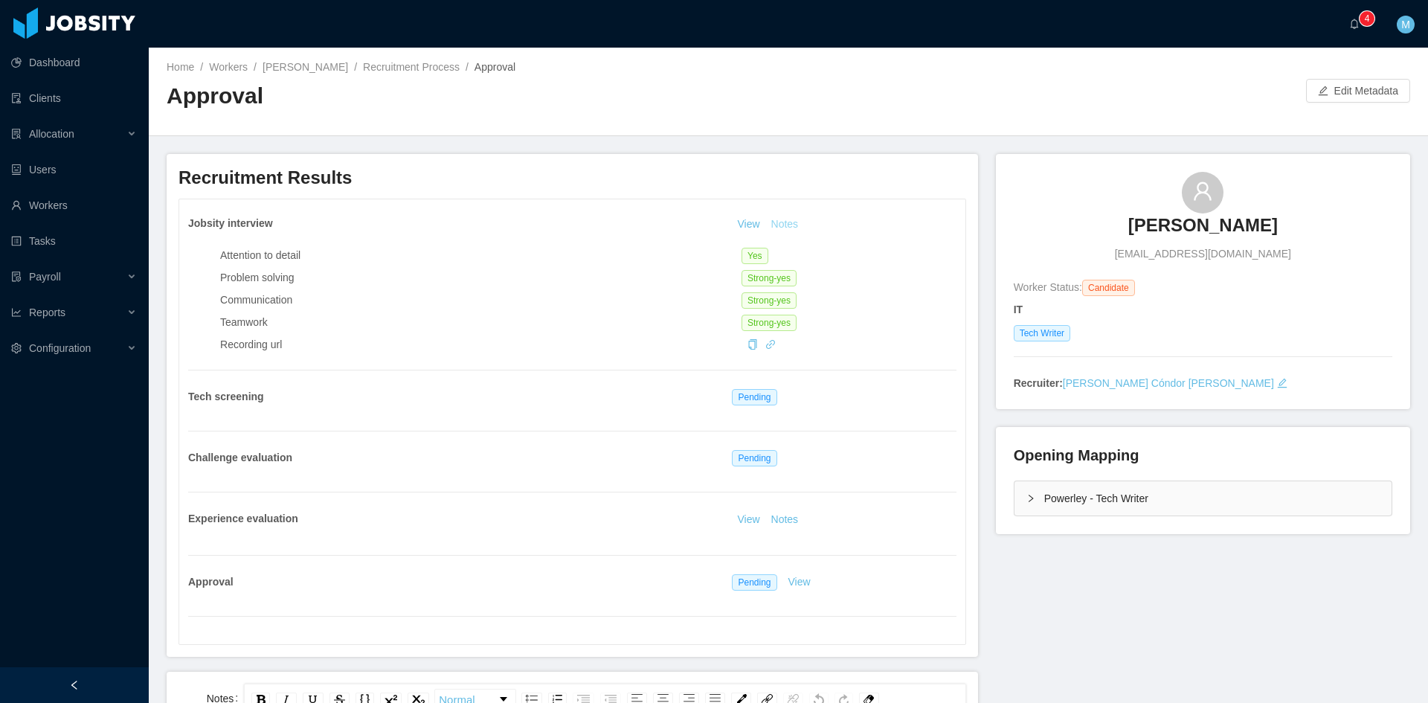
click at [788, 228] on button "Notes" at bounding box center [784, 225] width 39 height 18
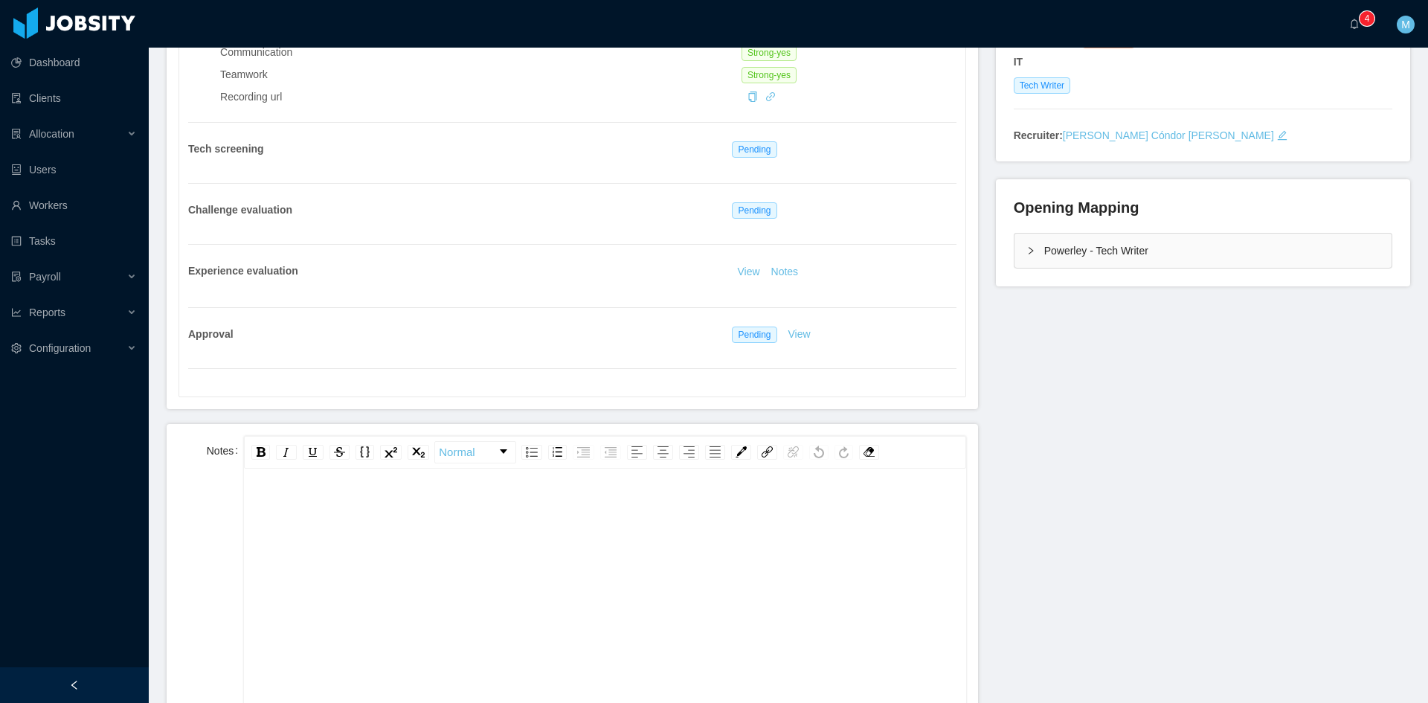
scroll to position [33, 0]
click at [623, 489] on div "rdw-editor" at bounding box center [605, 476] width 698 height 30
click at [632, 552] on div "rdw-editor" at bounding box center [605, 591] width 698 height 260
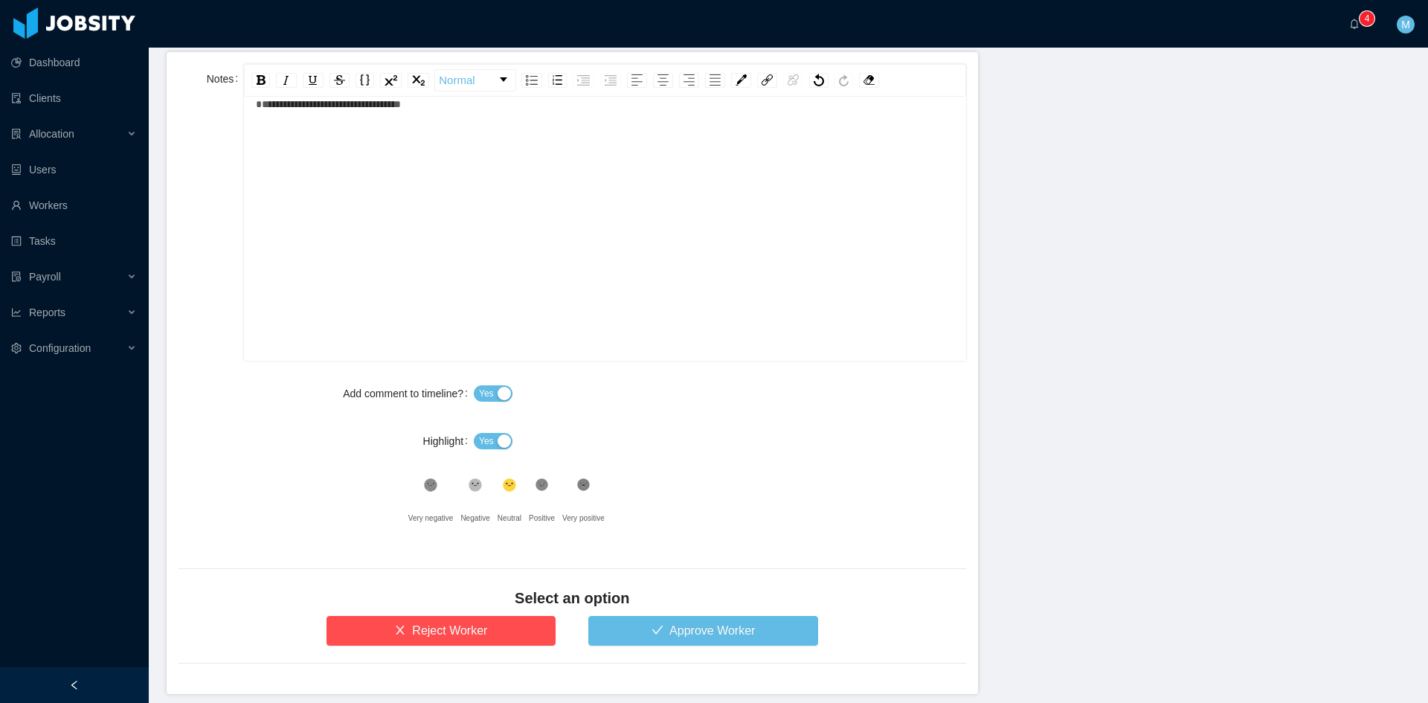
scroll to position [680, 0]
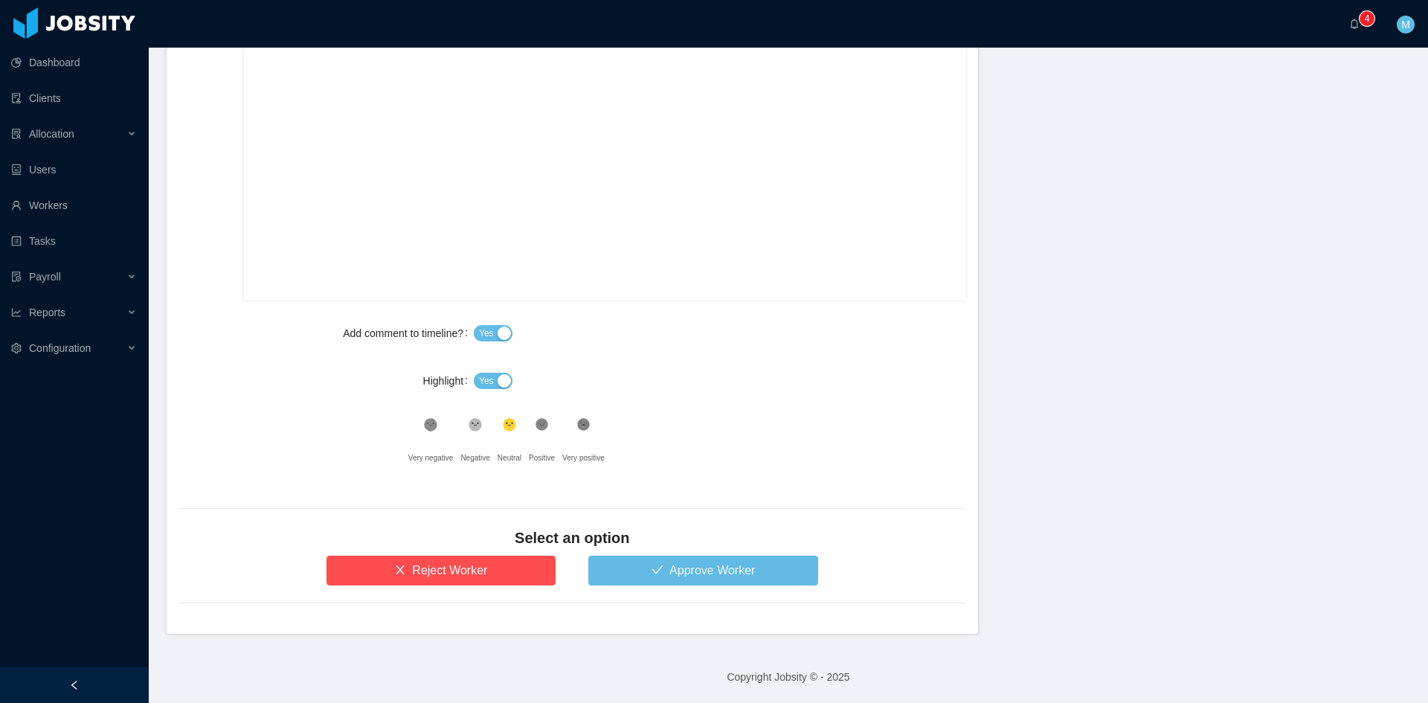
click at [498, 381] on button "Yes" at bounding box center [493, 381] width 39 height 16
click at [629, 561] on button "Approve Worker" at bounding box center [703, 571] width 230 height 30
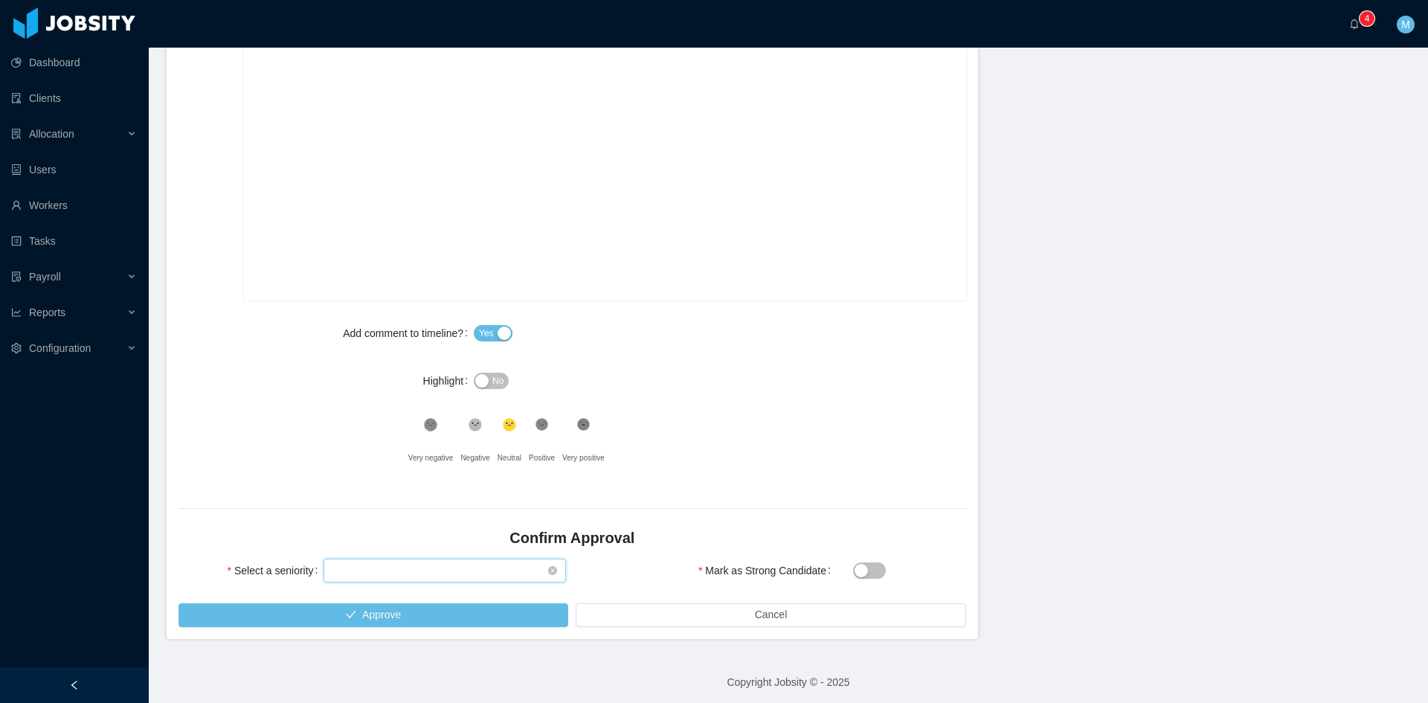
click at [394, 578] on div "Select seniority" at bounding box center [439, 570] width 215 height 22
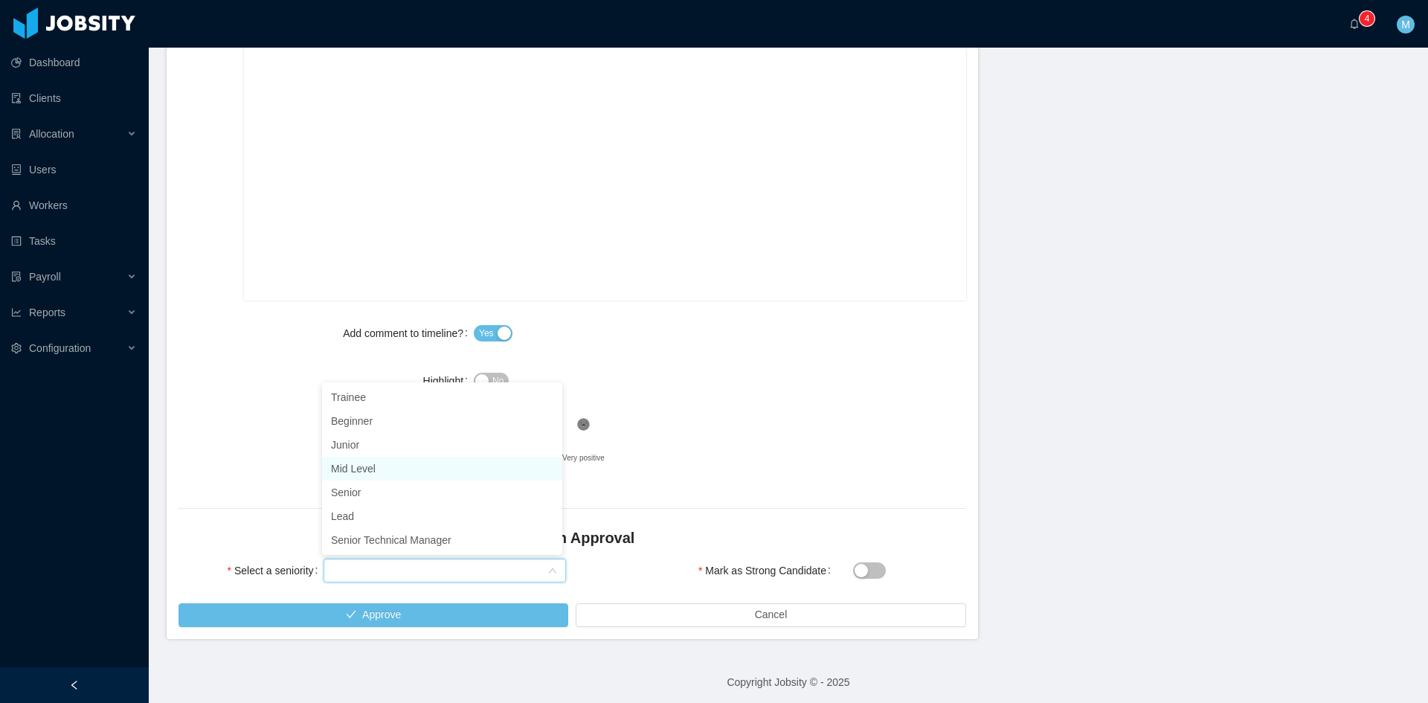
click at [360, 474] on li "Mid Level" at bounding box center [442, 469] width 240 height 24
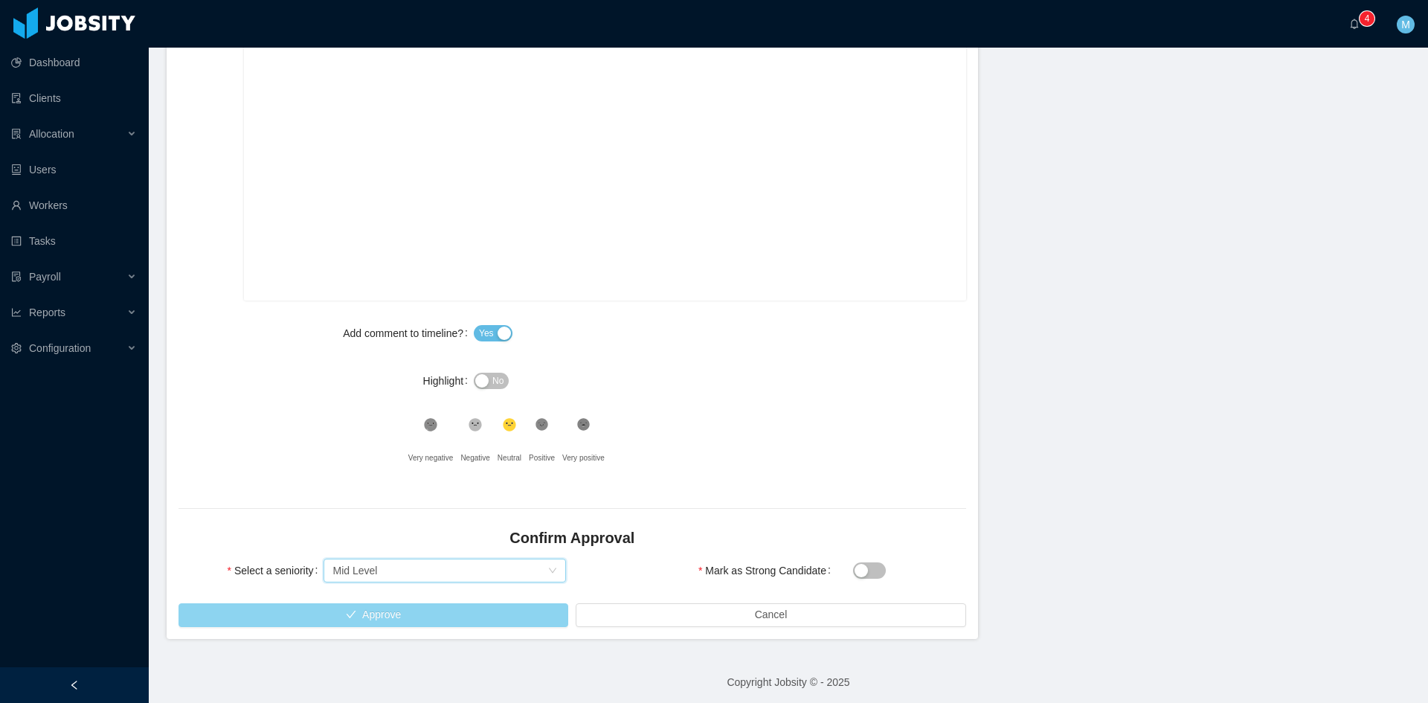
click at [422, 612] on button "Approve" at bounding box center [374, 615] width 390 height 24
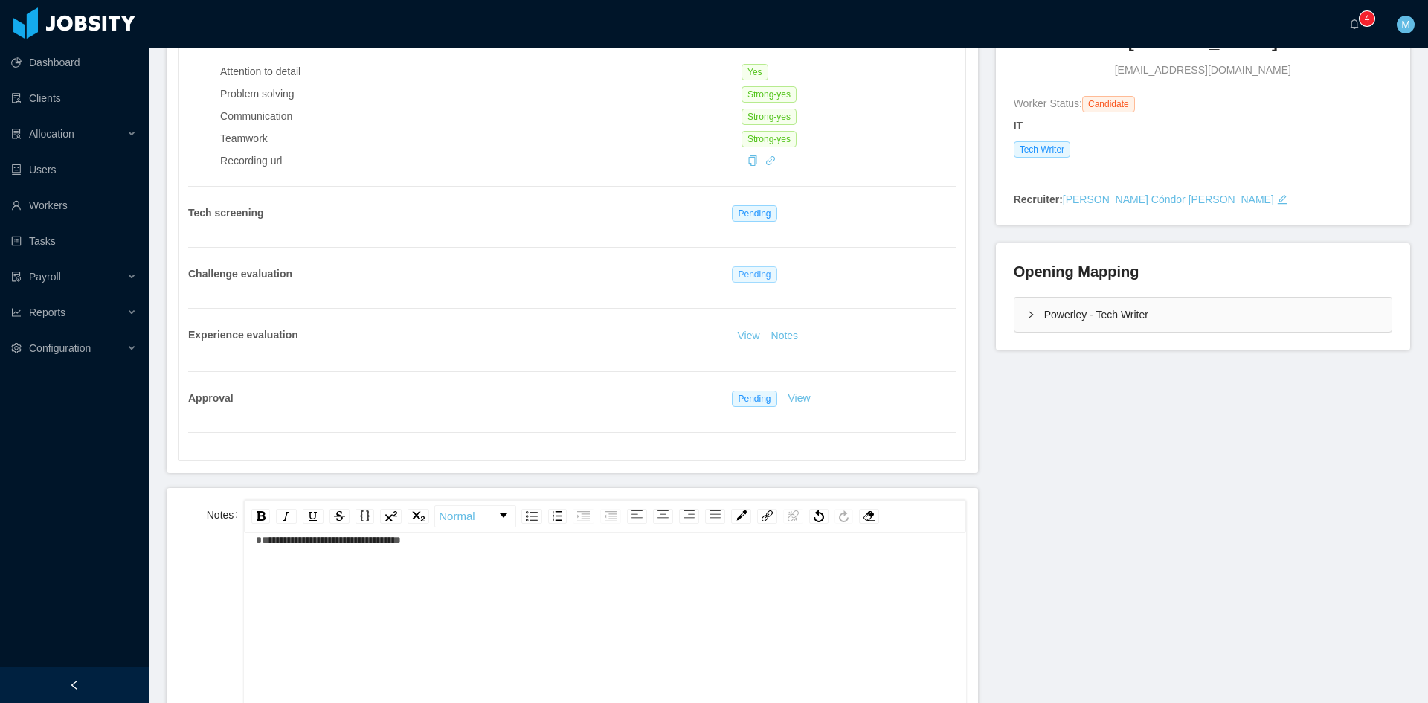
scroll to position [0, 0]
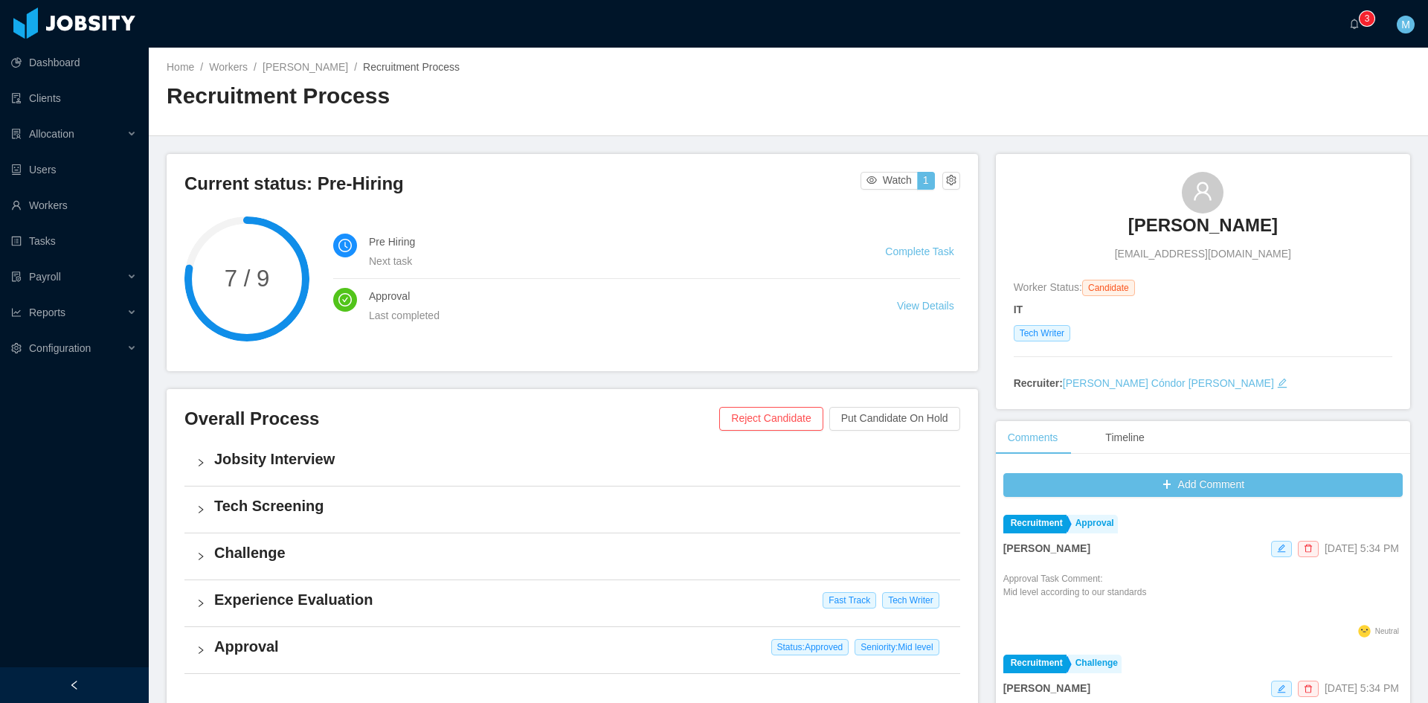
scroll to position [124, 0]
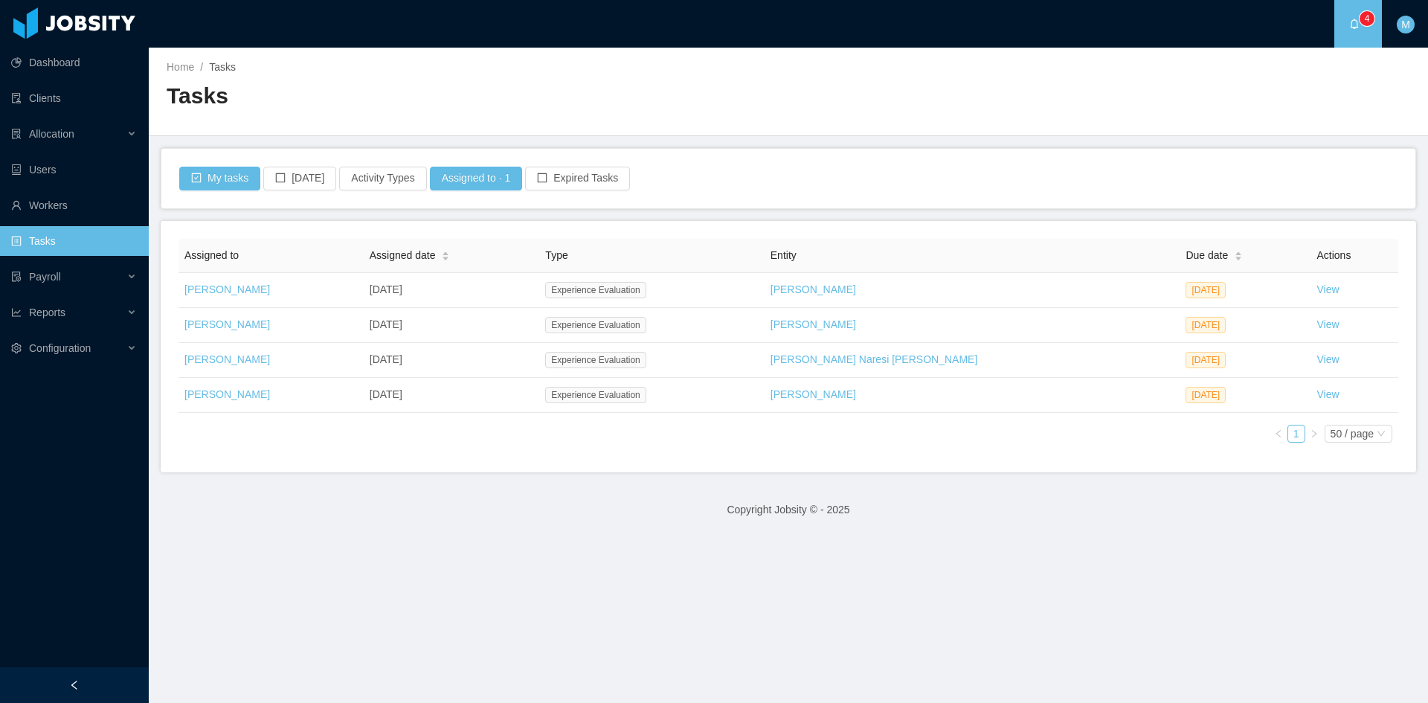
click at [370, 496] on footer "Copyright Jobsity © - 2025" at bounding box center [788, 509] width 1279 height 51
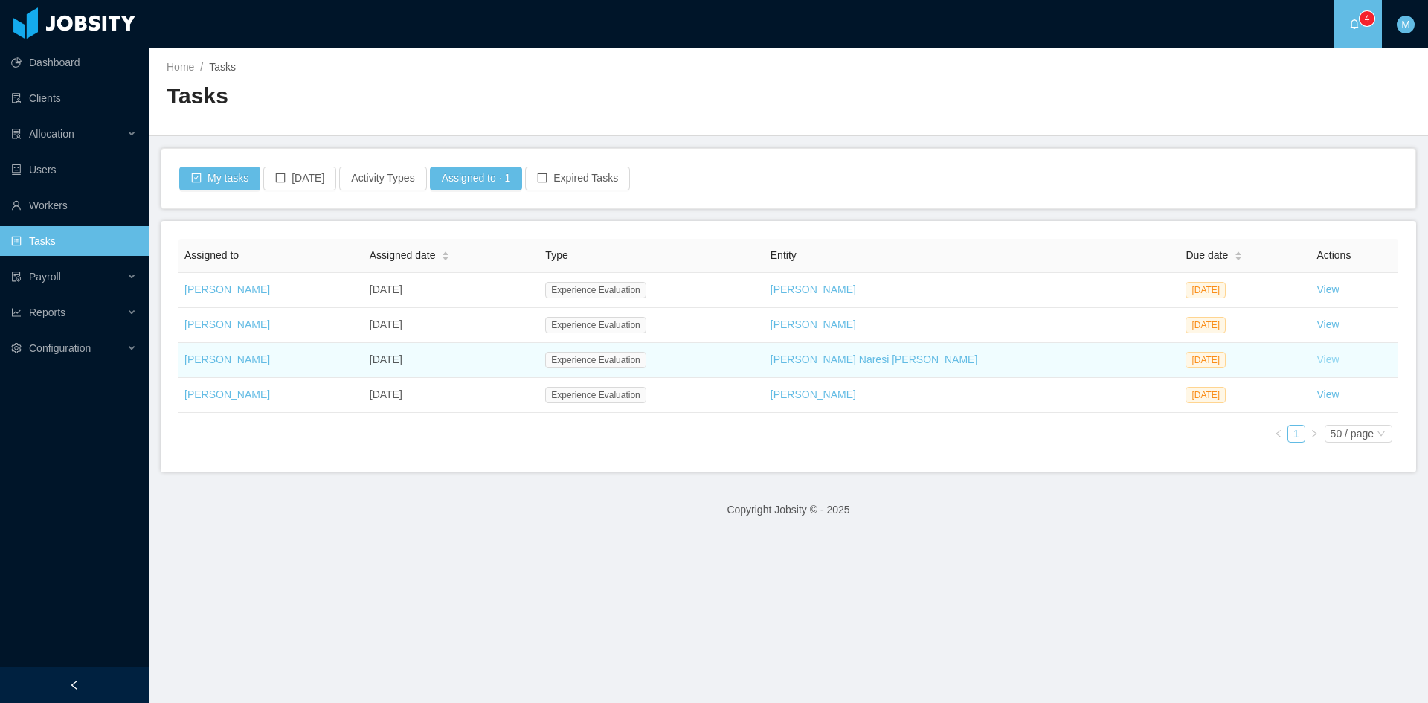
click at [1317, 359] on link "View" at bounding box center [1328, 359] width 22 height 12
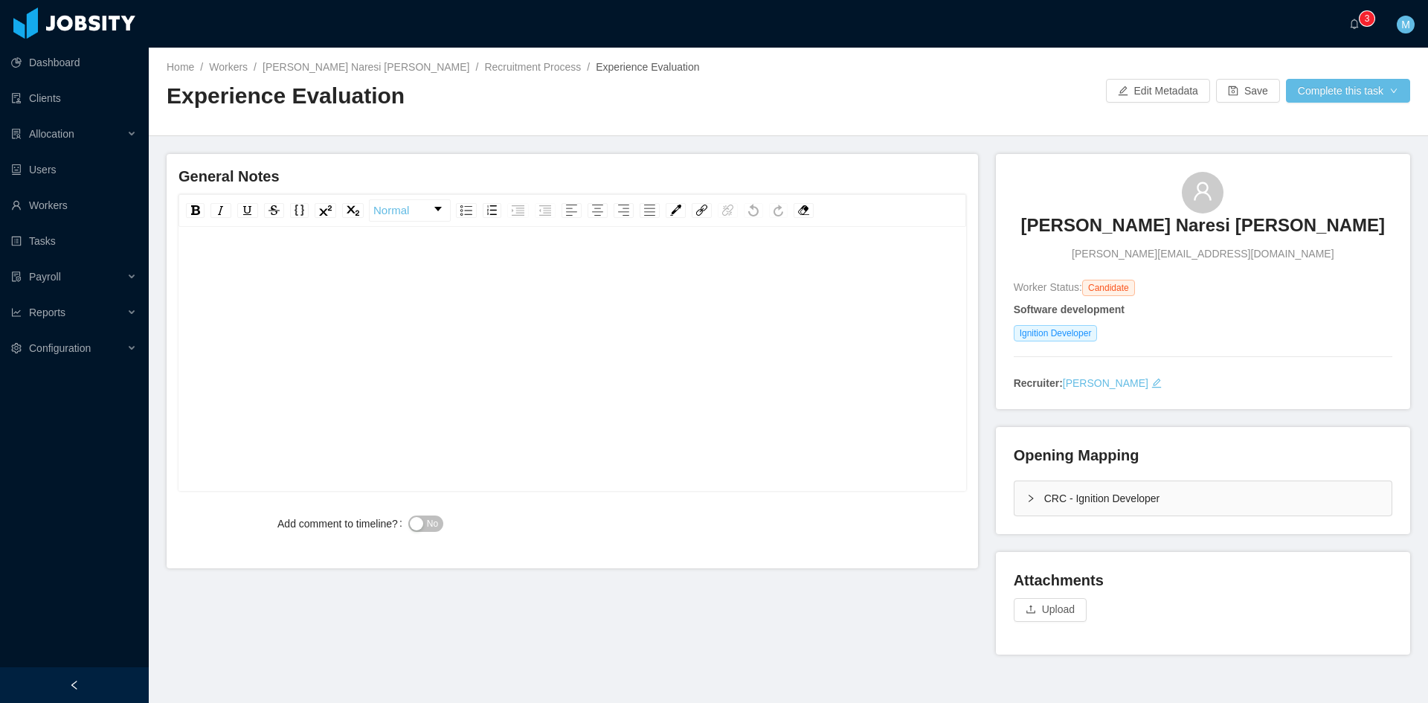
click at [1032, 495] on div "CRC - Ignition Developer" at bounding box center [1203, 498] width 377 height 34
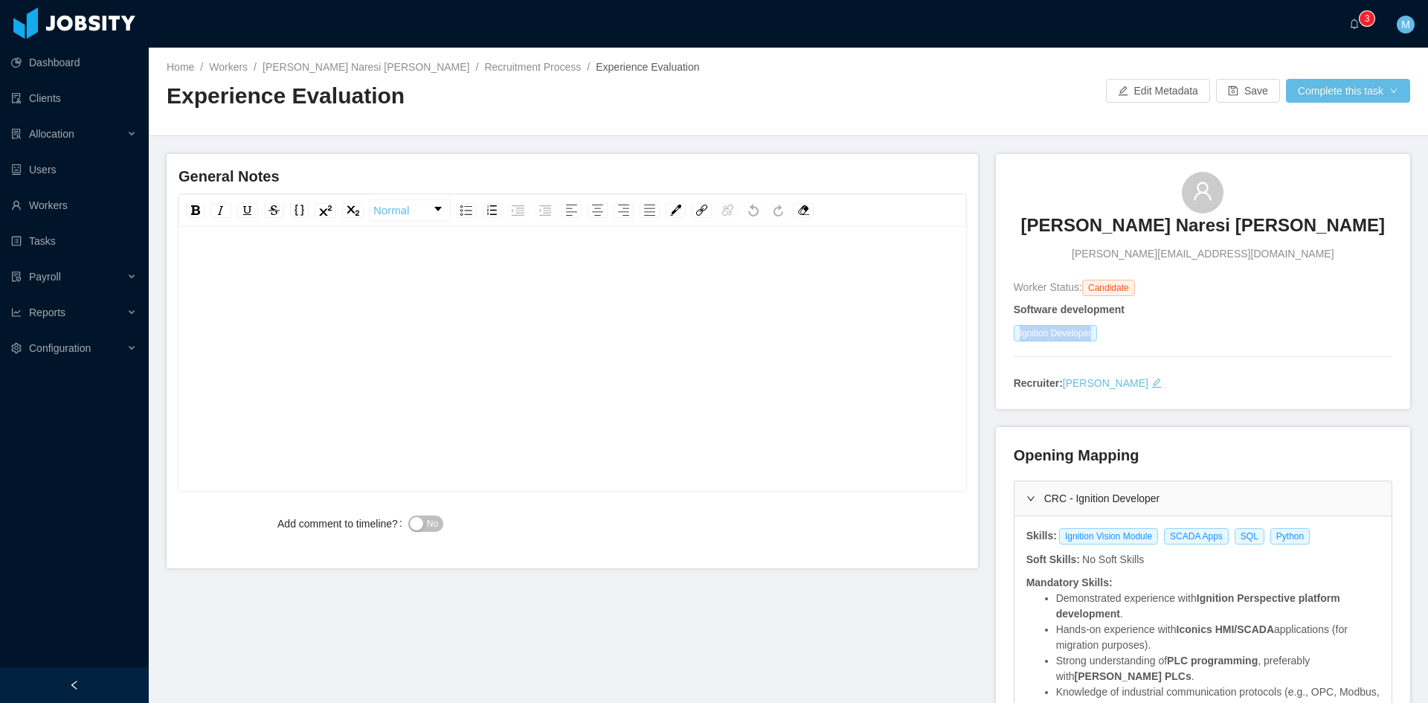
drag, startPoint x: 1010, startPoint y: 332, endPoint x: 1111, endPoint y: 335, distance: 100.5
click at [1111, 335] on div "Ignition Developer" at bounding box center [1203, 333] width 379 height 16
copy span "Ignition Developer"
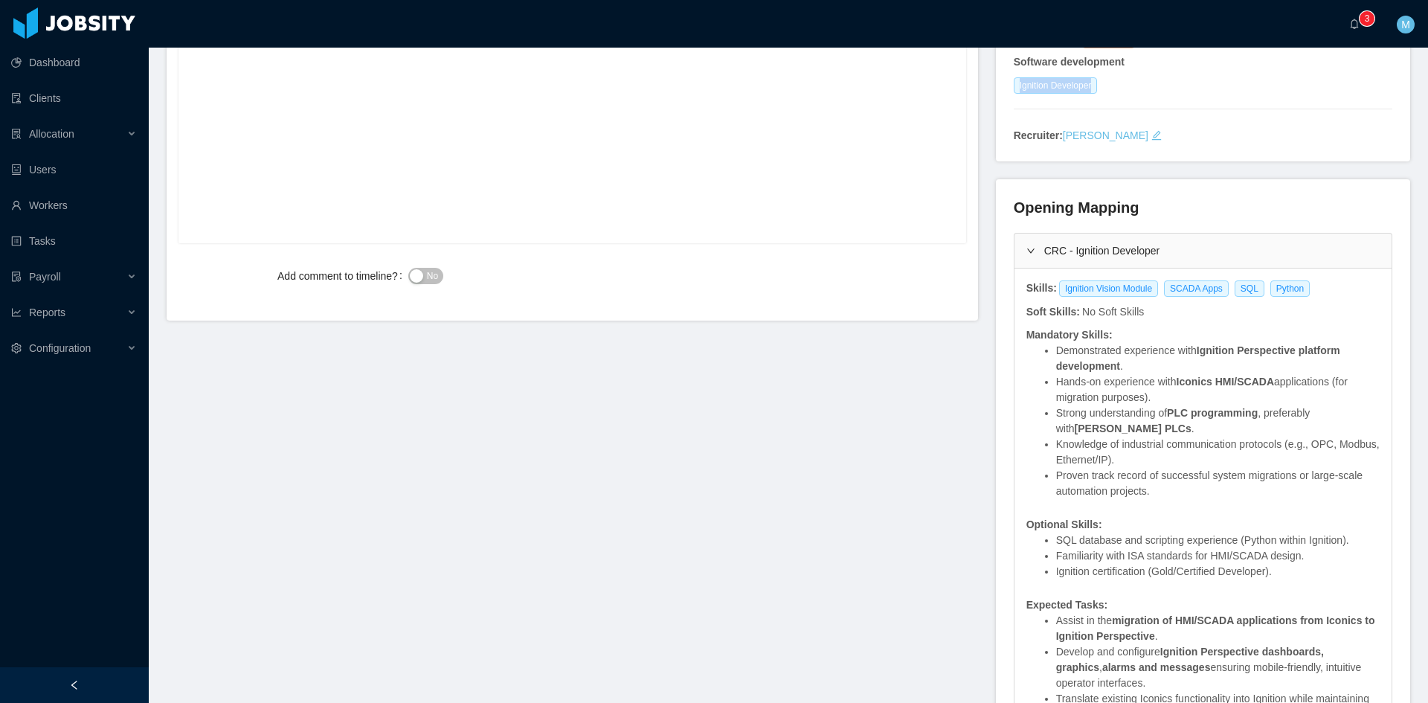
scroll to position [372, 0]
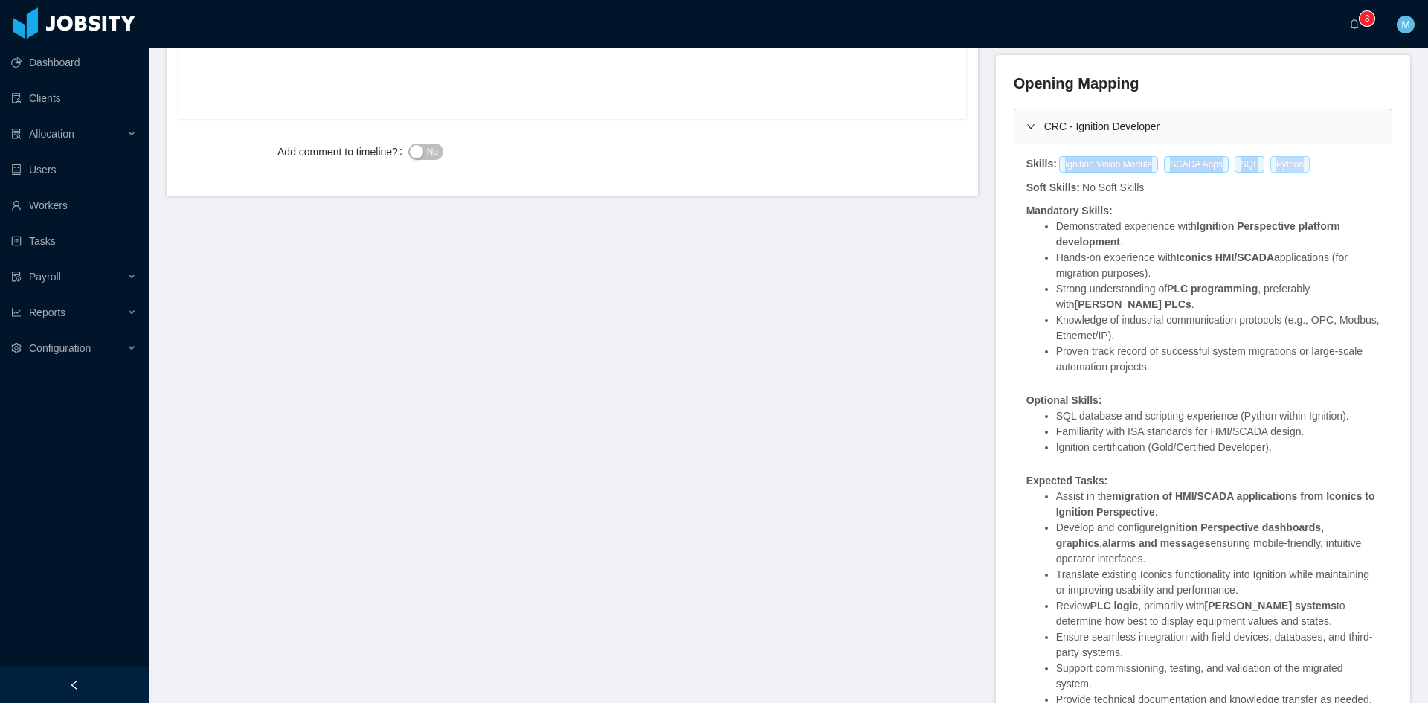
drag, startPoint x: 1053, startPoint y: 167, endPoint x: 1292, endPoint y: 169, distance: 239.5
click at [1292, 169] on div "Ignition Vision Module SCADA Apps SQL Python" at bounding box center [1187, 164] width 259 height 16
copy div "Ignition Vision Module SCADA Apps SQL Python"
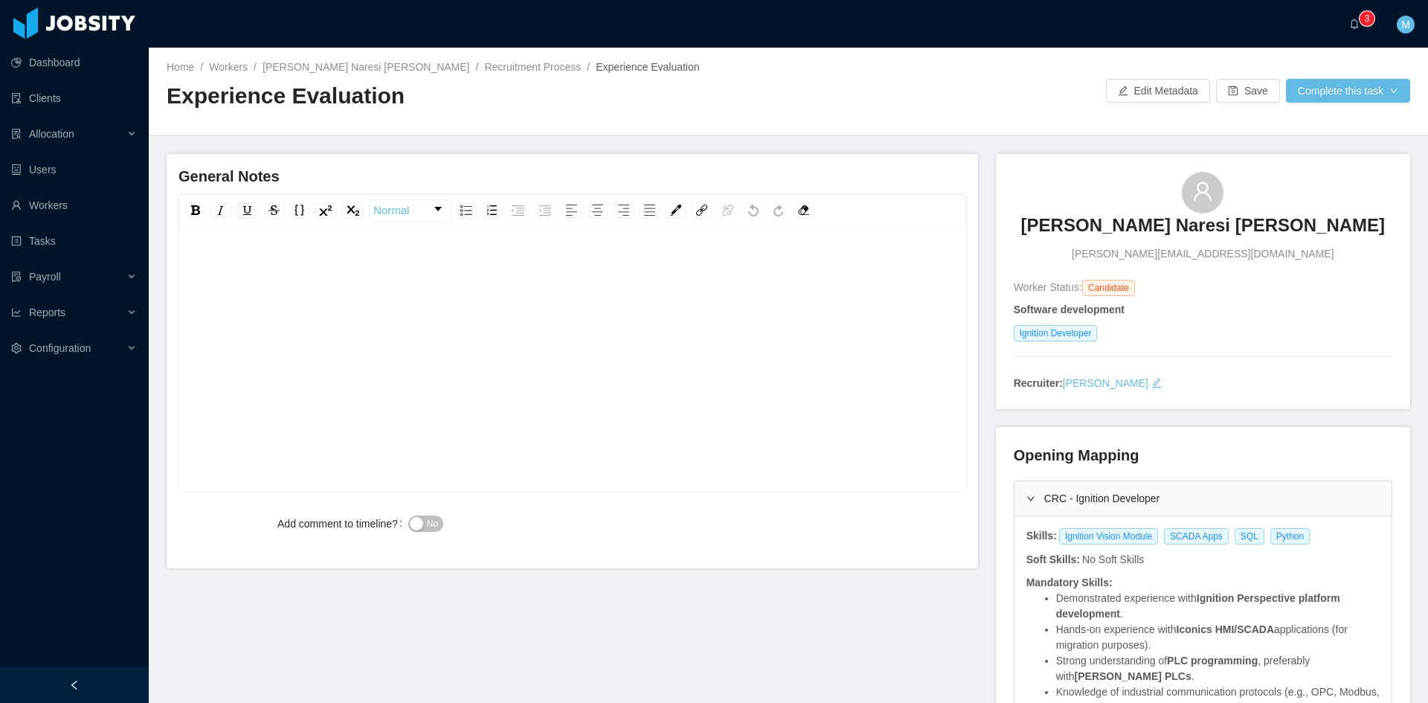
click at [485, 282] on div "rdw-editor" at bounding box center [572, 382] width 765 height 260
click at [669, 272] on div "**********" at bounding box center [572, 267] width 765 height 30
click at [803, 282] on div "**********" at bounding box center [572, 382] width 765 height 260
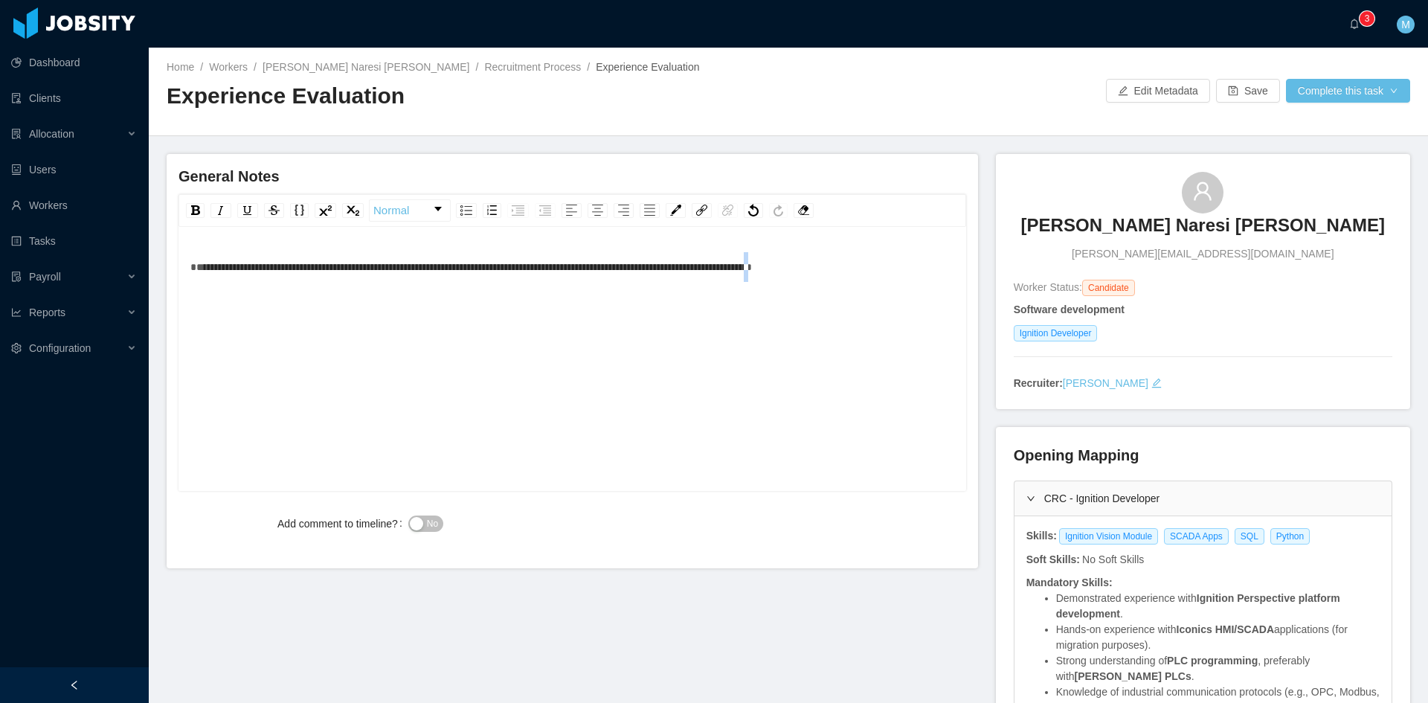
click at [752, 272] on span "**********" at bounding box center [471, 267] width 562 height 10
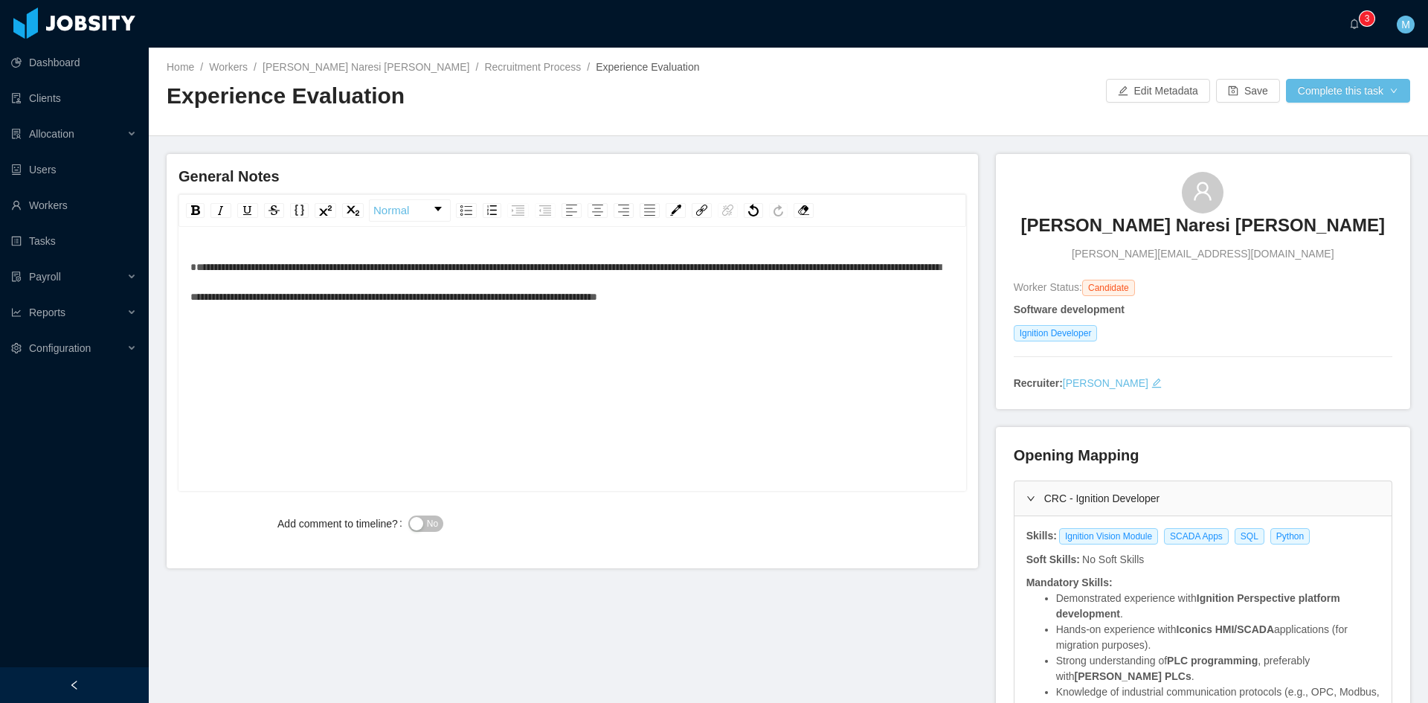
click at [182, 265] on div "**********" at bounding box center [573, 361] width 788 height 260
click at [189, 267] on div "**********" at bounding box center [573, 361] width 788 height 260
click at [192, 267] on span "**********" at bounding box center [565, 282] width 751 height 40
click at [425, 531] on button "No" at bounding box center [425, 523] width 35 height 16
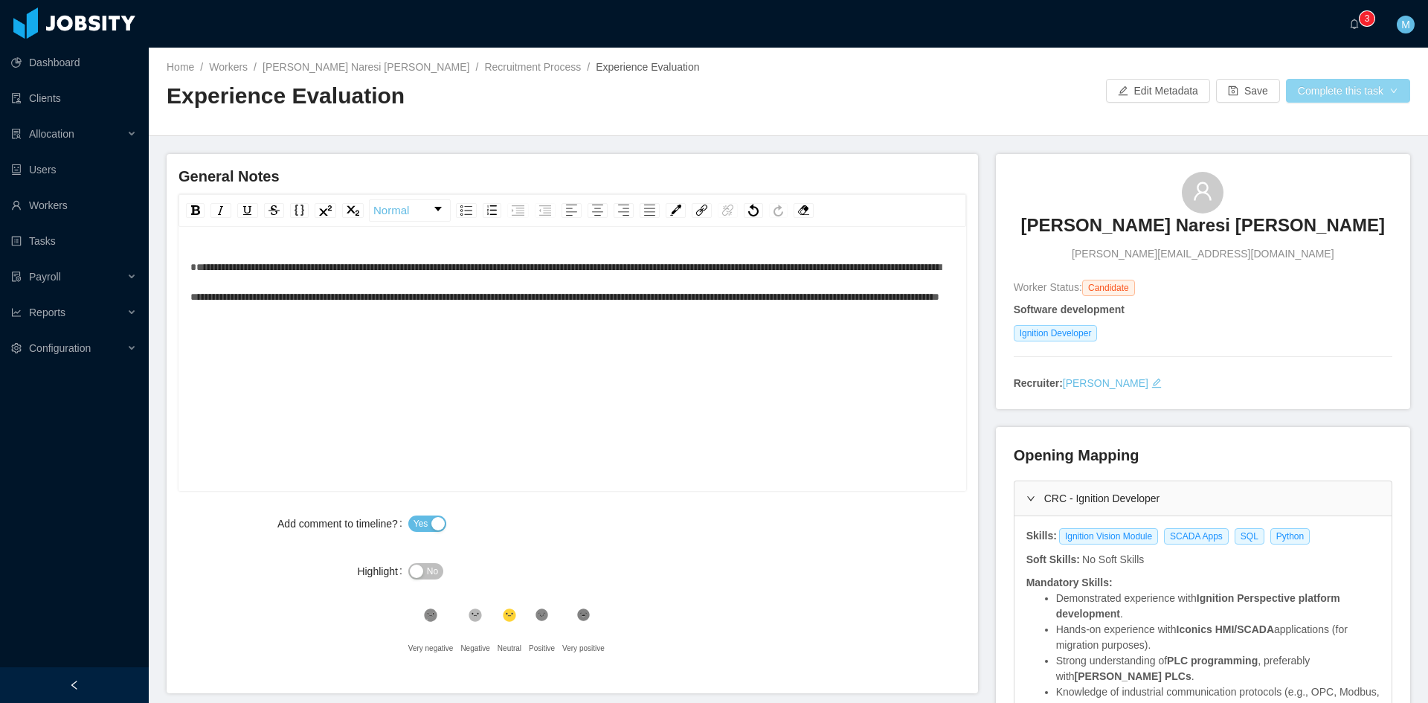
click at [1323, 95] on button "Complete this task" at bounding box center [1348, 91] width 124 height 24
click at [1323, 126] on button "Save Evaluation" at bounding box center [1338, 124] width 115 height 24
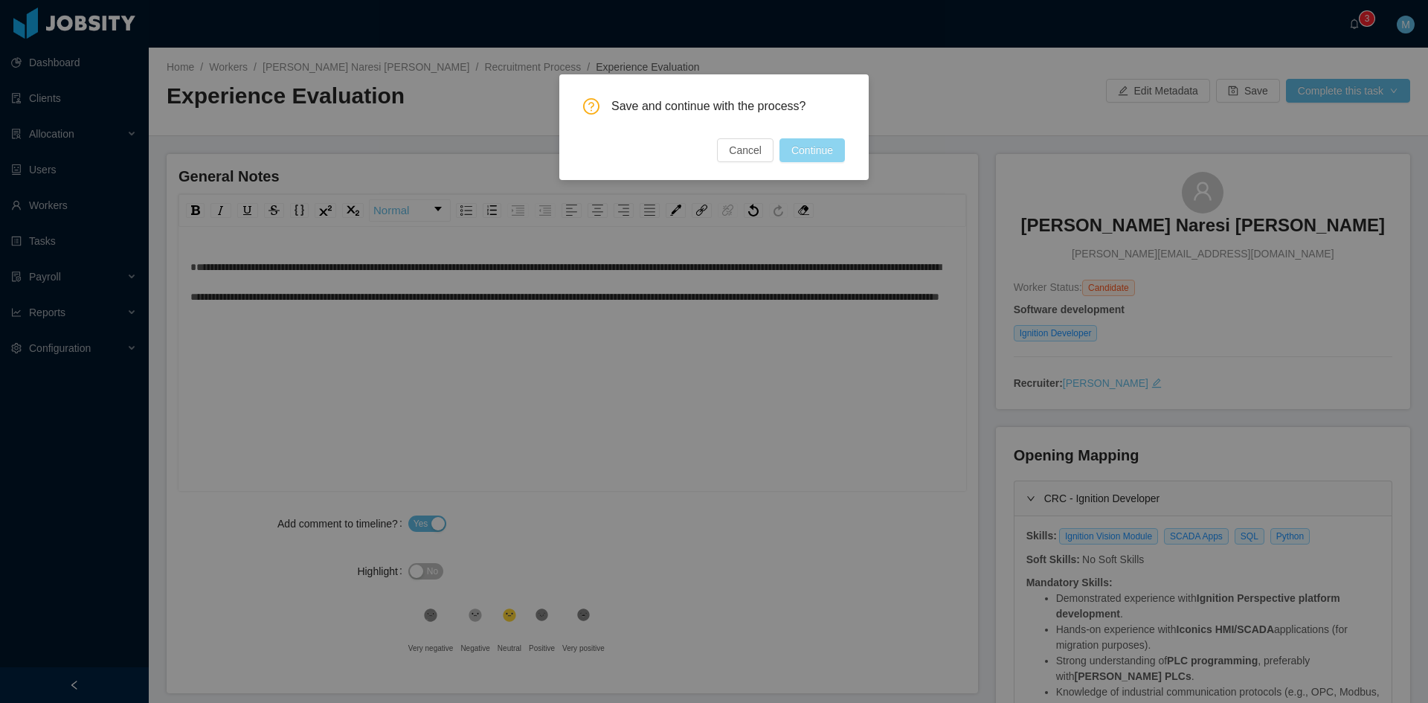
click at [818, 156] on button "Continue" at bounding box center [812, 150] width 65 height 24
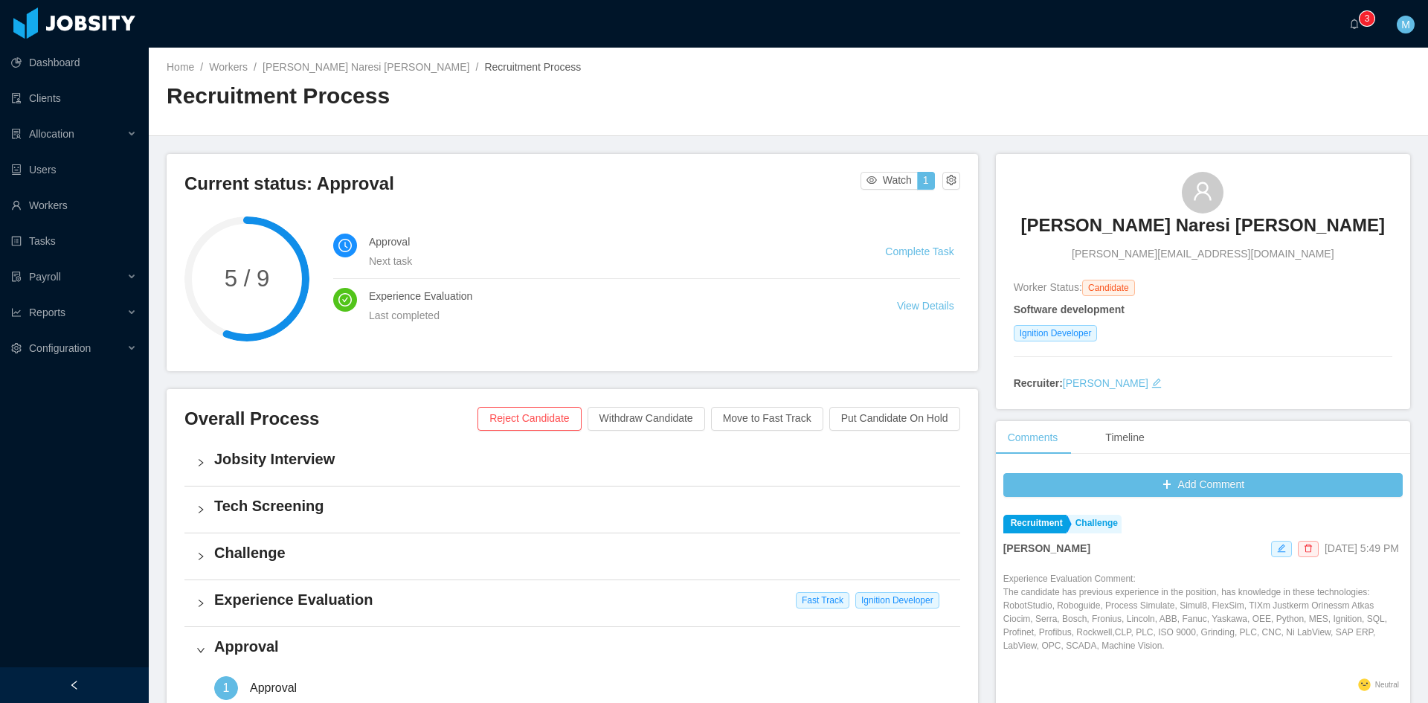
scroll to position [248, 0]
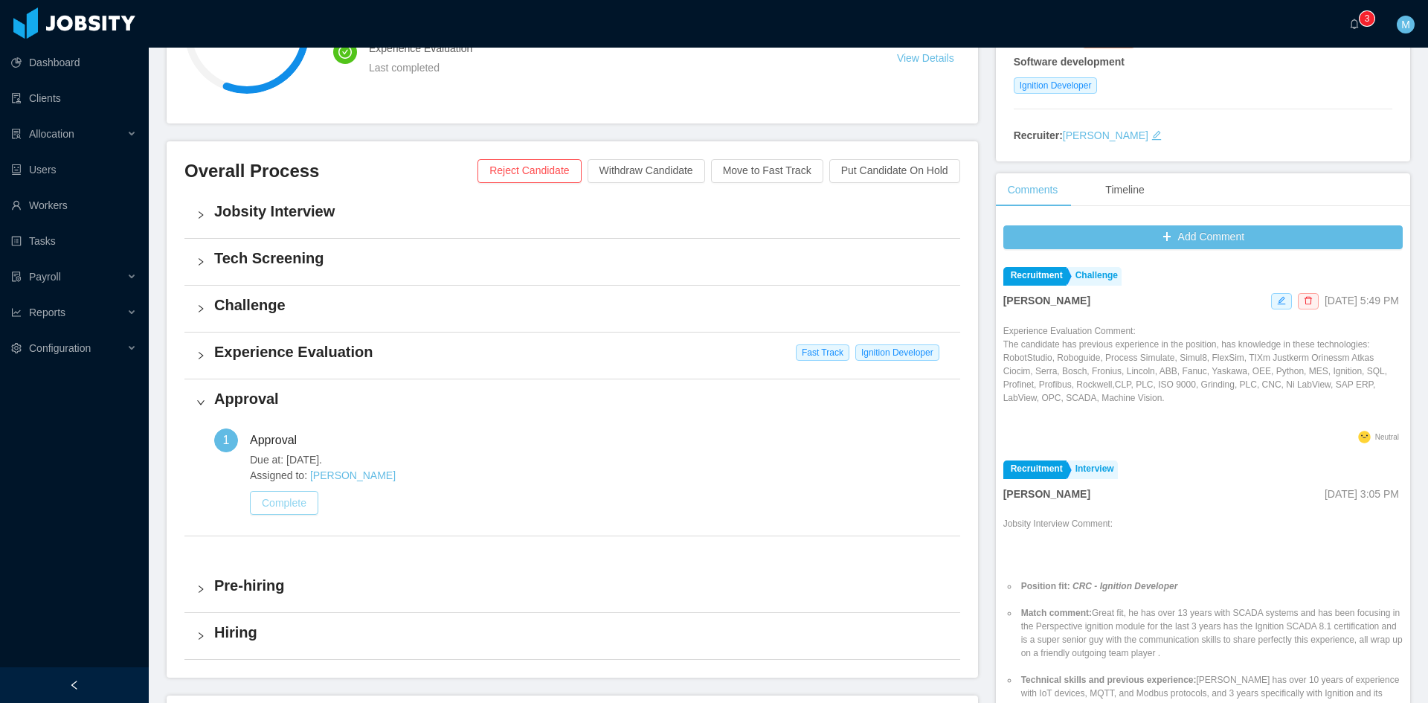
click at [292, 503] on button "Complete" at bounding box center [284, 503] width 68 height 24
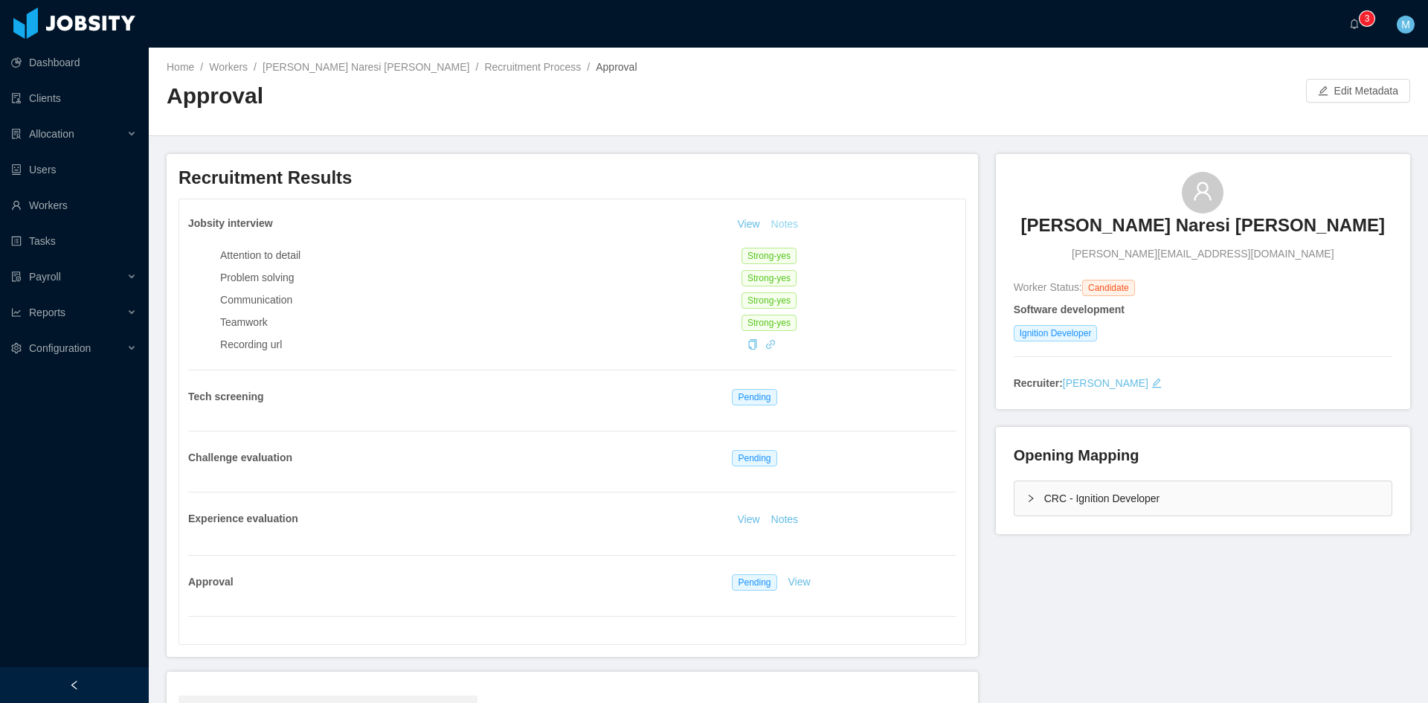
click at [780, 222] on button "Notes" at bounding box center [784, 225] width 39 height 18
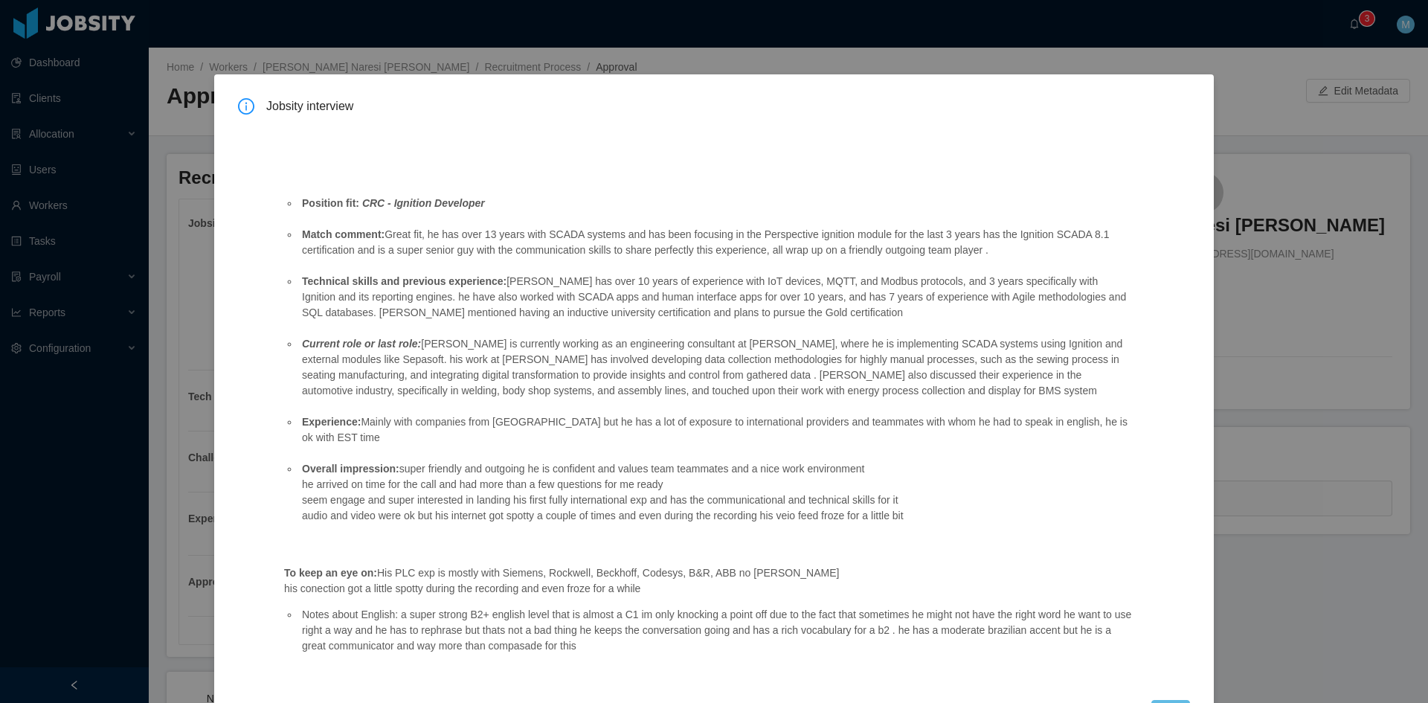
scroll to position [41, 0]
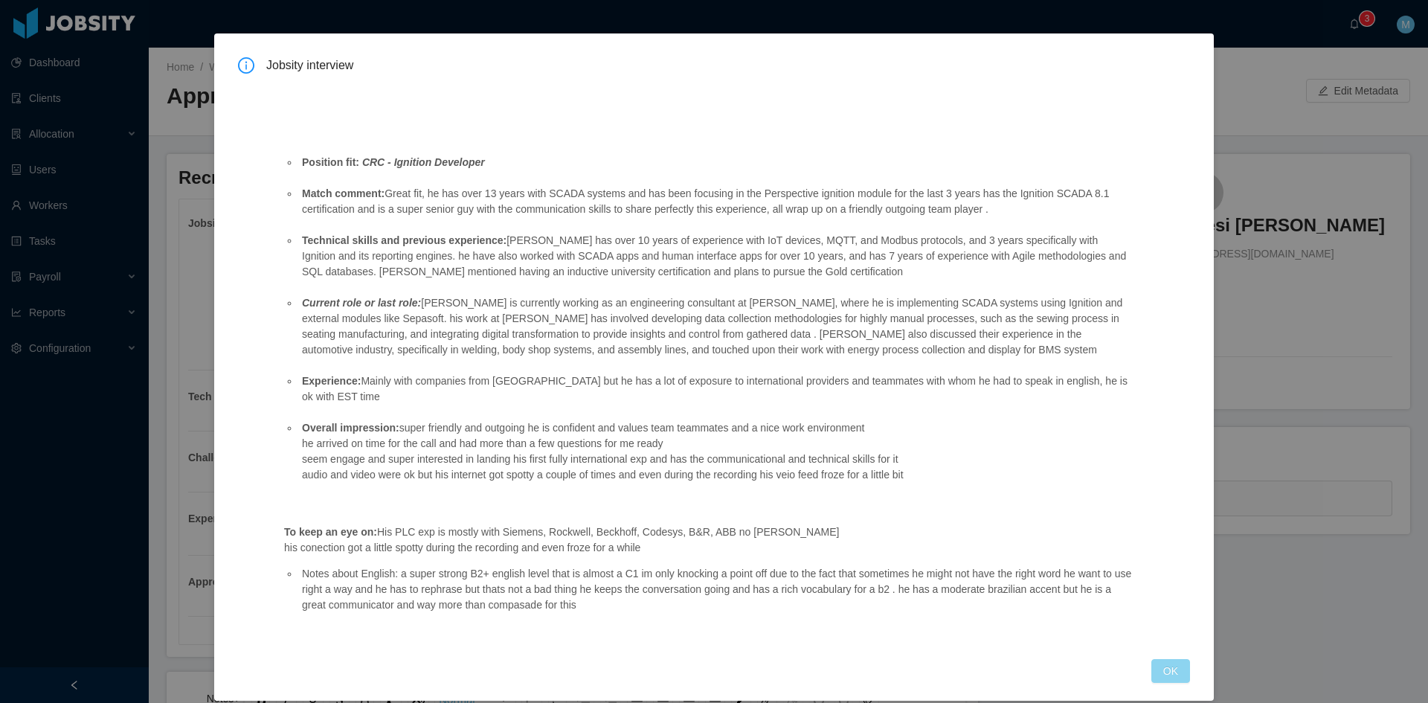
click at [1174, 659] on button "OK" at bounding box center [1170, 671] width 39 height 24
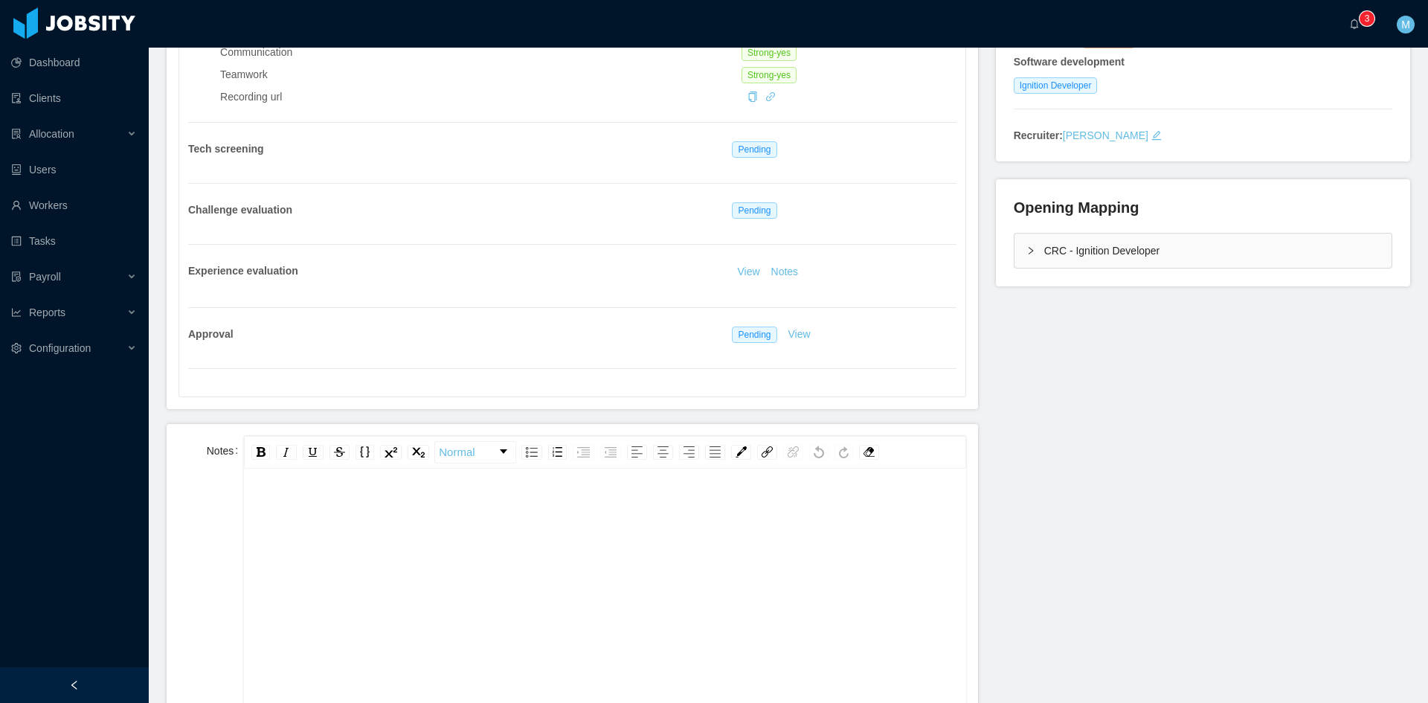
scroll to position [496, 0]
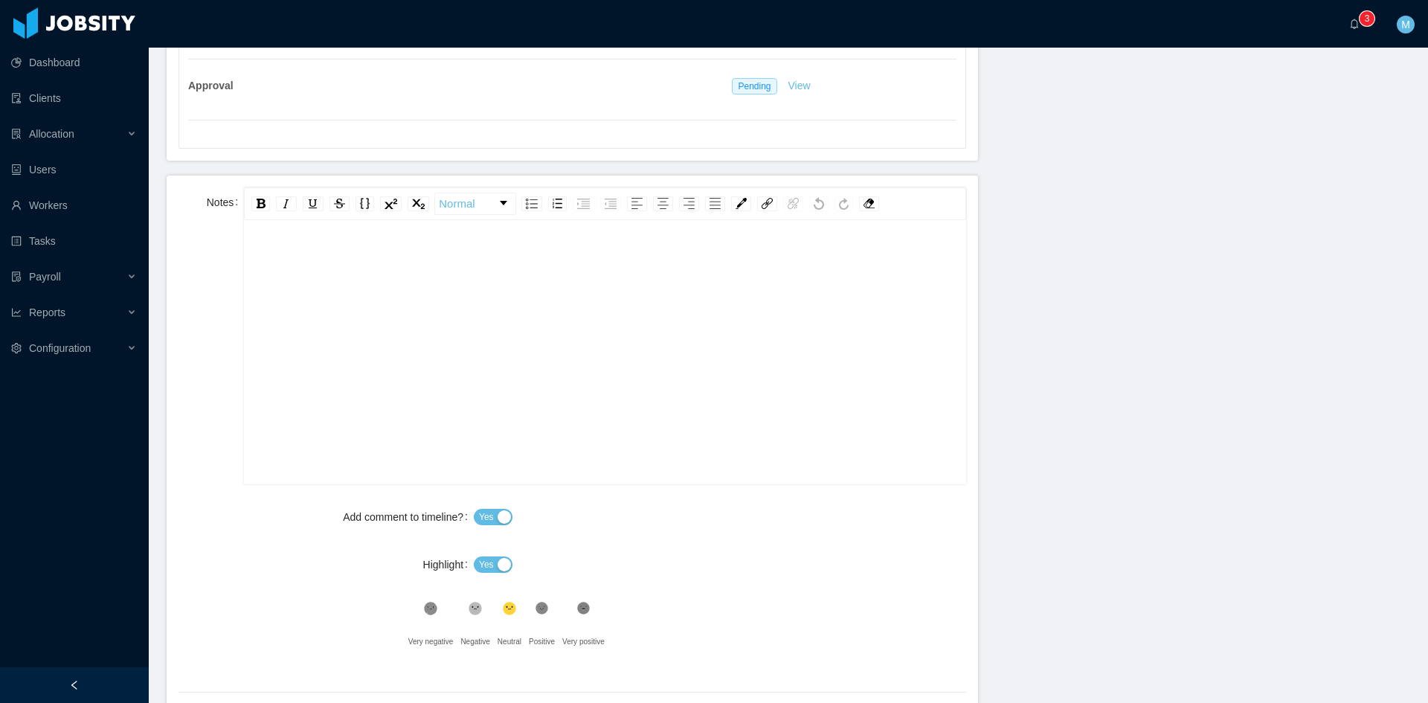
click at [536, 377] on div "rdw-editor" at bounding box center [605, 375] width 698 height 260
click at [488, 563] on span "Yes" at bounding box center [486, 564] width 15 height 15
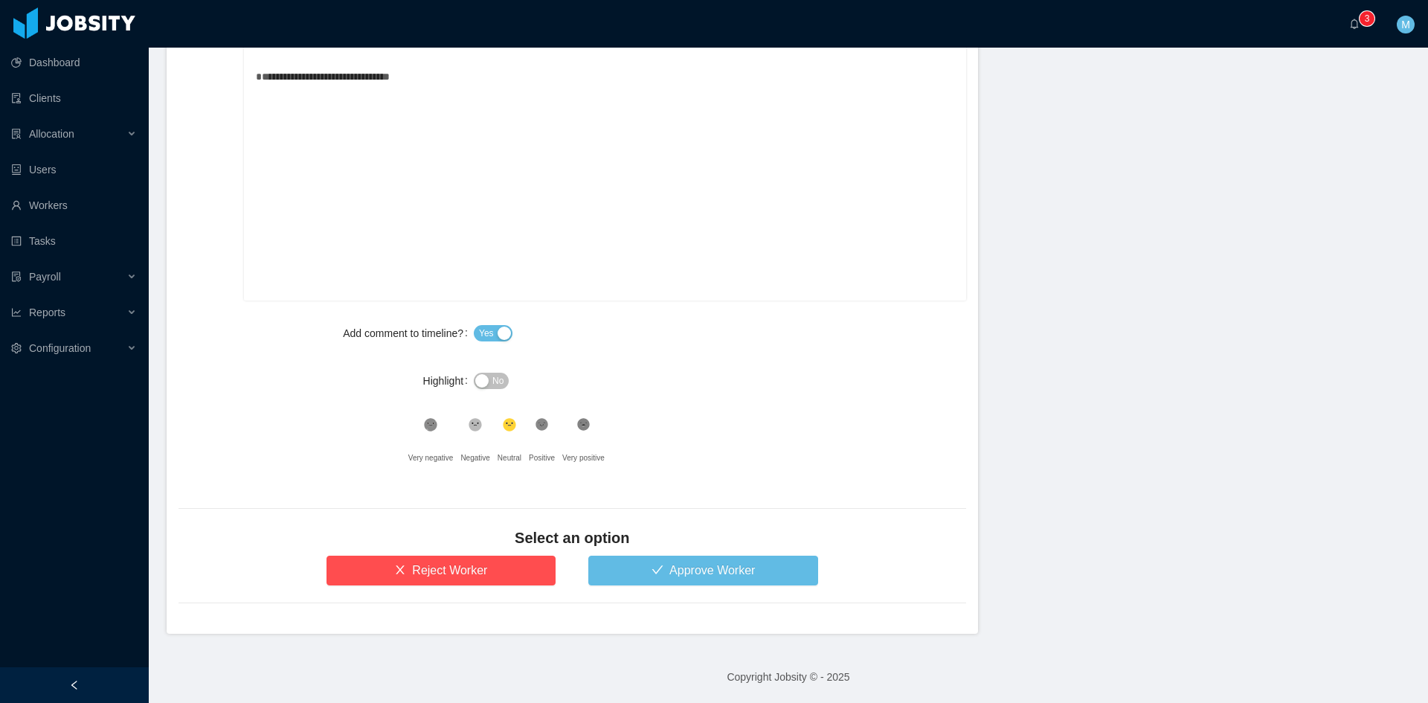
click at [553, 408] on div "Add comment to timeline? Yes Highlight No .st0{fill:#8a8a8a}.st2{fill:#262626} …" at bounding box center [573, 395] width 788 height 155
click at [545, 422] on icon ".st1{fill:#232323}" at bounding box center [542, 424] width 15 height 15
click at [719, 574] on button "Approve Worker" at bounding box center [703, 571] width 230 height 30
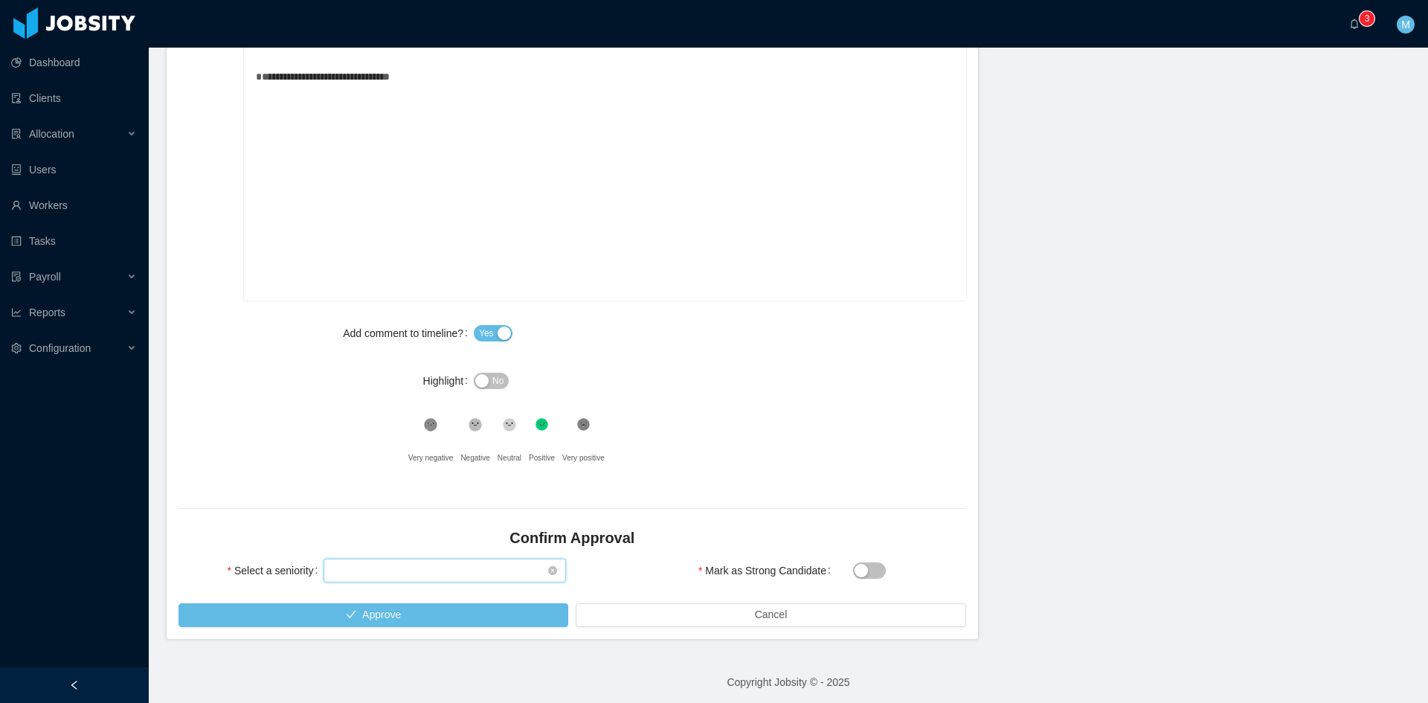
click at [408, 562] on div "Select seniority" at bounding box center [439, 570] width 215 height 22
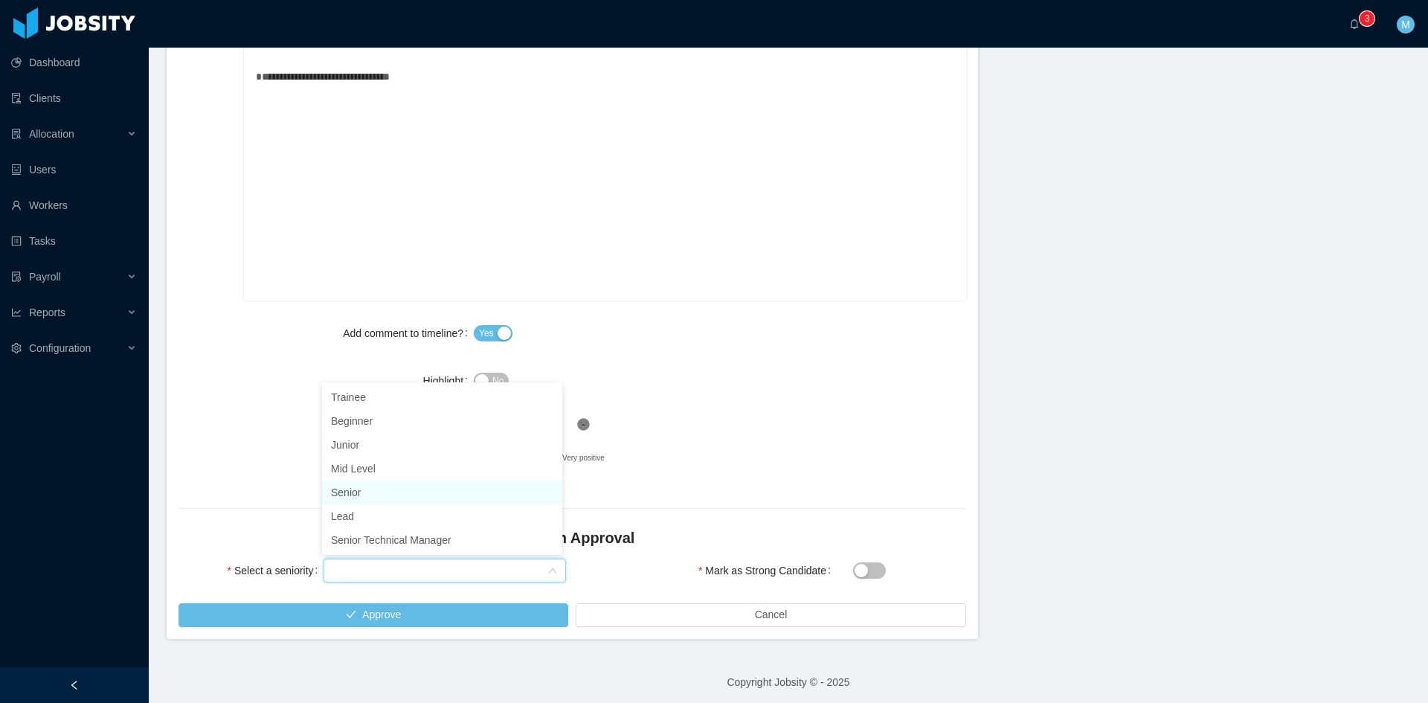
click at [379, 487] on li "Senior" at bounding box center [442, 493] width 240 height 24
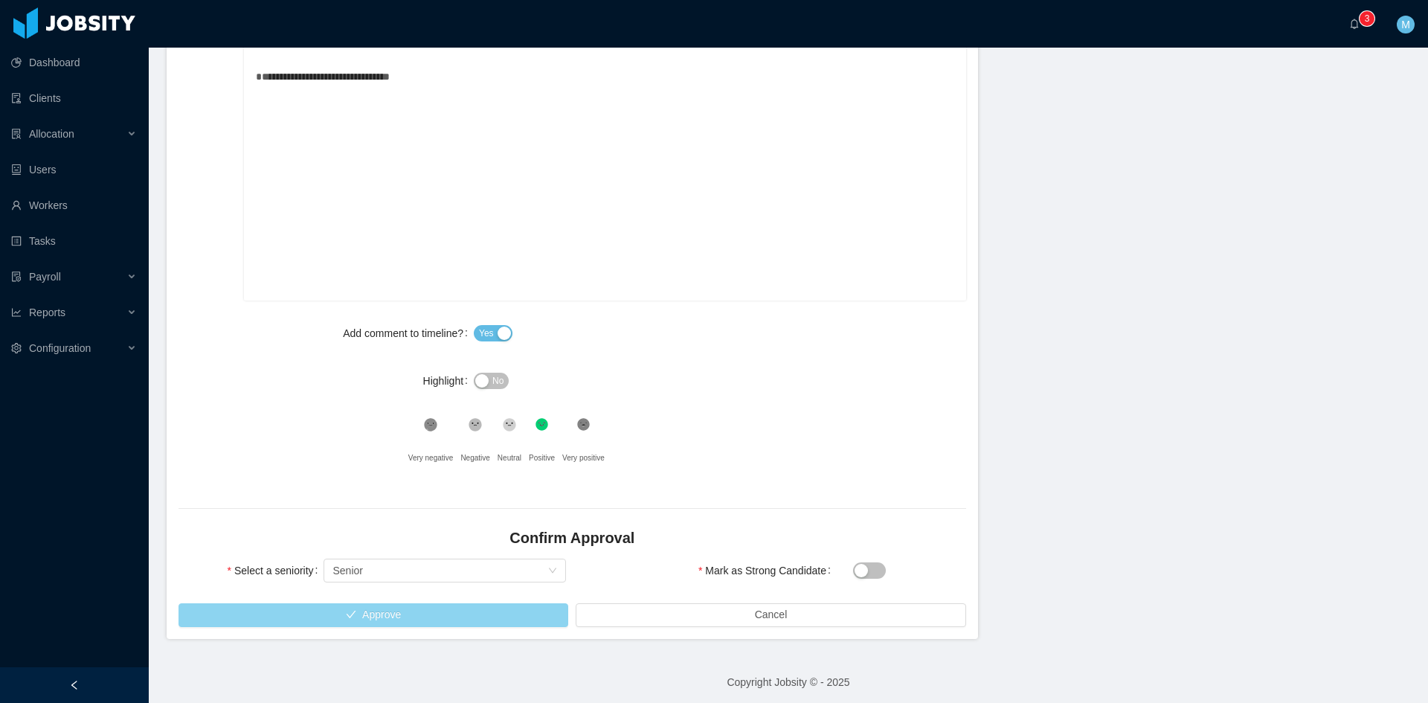
click at [402, 611] on button "Approve" at bounding box center [374, 615] width 390 height 24
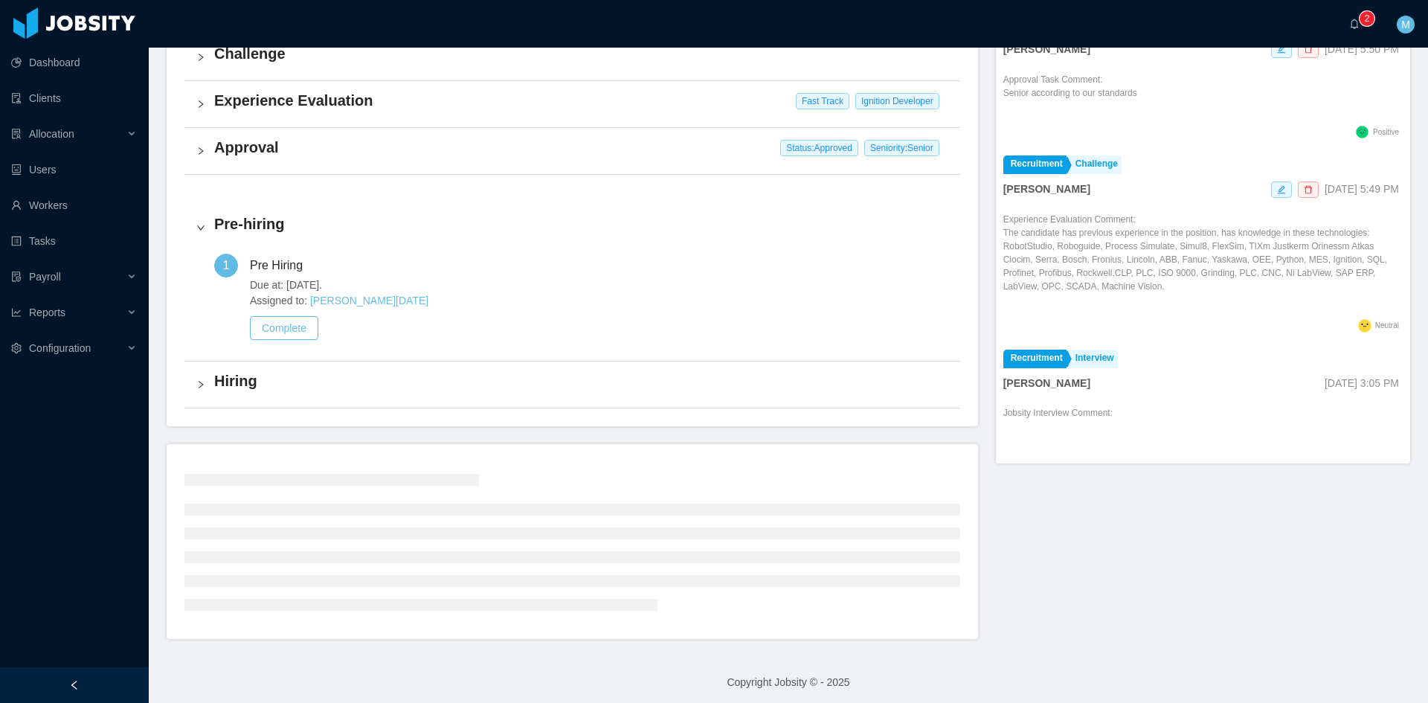
scroll to position [373, 0]
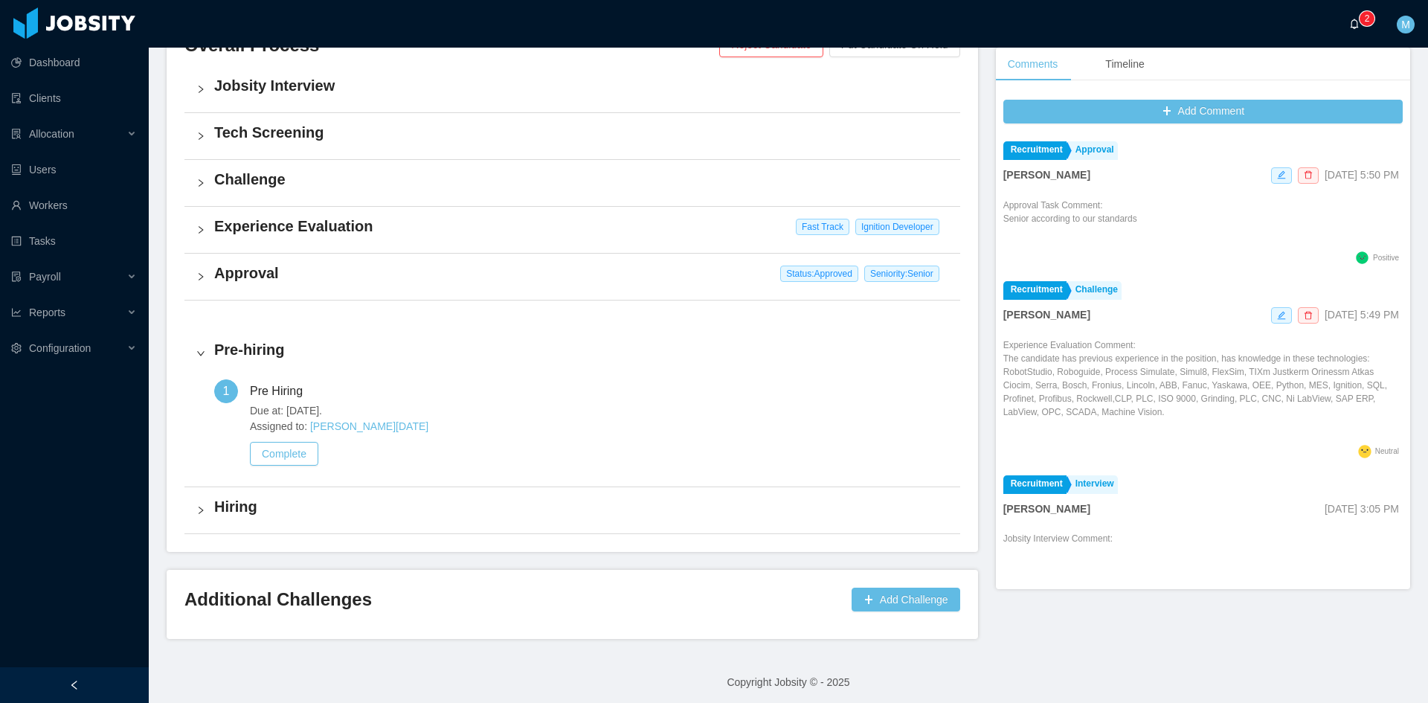
click at [1355, 19] on icon "icon: bell" at bounding box center [1354, 24] width 10 height 10
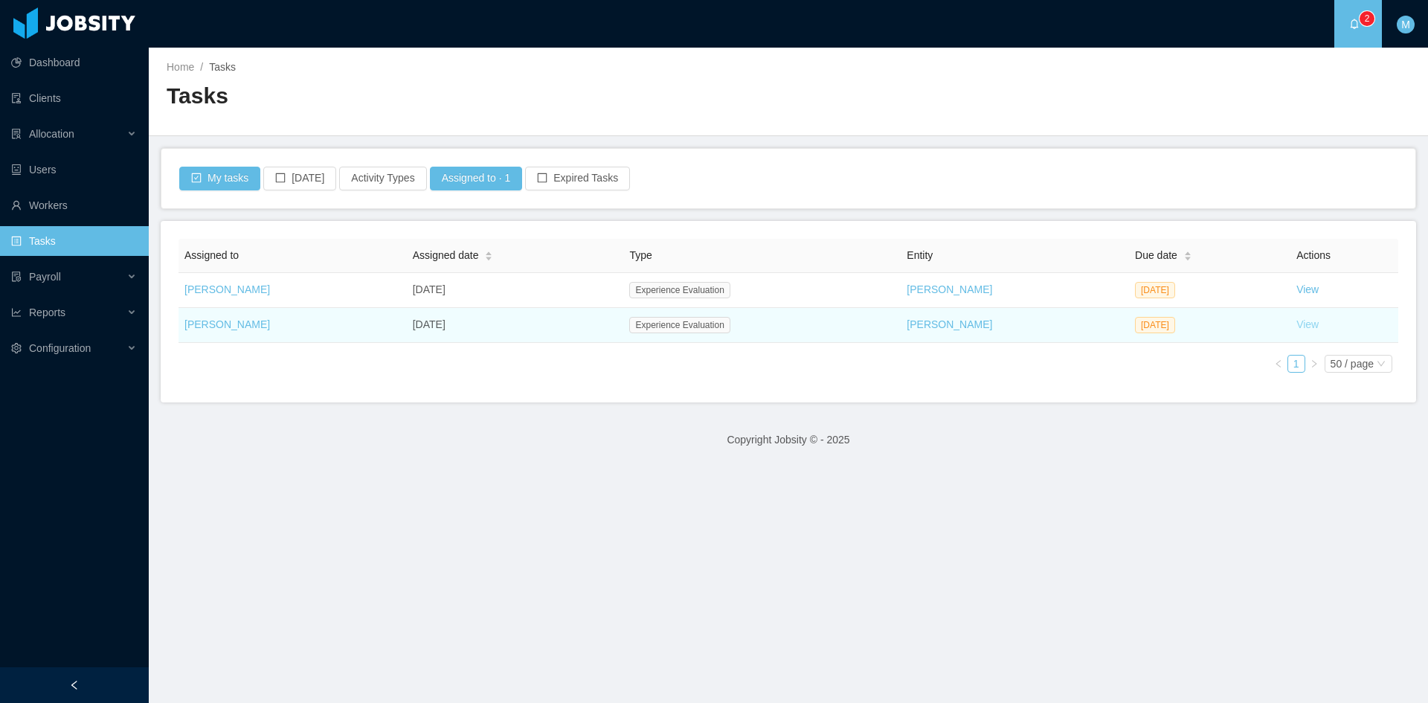
click at [1296, 327] on link "View" at bounding box center [1307, 324] width 22 height 12
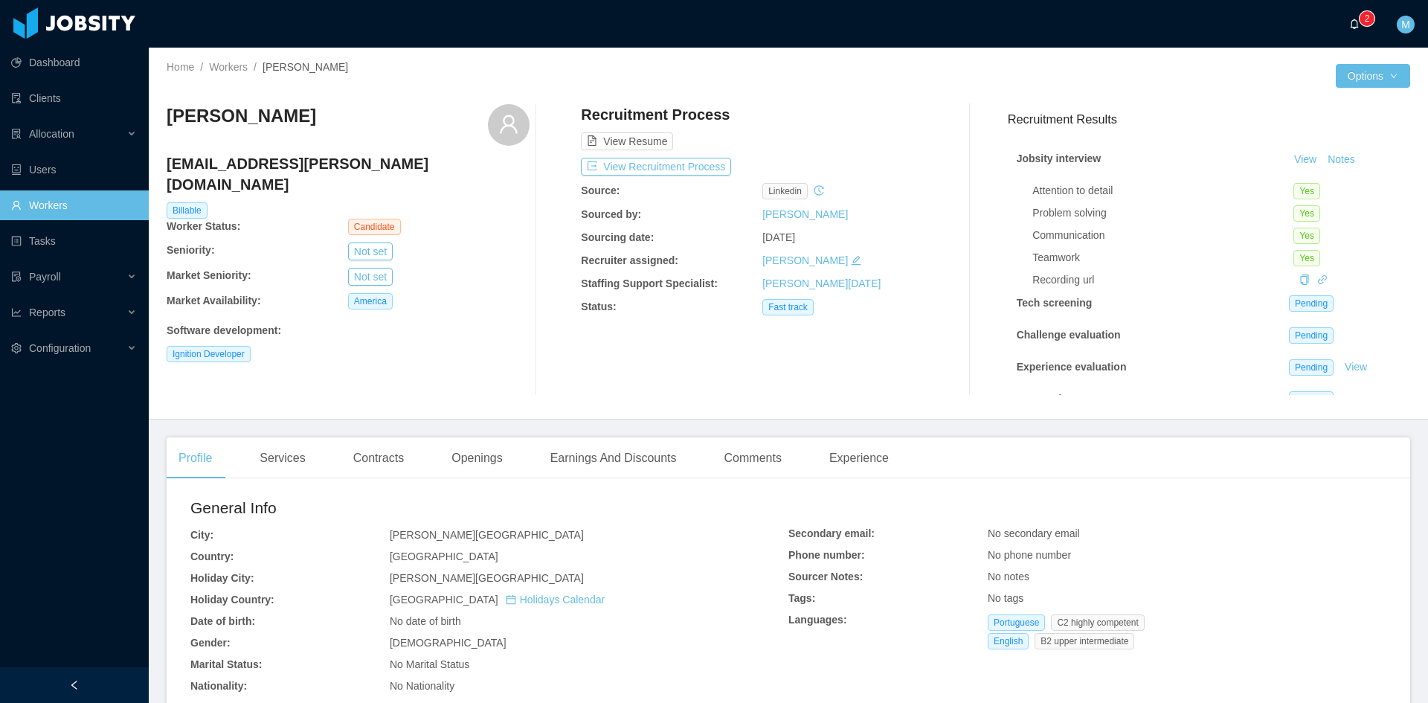
click at [1367, 19] on p "2" at bounding box center [1367, 18] width 5 height 15
